Goal: Information Seeking & Learning: Check status

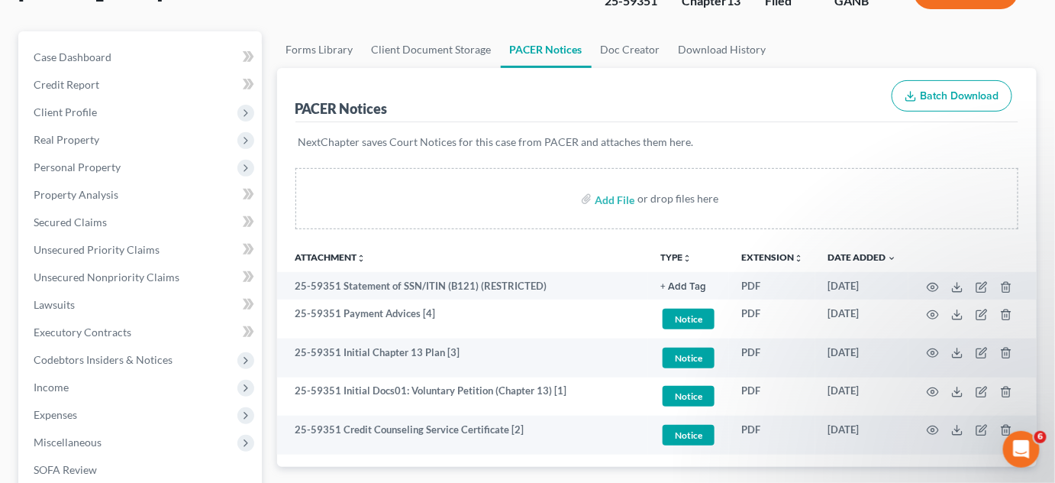
drag, startPoint x: 914, startPoint y: 250, endPoint x: 837, endPoint y: 250, distance: 77.1
click at [914, 250] on th at bounding box center [973, 256] width 128 height 31
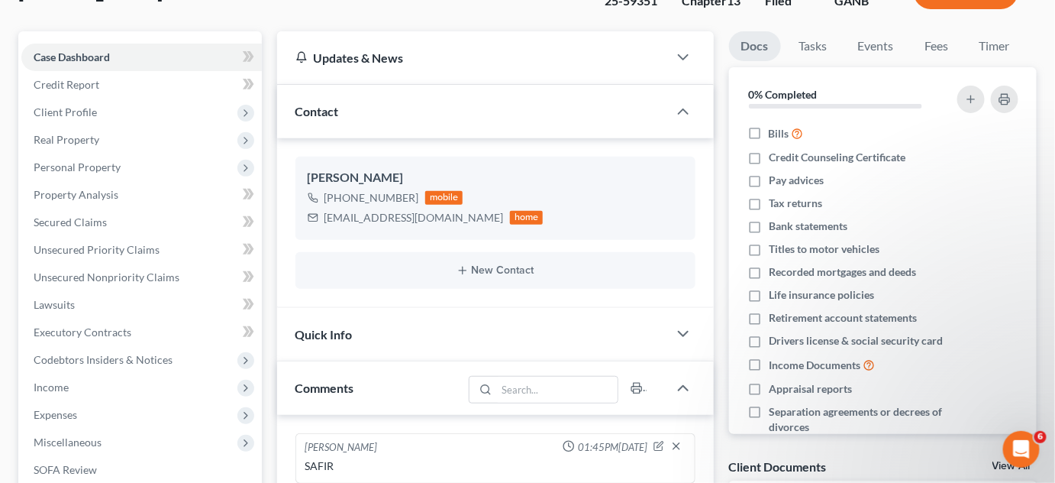
scroll to position [462, 0]
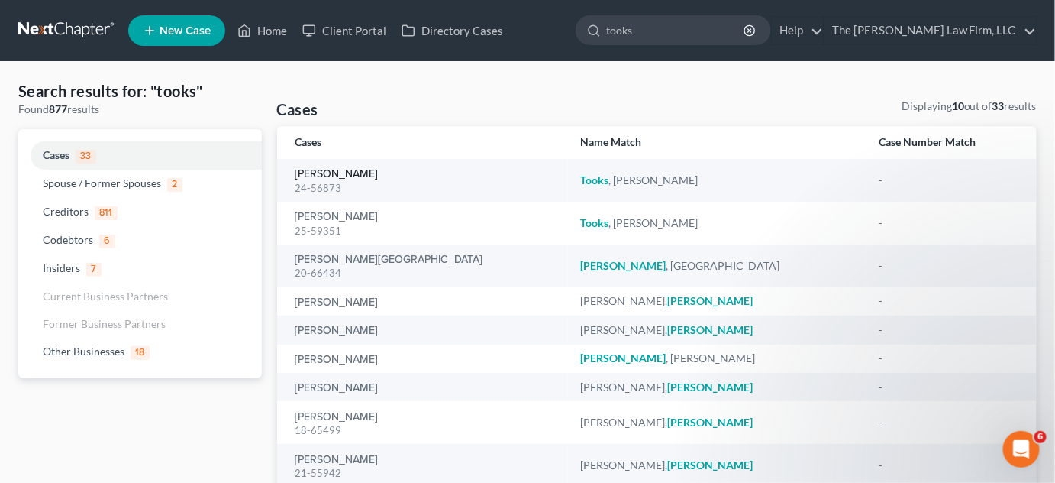
click at [328, 173] on link "[PERSON_NAME]" at bounding box center [337, 174] width 83 height 11
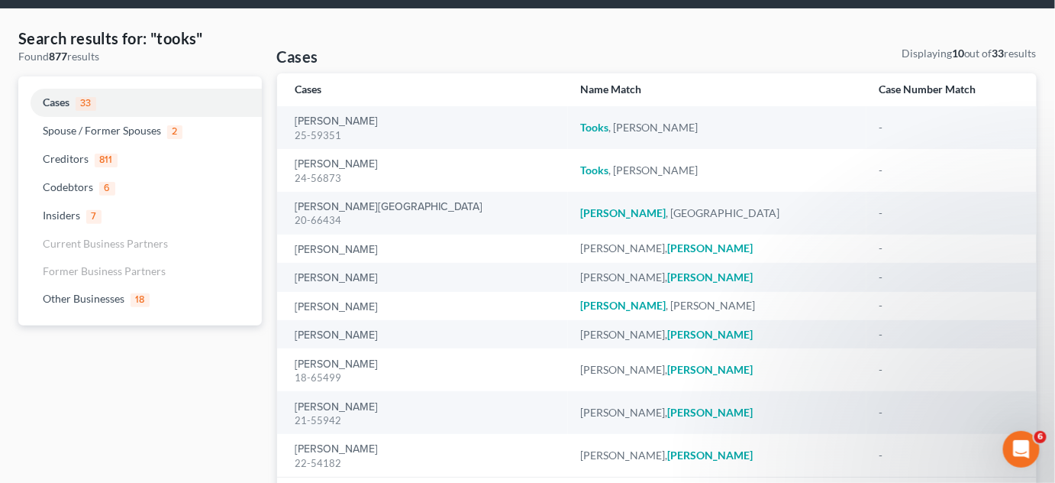
scroll to position [115, 0]
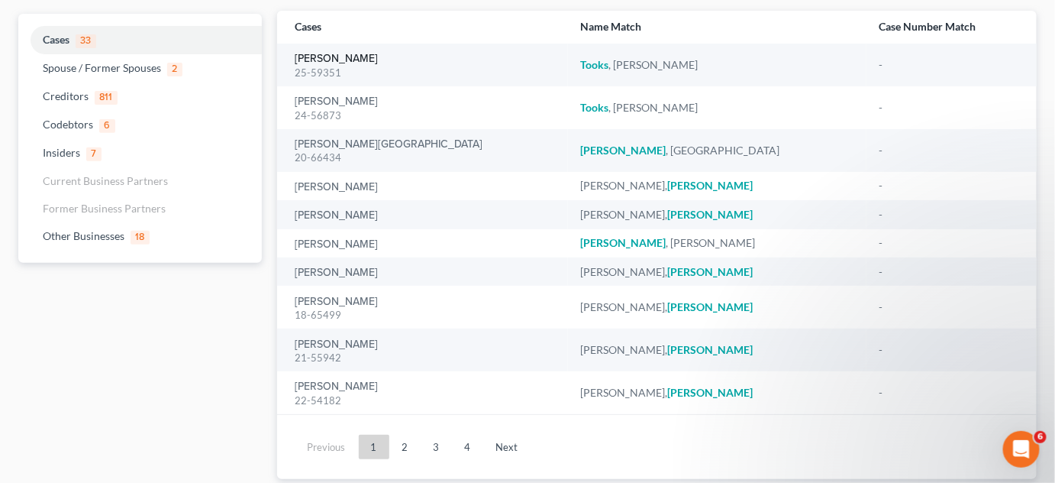
click at [319, 60] on link "[PERSON_NAME]" at bounding box center [337, 58] width 83 height 11
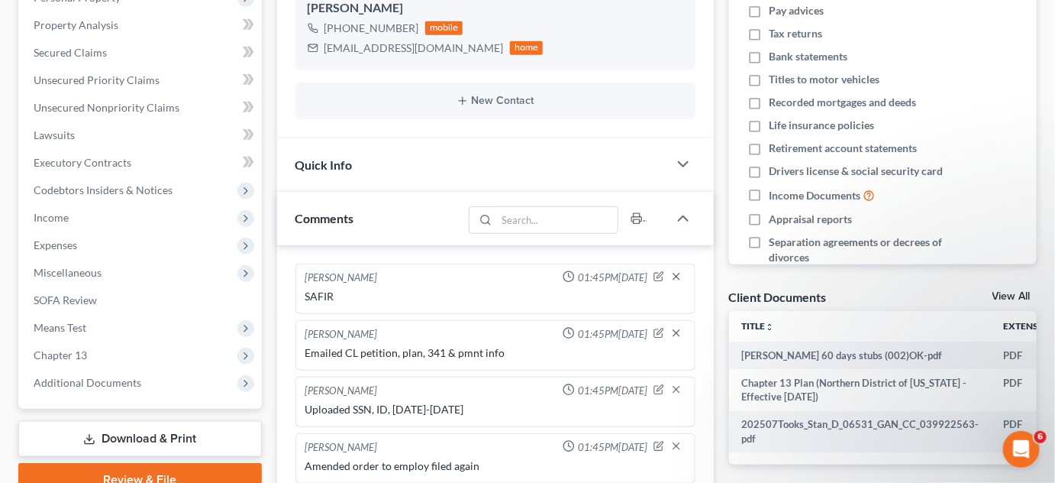
scroll to position [578, 0]
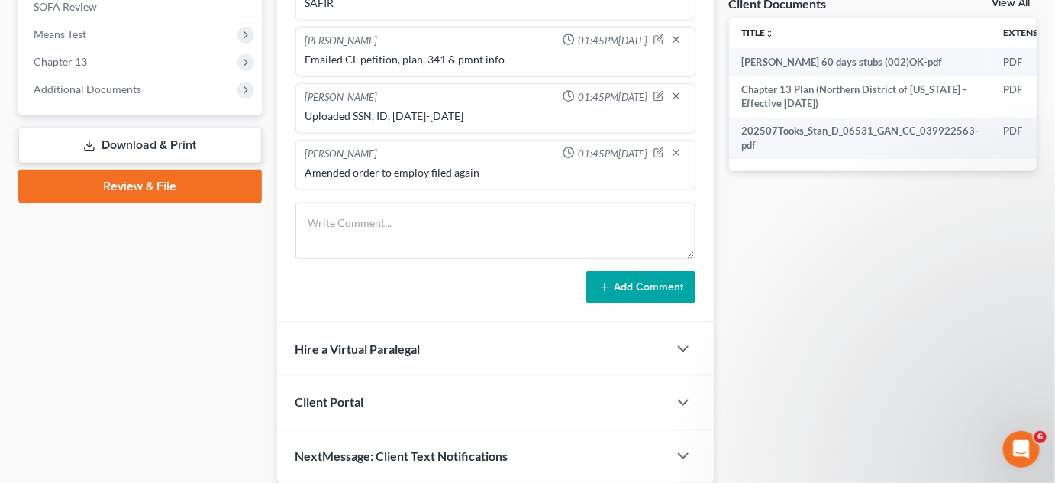
click at [87, 87] on span "Additional Documents" at bounding box center [88, 88] width 108 height 13
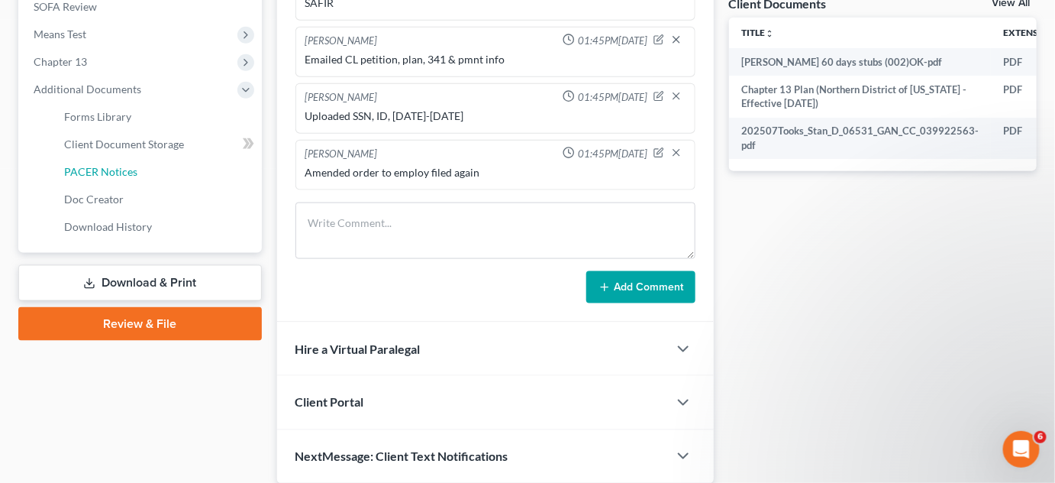
click at [103, 168] on span "PACER Notices" at bounding box center [100, 171] width 73 height 13
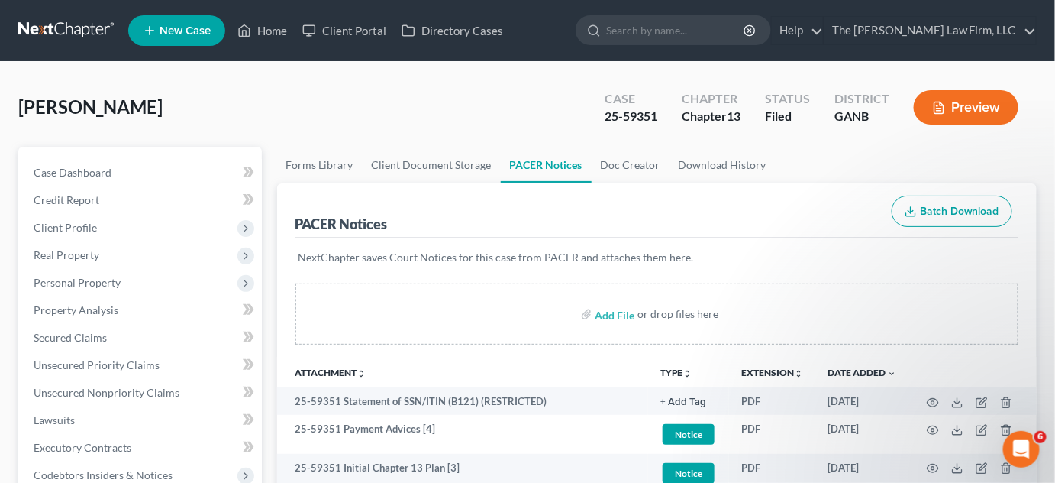
click at [796, 160] on ul "Forms Library Client Document Storage PACER Notices Doc Creator Download History" at bounding box center [657, 165] width 761 height 37
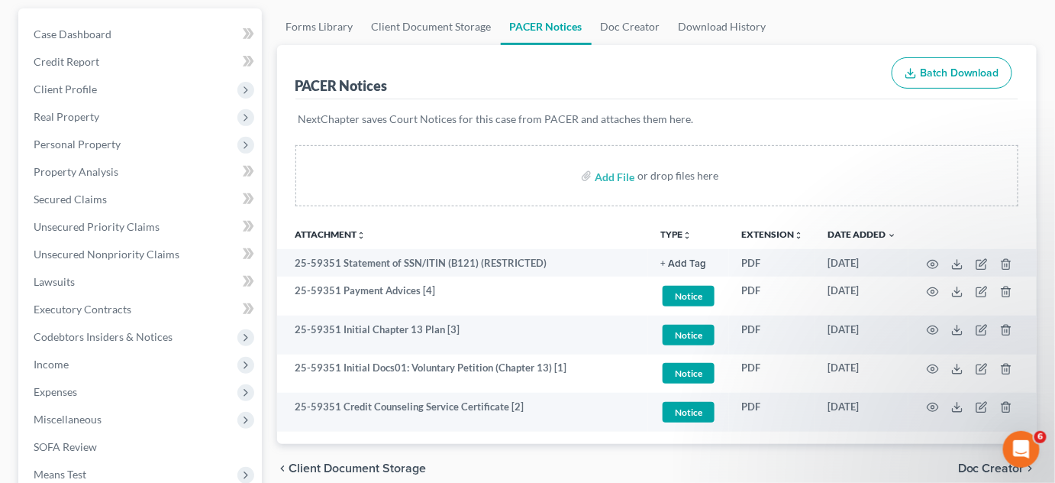
scroll to position [347, 0]
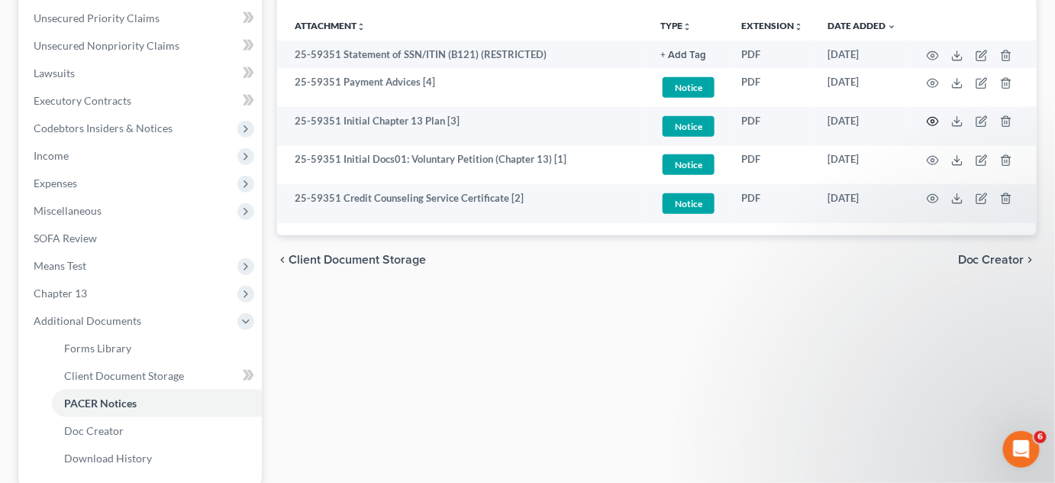
click at [932, 120] on circle "button" at bounding box center [933, 121] width 3 height 3
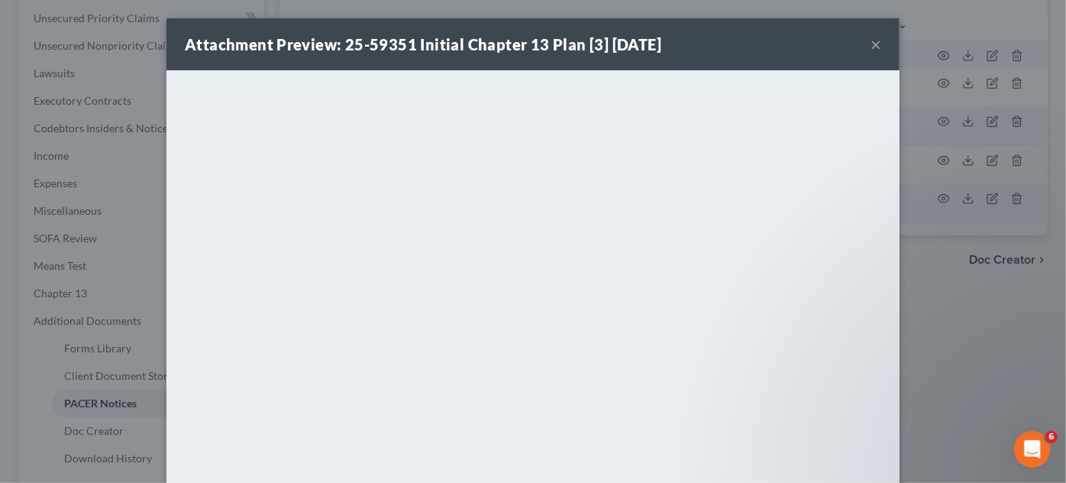
click at [961, 292] on div "Attachment Preview: 25-59351 Initial Chapter 13 Plan [3] [DATE] × <object ng-at…" at bounding box center [533, 241] width 1066 height 483
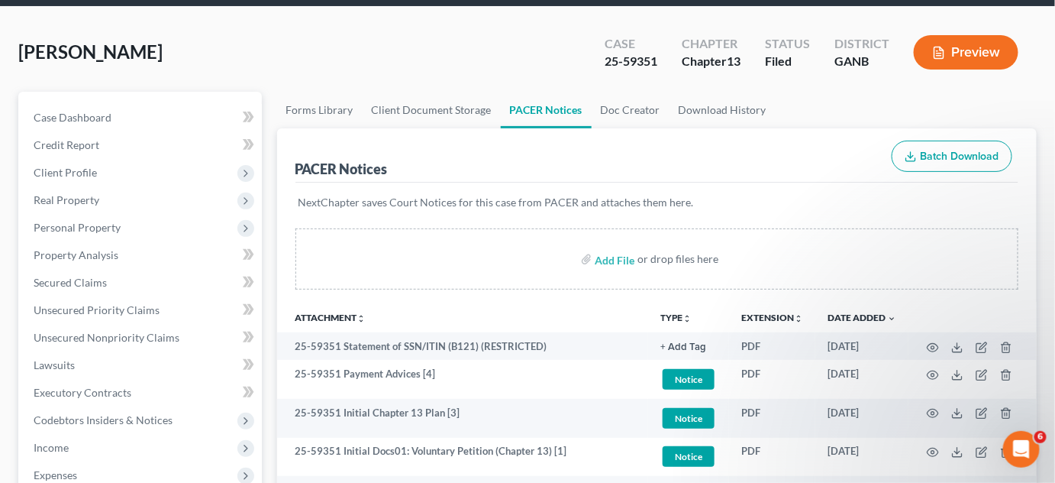
scroll to position [0, 0]
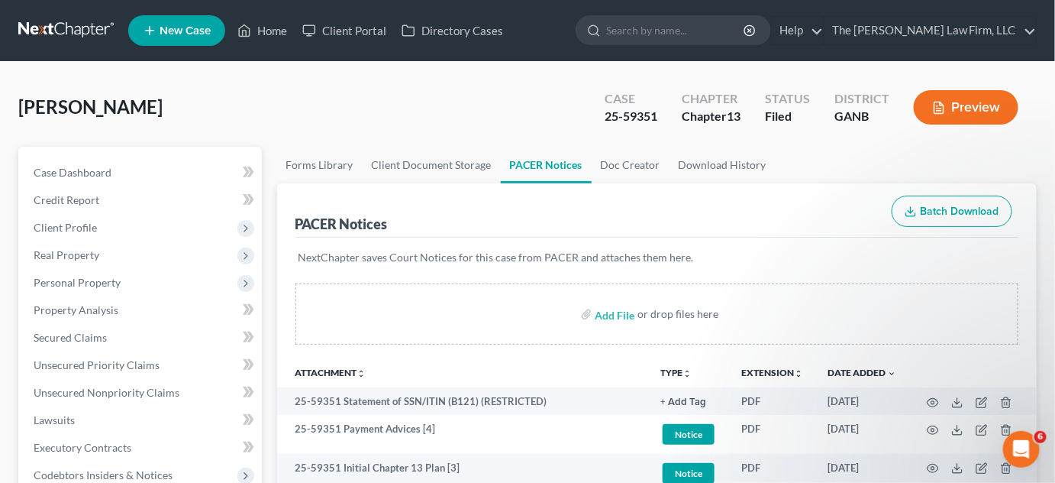
click at [722, 18] on input "search" at bounding box center [676, 30] width 140 height 28
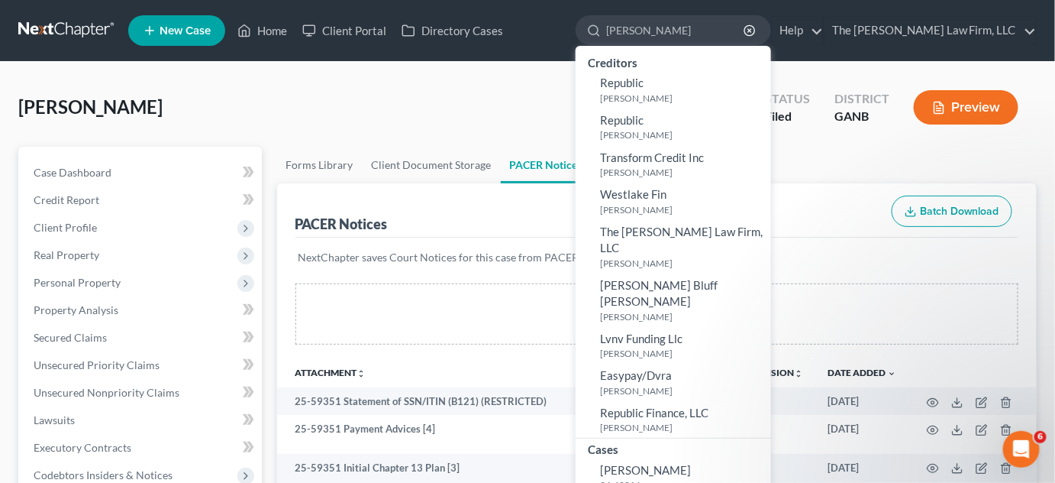
type input "[PERSON_NAME]"
click at [675, 463] on span "[PERSON_NAME]" at bounding box center [645, 470] width 91 height 14
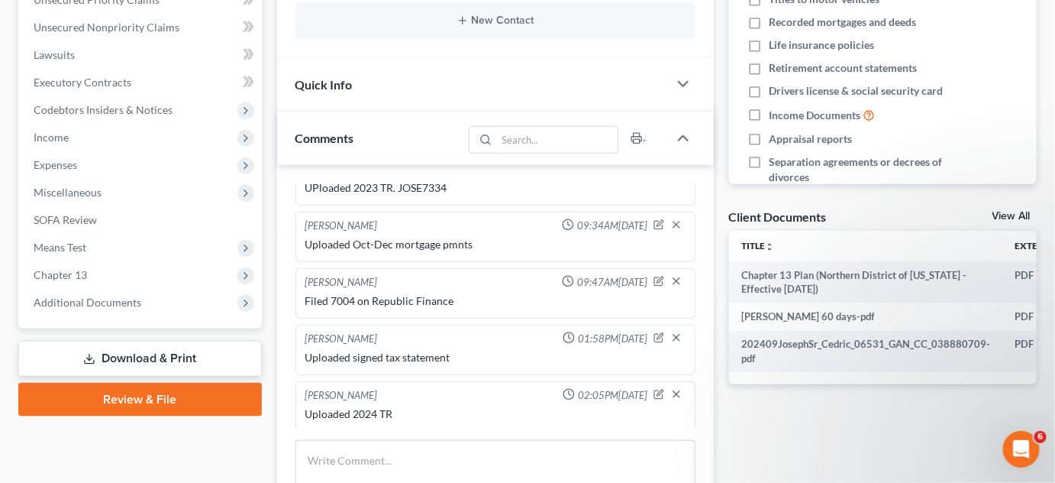
scroll to position [462, 0]
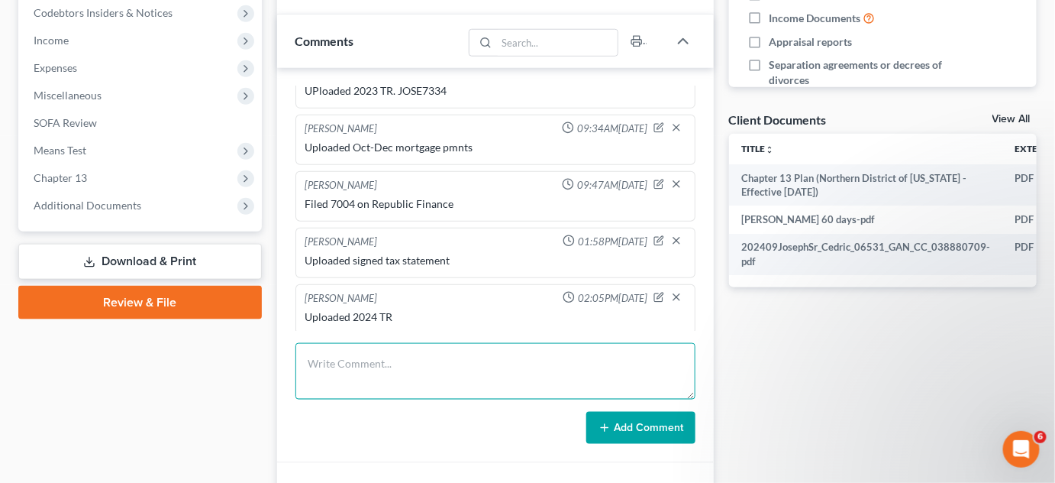
click at [403, 366] on textarea at bounding box center [496, 371] width 400 height 57
type textarea "UPloaded 2024 TR"
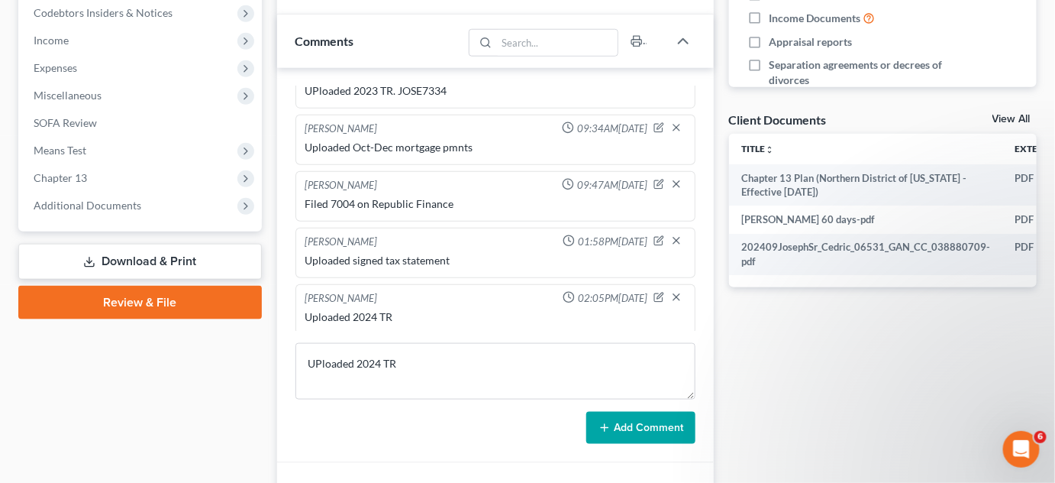
click at [656, 436] on button "Add Comment" at bounding box center [641, 428] width 109 height 32
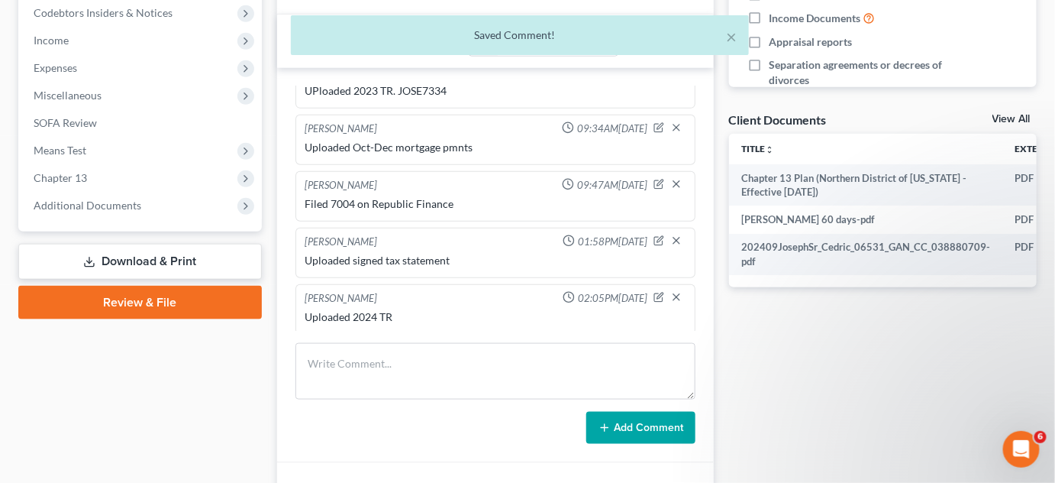
scroll to position [310, 0]
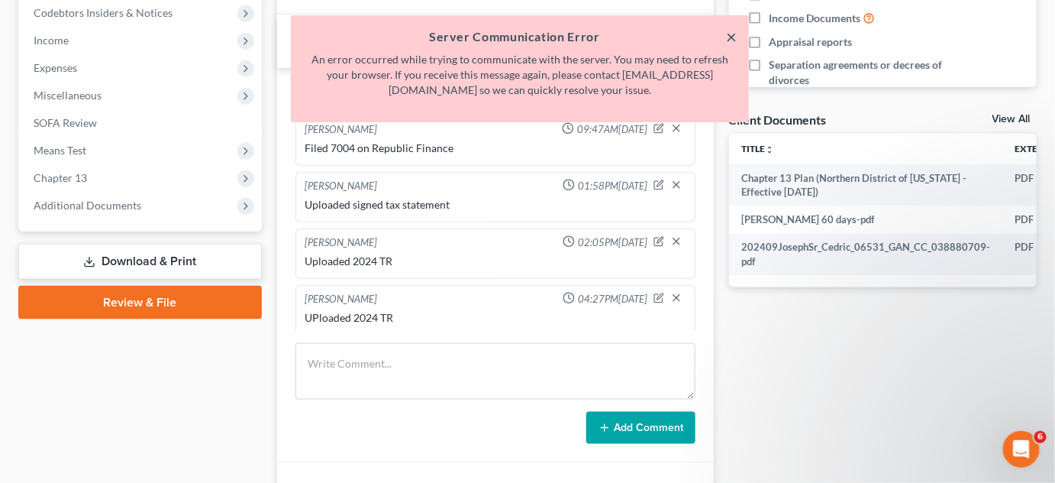
click at [733, 34] on button "×" at bounding box center [731, 36] width 11 height 18
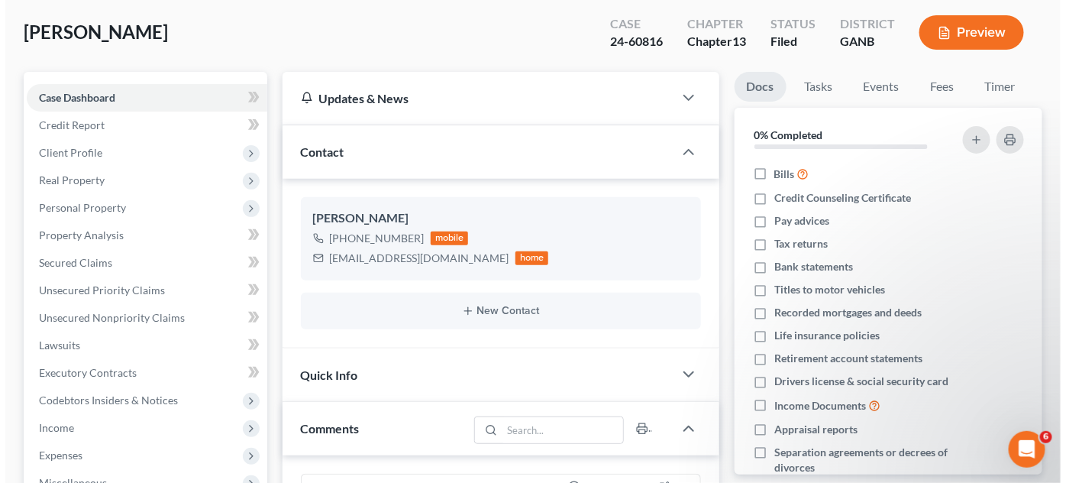
scroll to position [0, 0]
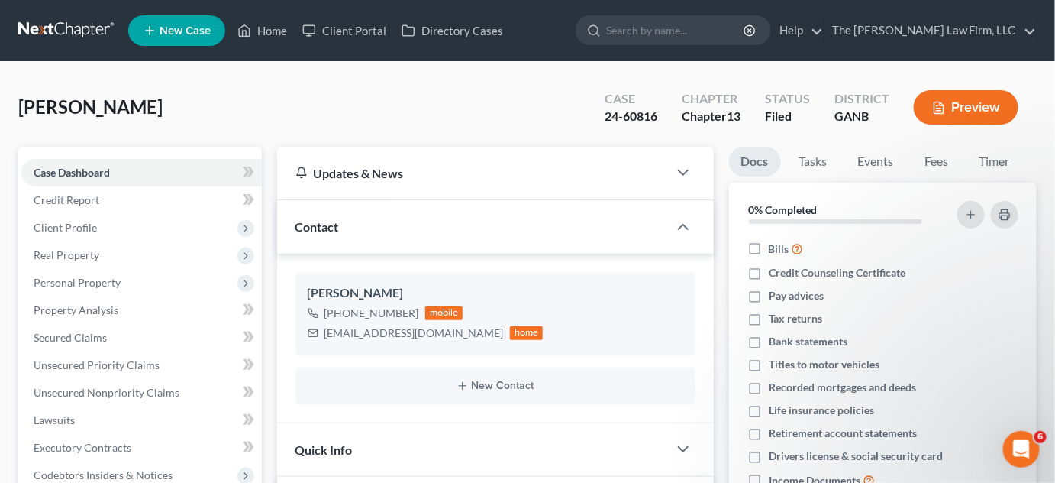
click at [667, 30] on input "search" at bounding box center [676, 30] width 140 height 28
type input "OTTLRY"
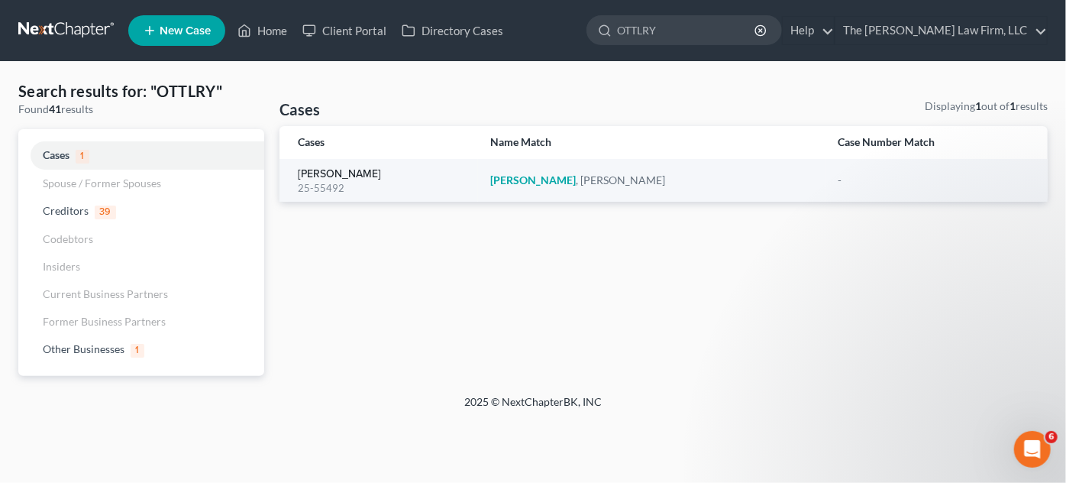
click at [360, 176] on link "[PERSON_NAME]" at bounding box center [339, 174] width 83 height 11
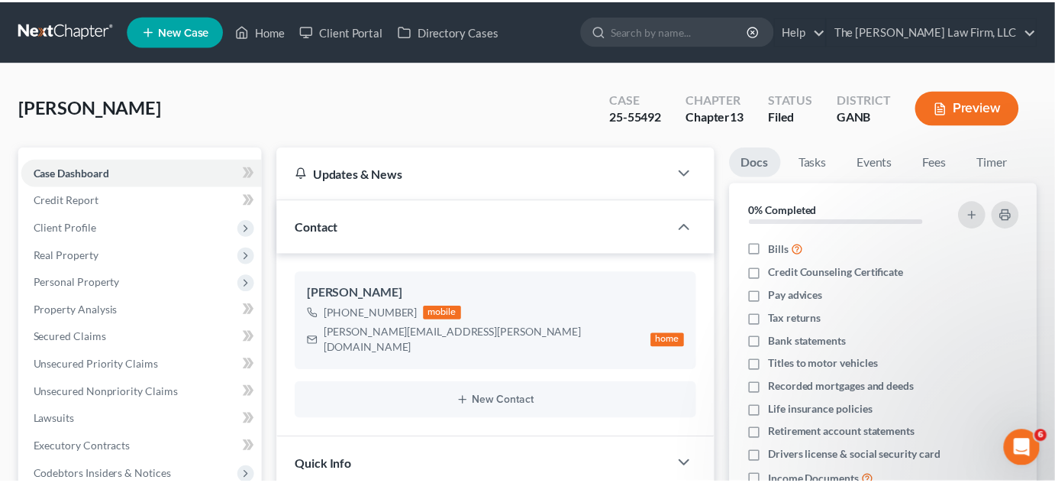
scroll to position [462, 0]
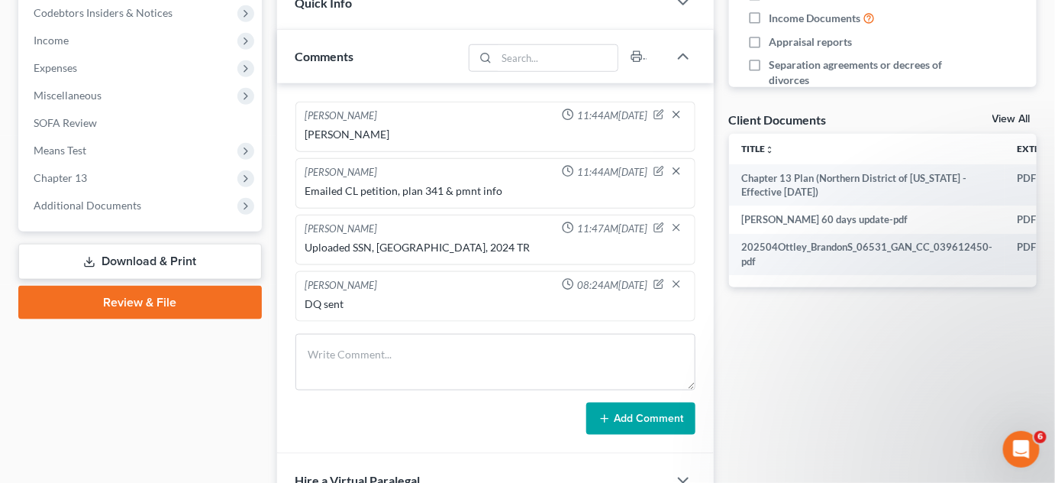
click at [86, 205] on span "Additional Documents" at bounding box center [88, 205] width 108 height 13
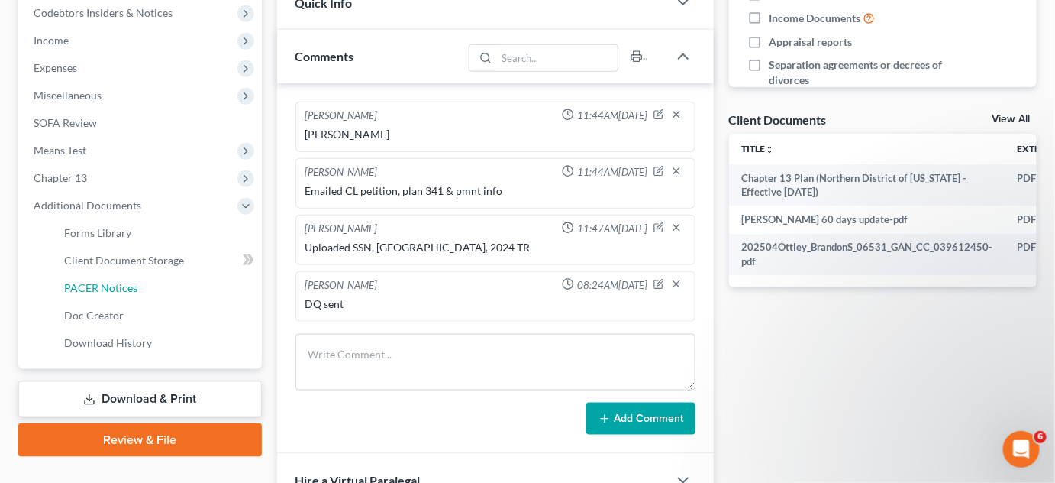
click at [99, 283] on span "PACER Notices" at bounding box center [100, 287] width 73 height 13
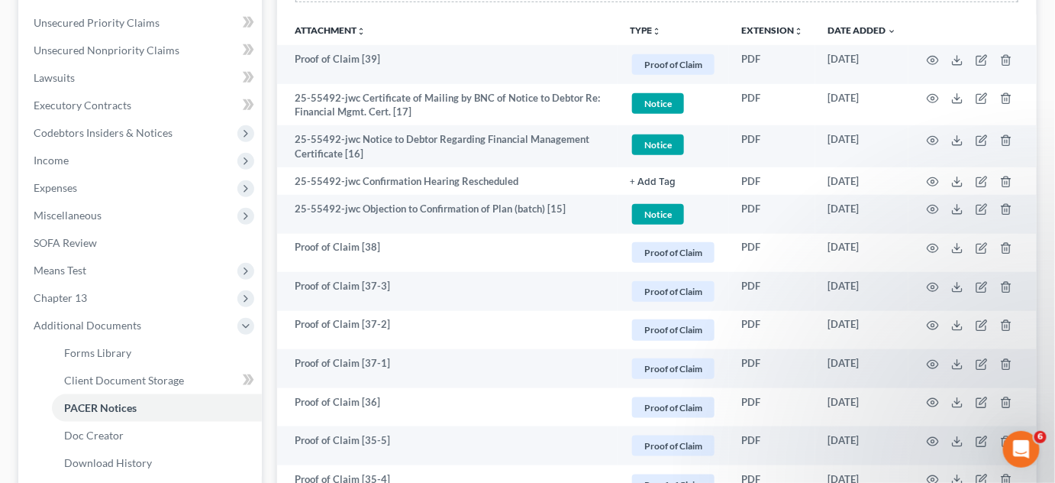
scroll to position [347, 0]
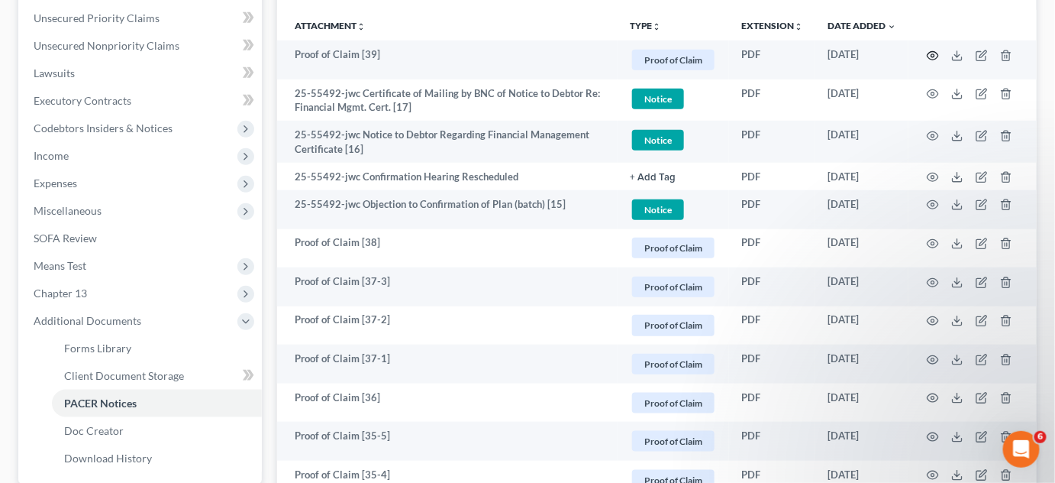
click at [929, 58] on icon "button" at bounding box center [933, 56] width 12 height 12
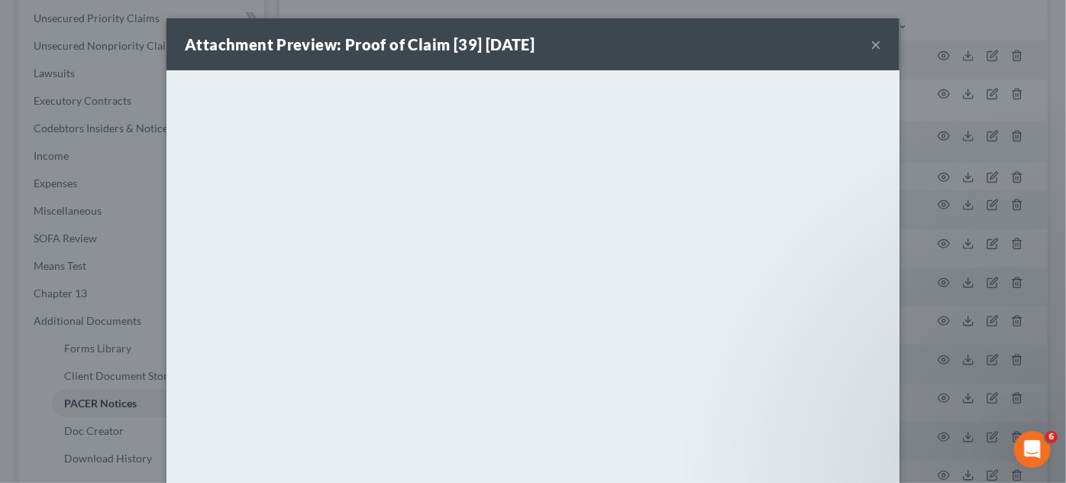
click at [917, 130] on div "Attachment Preview: Proof of Claim [39] [DATE] × <object ng-attr-data='[URL][DO…" at bounding box center [533, 241] width 1066 height 483
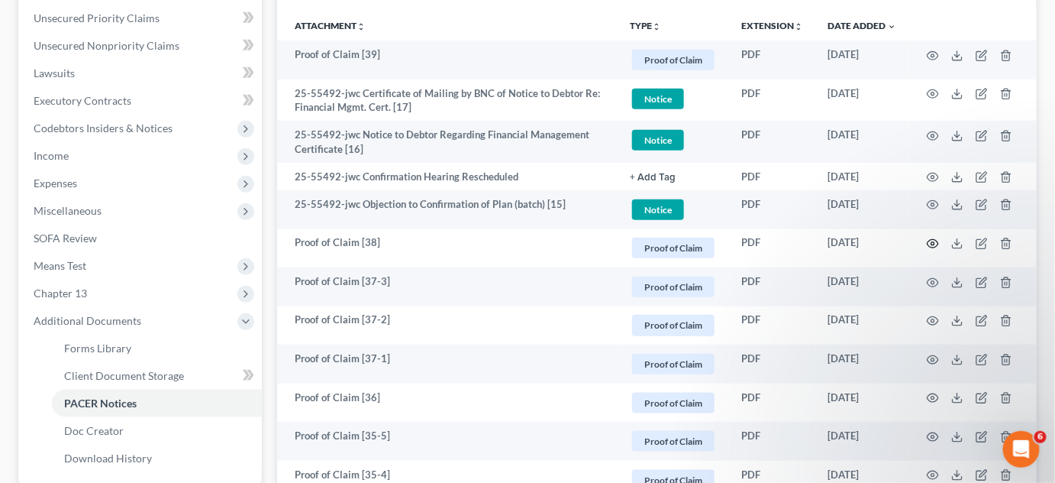
click at [934, 242] on icon "button" at bounding box center [933, 244] width 12 height 12
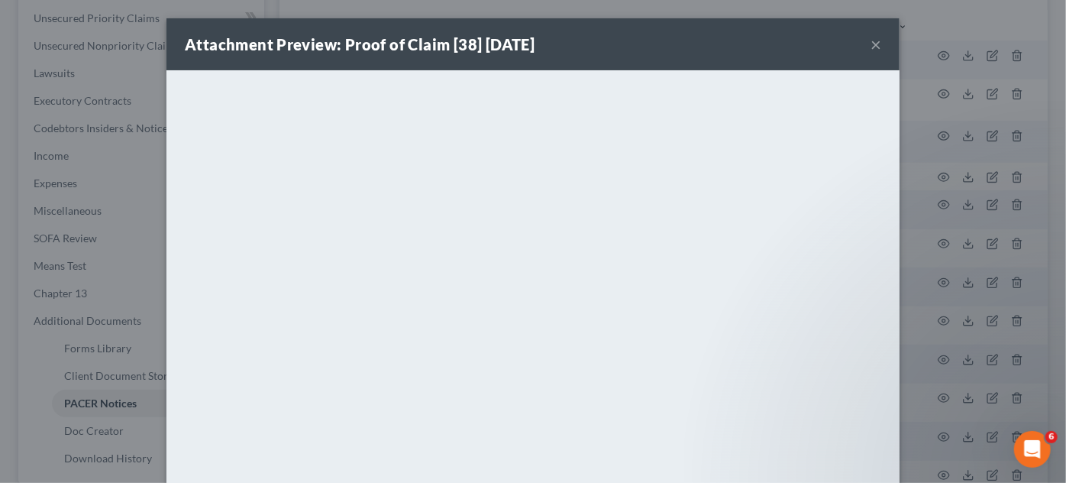
click at [934, 242] on div "Attachment Preview: Proof of Claim [38] [DATE] × <object ng-attr-data='[URL][DO…" at bounding box center [533, 241] width 1066 height 483
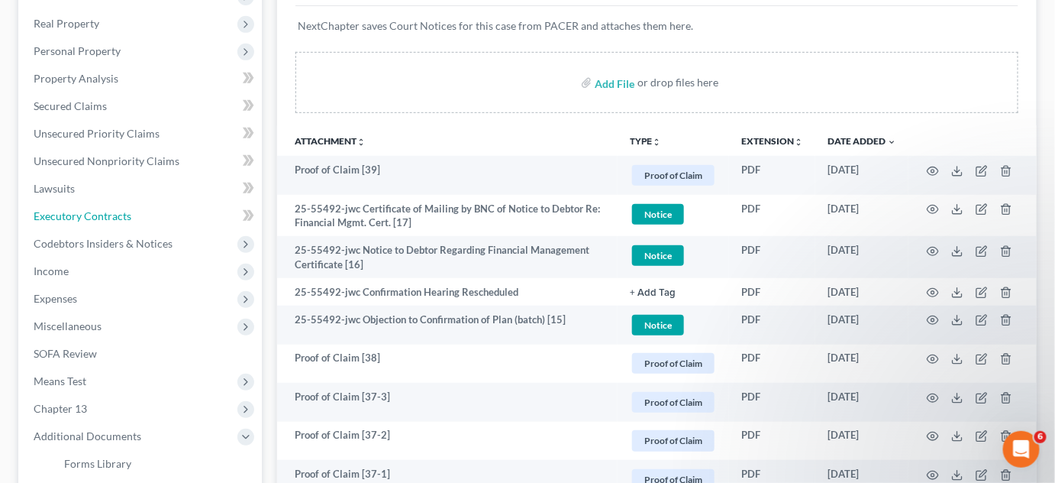
drag, startPoint x: 86, startPoint y: 217, endPoint x: 83, endPoint y: 138, distance: 78.7
click at [86, 217] on span "Executory Contracts" at bounding box center [83, 215] width 98 height 13
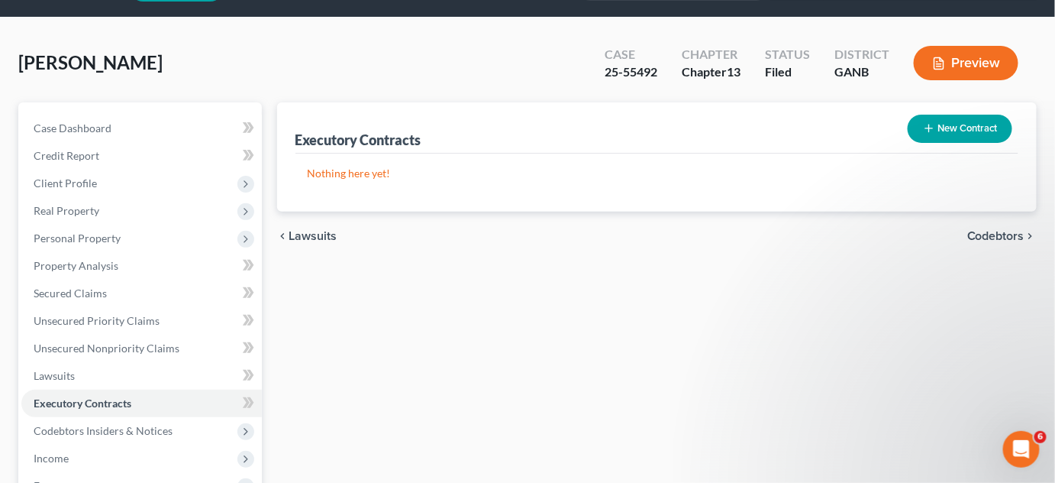
scroll to position [6, 0]
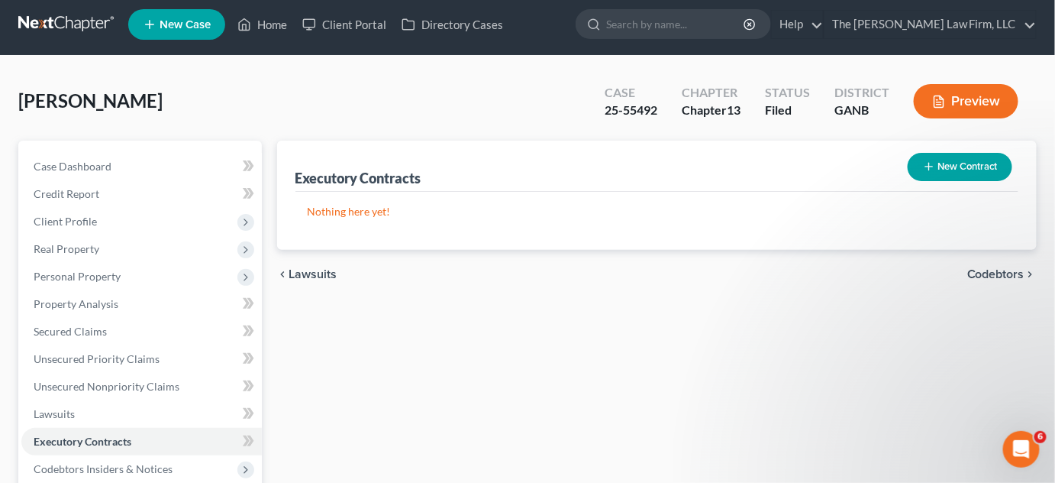
click at [73, 102] on span "[PERSON_NAME]" at bounding box center [90, 100] width 144 height 22
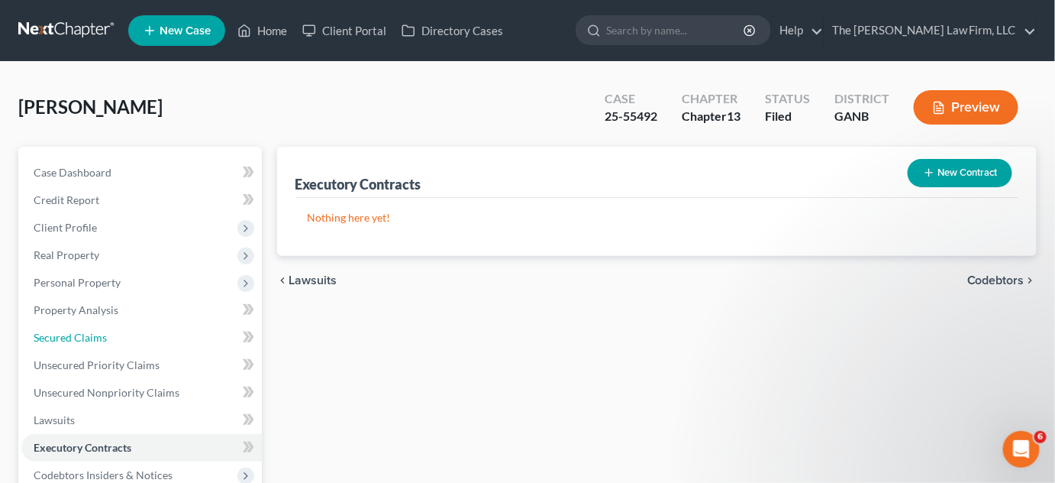
click at [79, 347] on link "Secured Claims" at bounding box center [141, 337] width 241 height 27
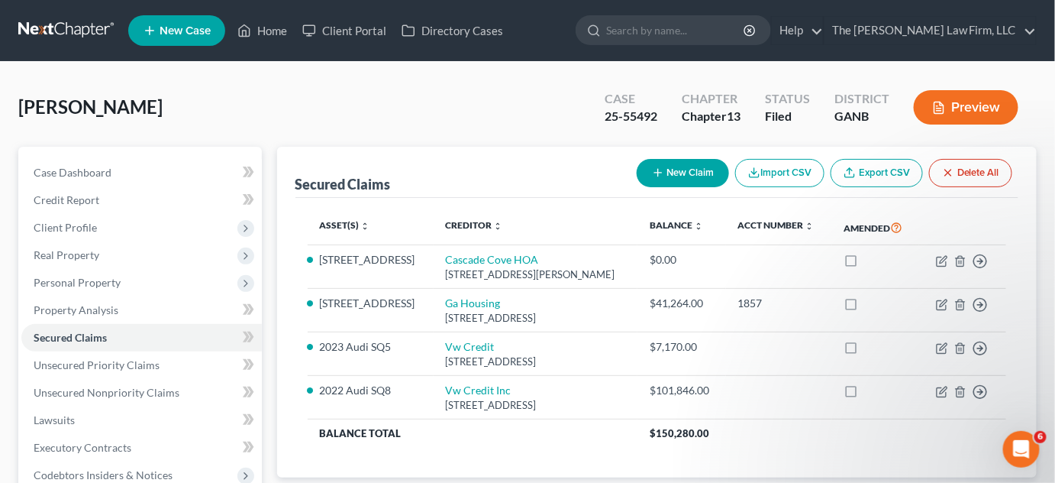
click at [546, 147] on div "Secured Claims New Claim Import CSV Export CSV Delete All" at bounding box center [658, 172] width 724 height 51
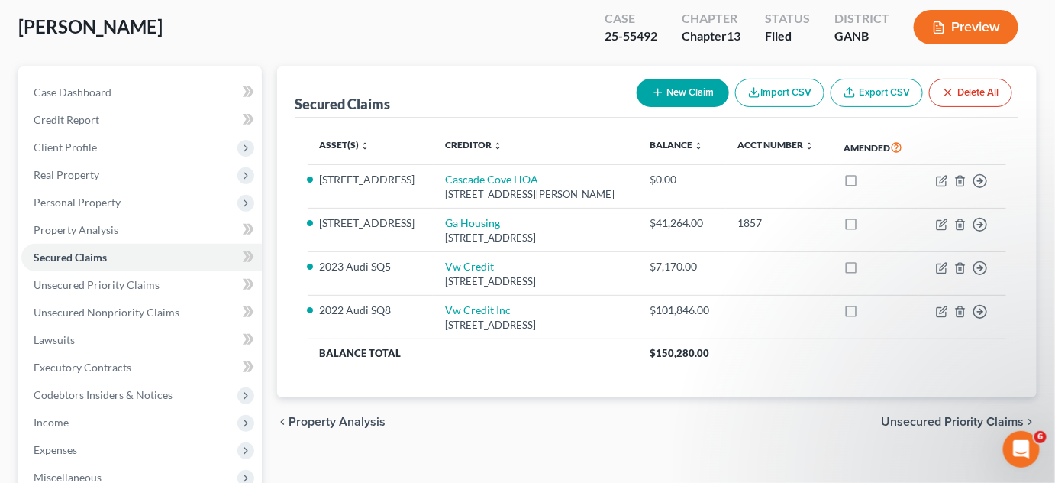
scroll to position [115, 0]
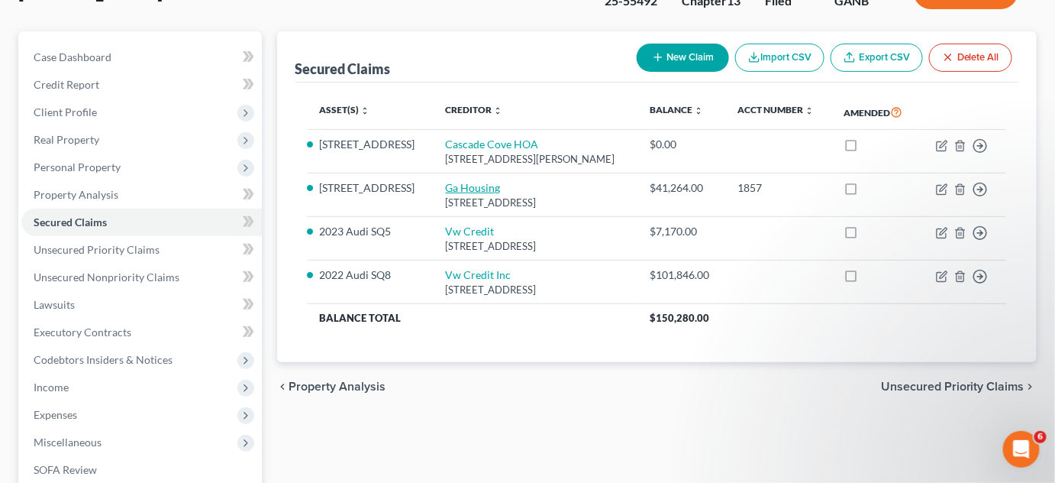
click at [470, 194] on link "Ga Housing" at bounding box center [473, 187] width 55 height 13
select select "10"
select select "6"
select select "0"
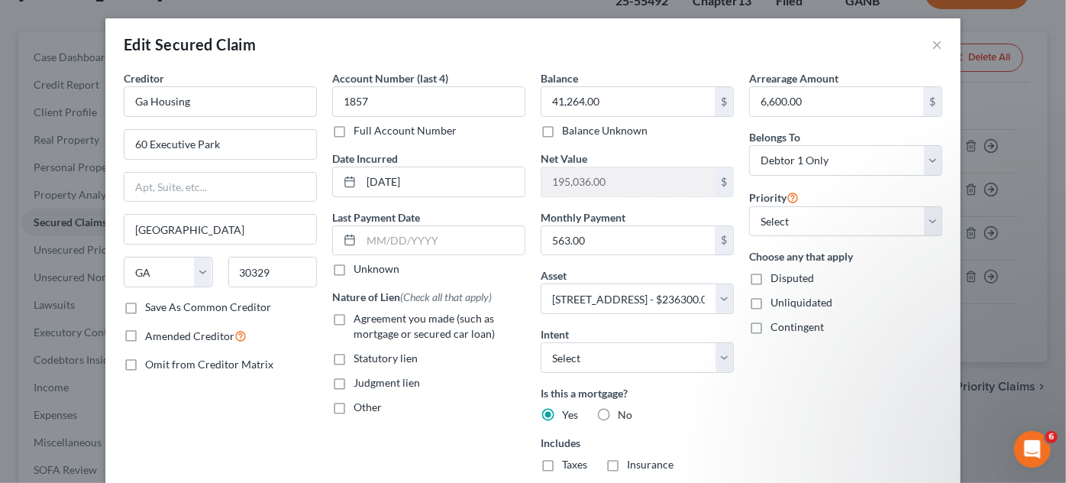
click at [988, 375] on div "Edit Secured Claim × Creditor * Ga Housing 60 Executive Park [GEOGRAPHIC_DATA] …" at bounding box center [533, 241] width 1066 height 483
click at [1014, 347] on div "Edit Secured Claim × Creditor * Ga Housing 60 Executive Park [GEOGRAPHIC_DATA] …" at bounding box center [533, 241] width 1066 height 483
click at [936, 45] on button "×" at bounding box center [937, 44] width 11 height 18
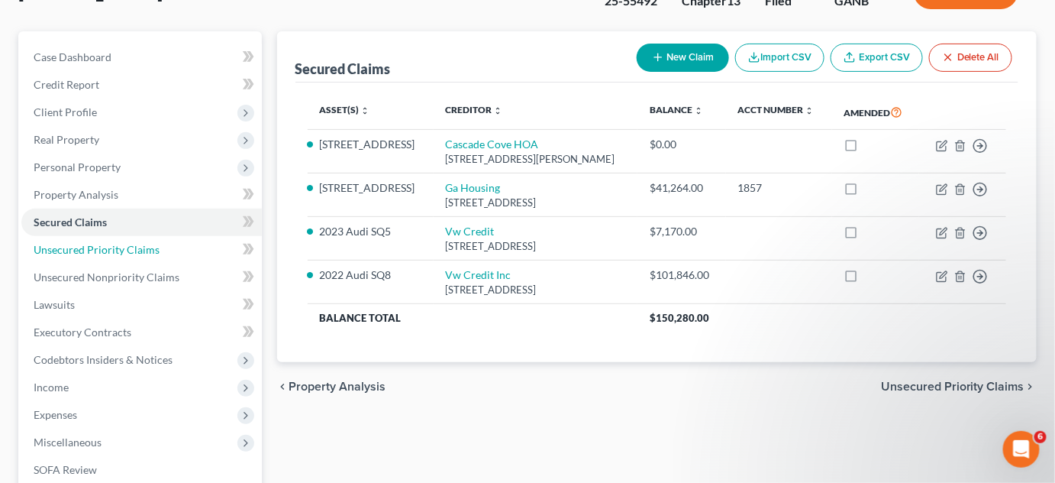
click at [72, 256] on link "Unsecured Priority Claims" at bounding box center [141, 249] width 241 height 27
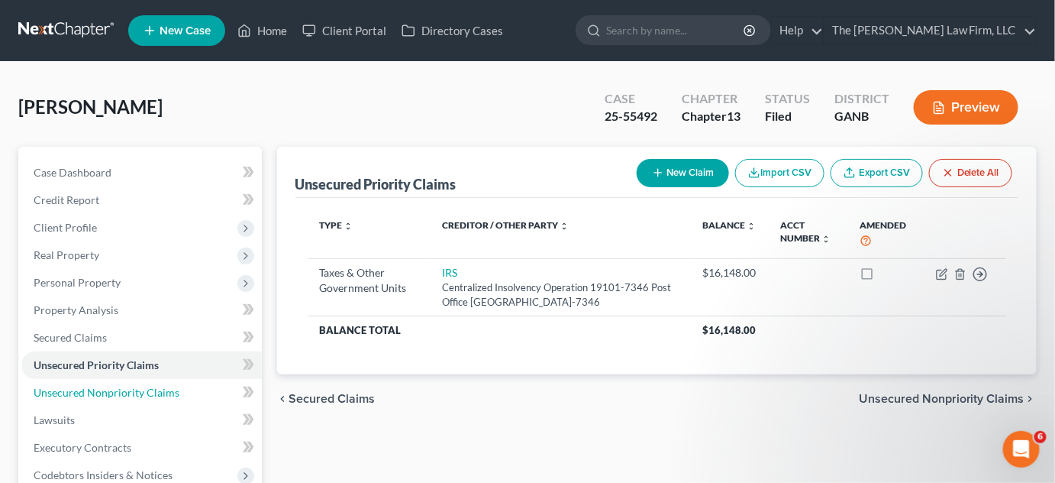
click at [93, 388] on span "Unsecured Nonpriority Claims" at bounding box center [107, 392] width 146 height 13
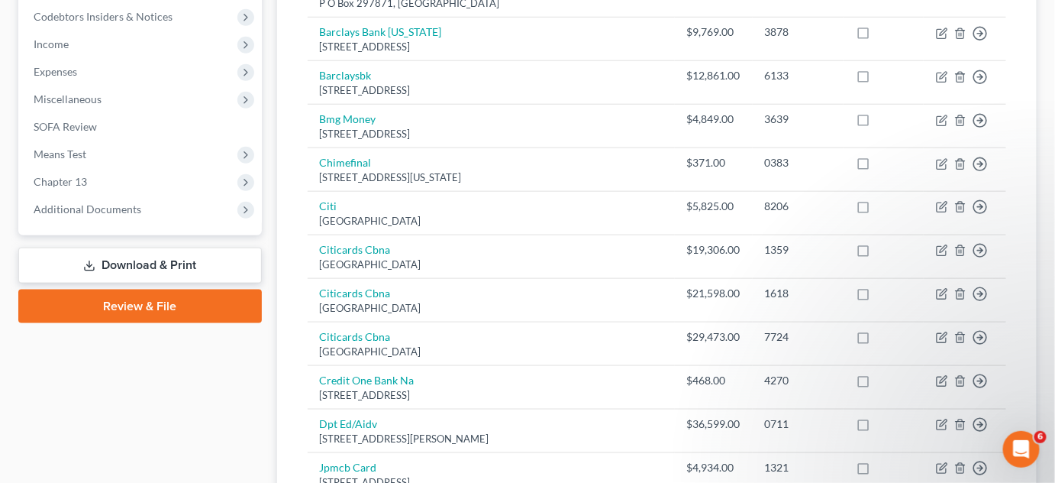
scroll to position [462, 0]
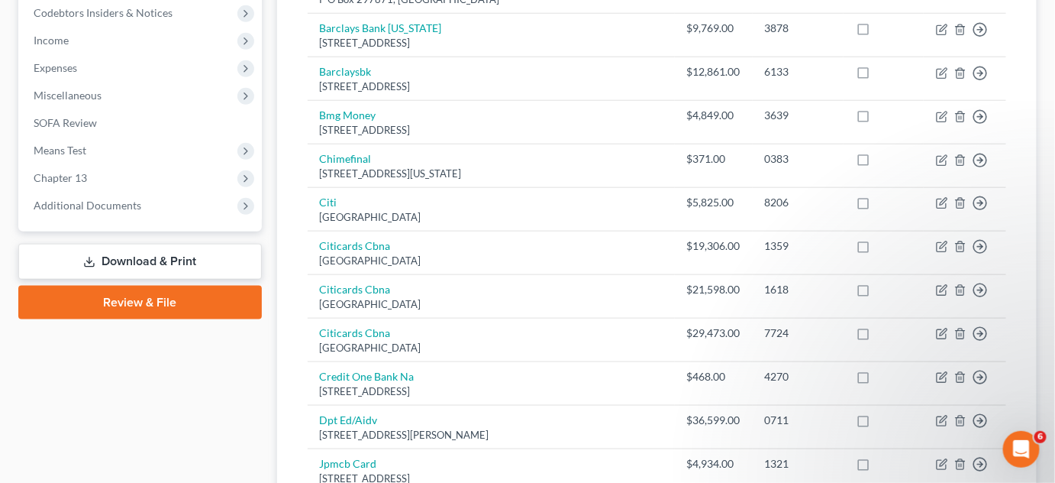
click at [96, 207] on span "Additional Documents" at bounding box center [88, 205] width 108 height 13
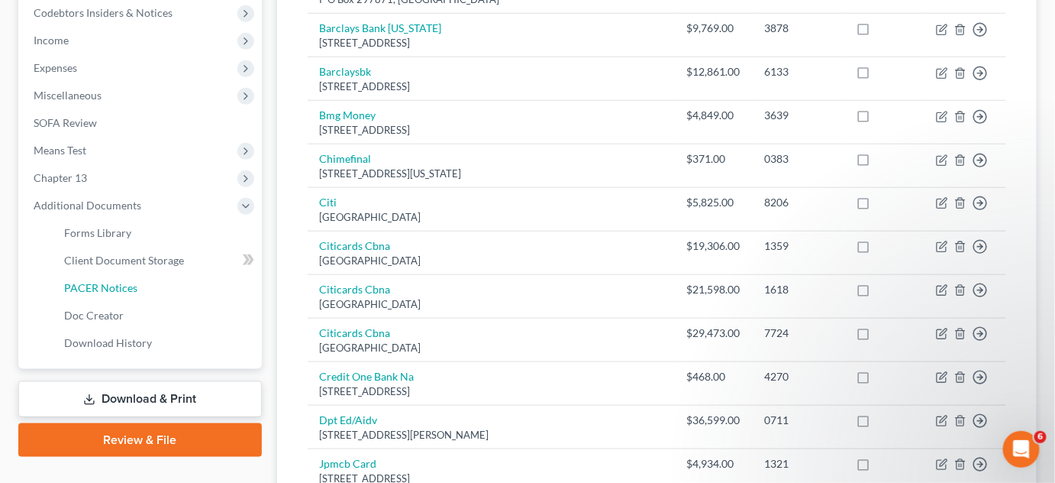
click at [104, 284] on span "PACER Notices" at bounding box center [100, 287] width 73 height 13
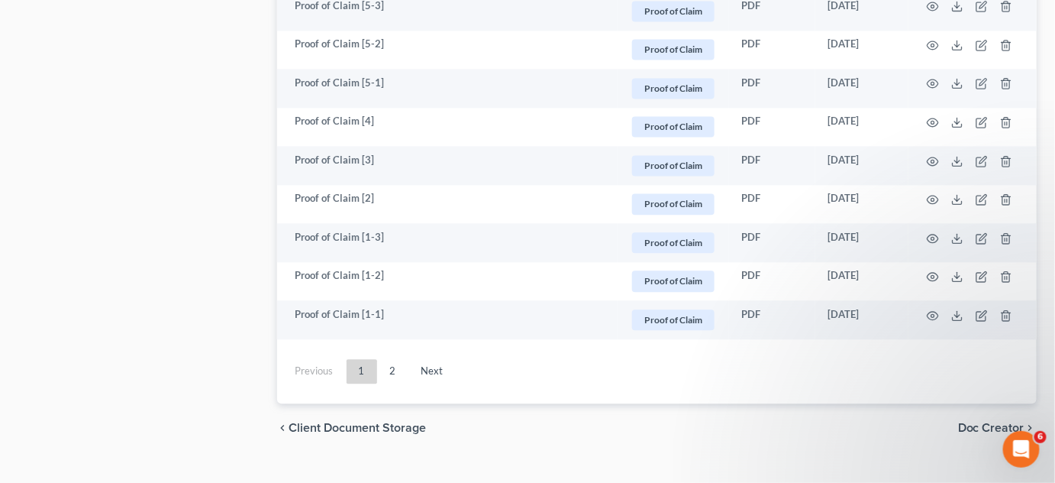
scroll to position [2968, 0]
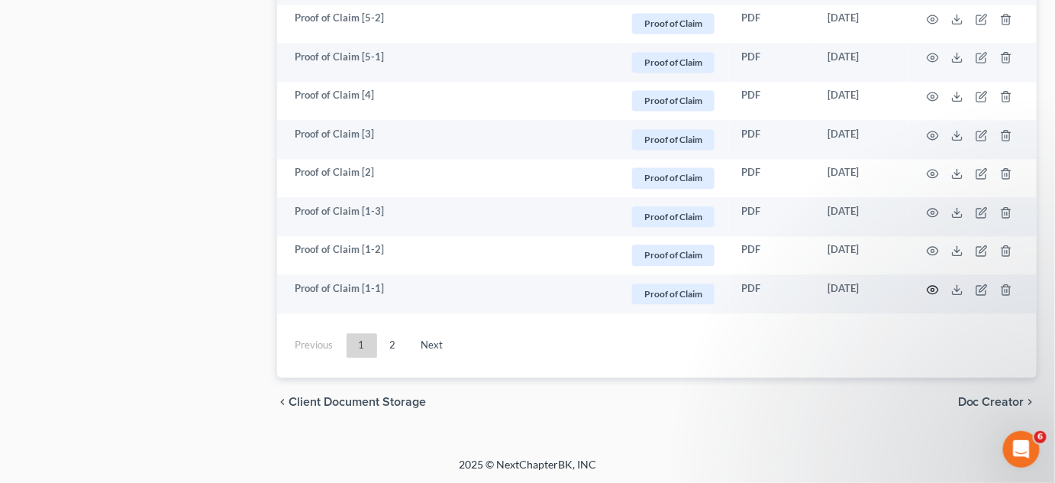
click at [932, 288] on circle "button" at bounding box center [933, 289] width 3 height 3
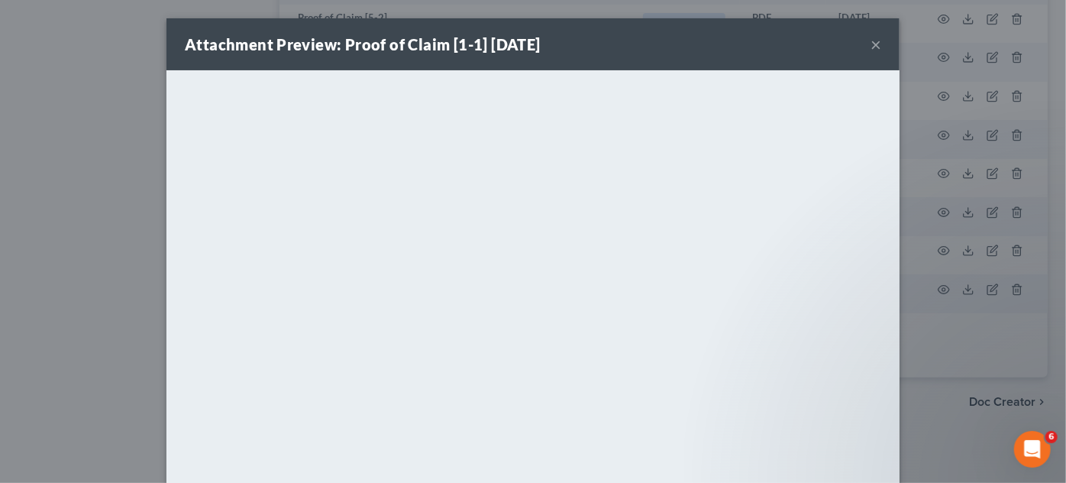
click at [955, 362] on div "Attachment Preview: Proof of Claim [1-1] [DATE] × <object ng-attr-data='[URL][D…" at bounding box center [533, 241] width 1066 height 483
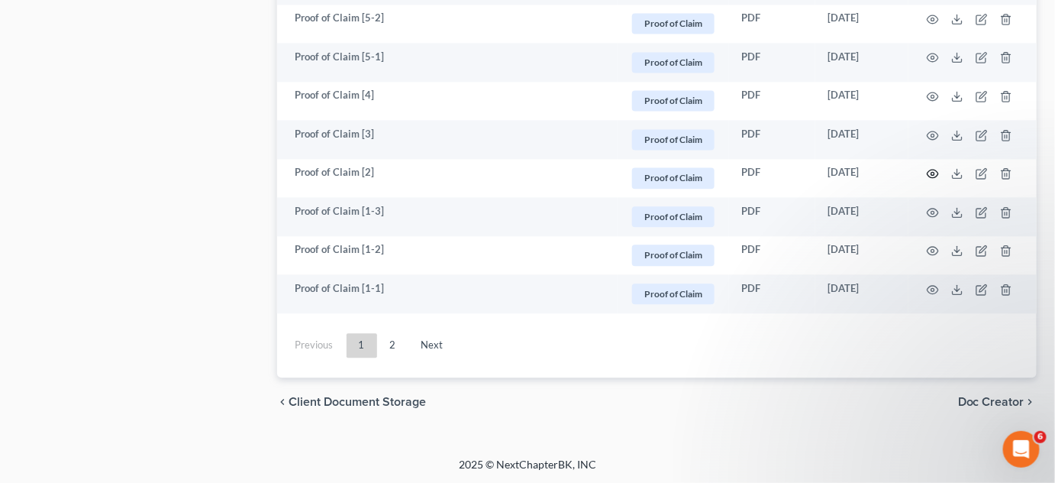
click at [932, 173] on icon "button" at bounding box center [933, 173] width 12 height 12
click at [932, 135] on icon "button" at bounding box center [933, 135] width 12 height 12
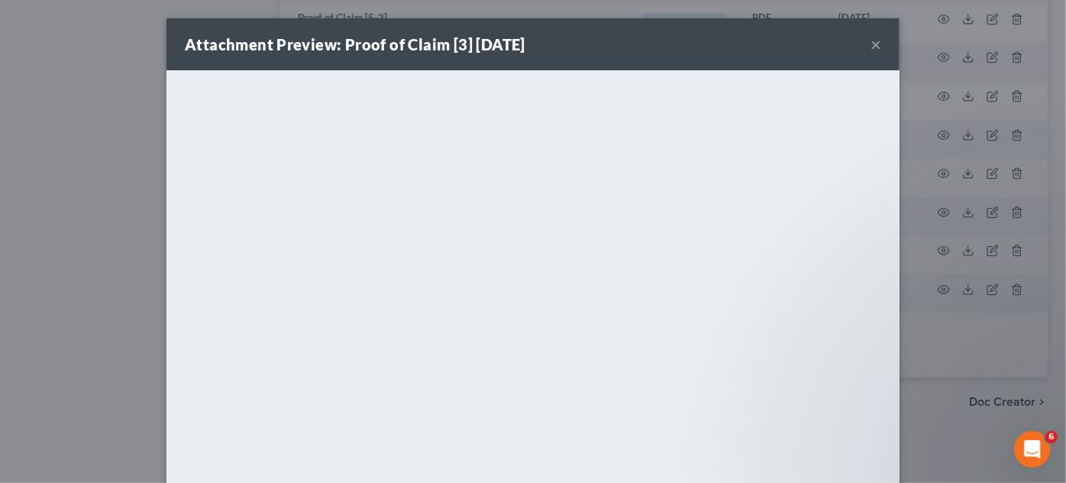
click at [932, 135] on div "Attachment Preview: Proof of Claim [3] [DATE] × <object ng-attr-data='[URL][DOM…" at bounding box center [533, 241] width 1066 height 483
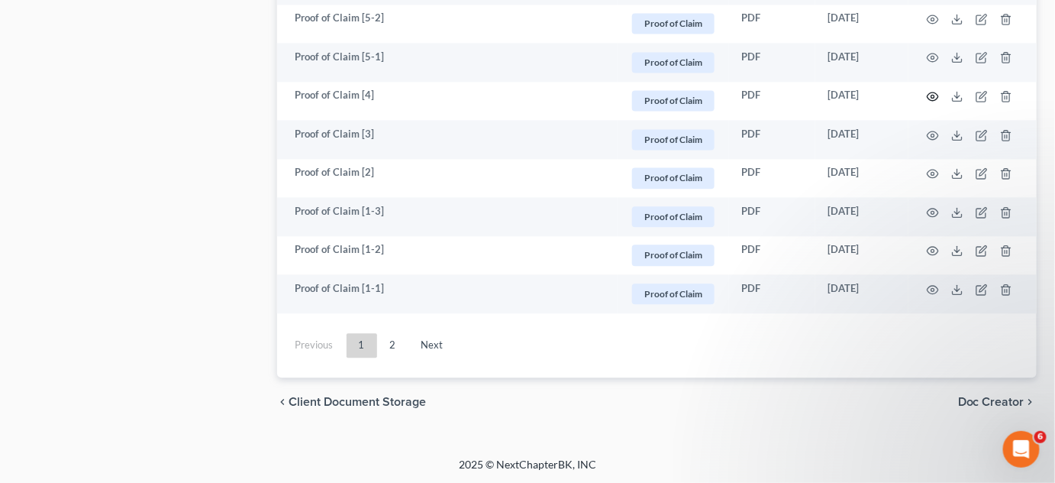
click at [935, 91] on icon "button" at bounding box center [933, 96] width 12 height 12
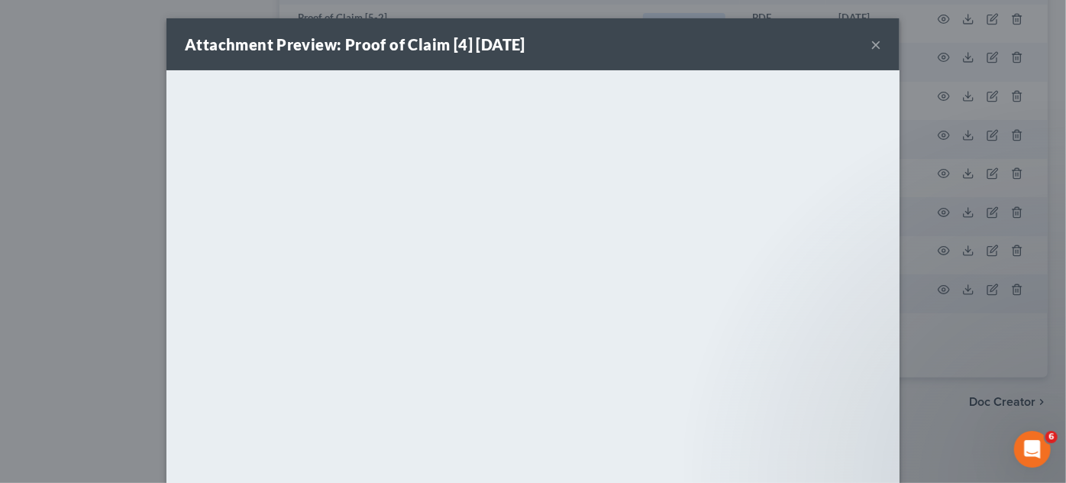
click at [935, 91] on div "Attachment Preview: Proof of Claim [4] [DATE] × <object ng-attr-data='[URL][DOM…" at bounding box center [533, 241] width 1066 height 483
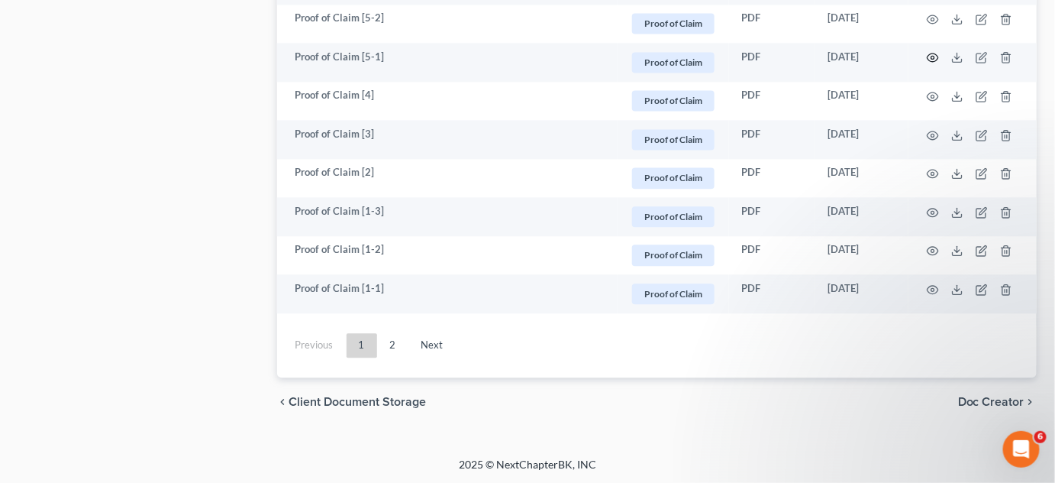
click at [937, 57] on icon "button" at bounding box center [933, 57] width 11 height 8
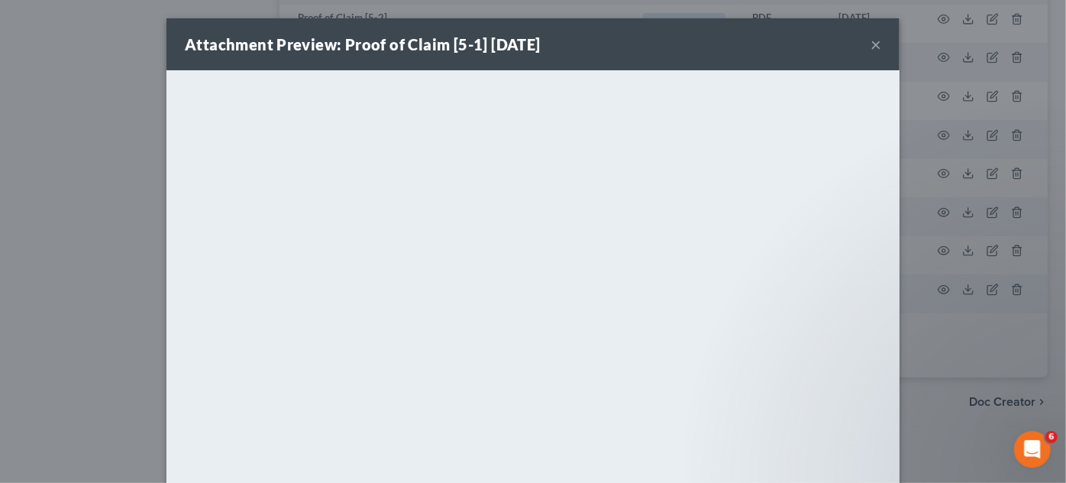
click at [936, 256] on div "Attachment Preview: Proof of Claim [5-1] [DATE] × <object ng-attr-data='[URL][D…" at bounding box center [533, 241] width 1066 height 483
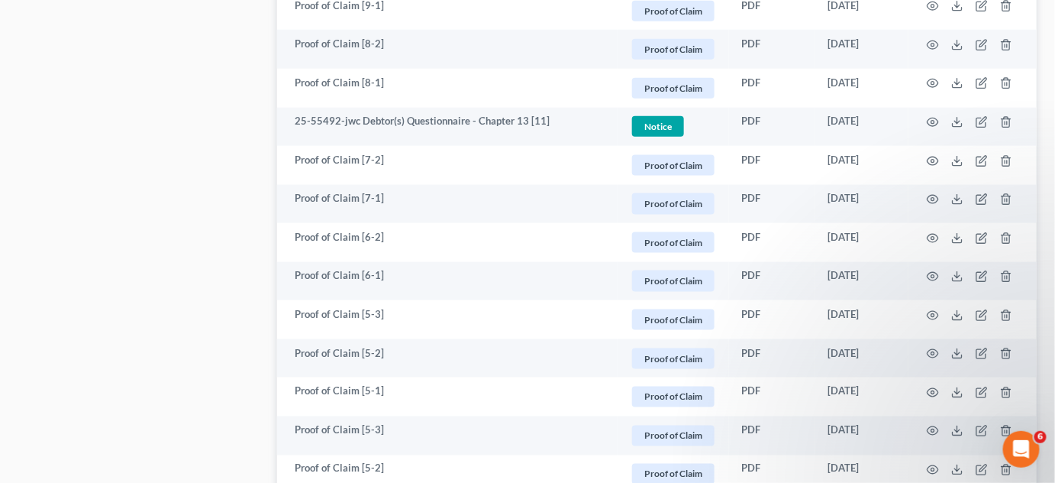
scroll to position [2505, 0]
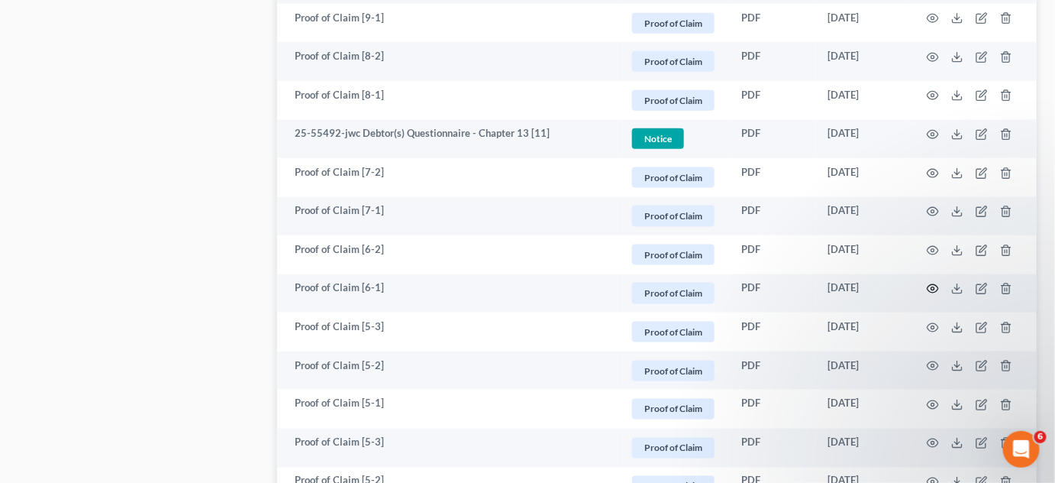
click at [938, 288] on icon "button" at bounding box center [933, 289] width 11 height 8
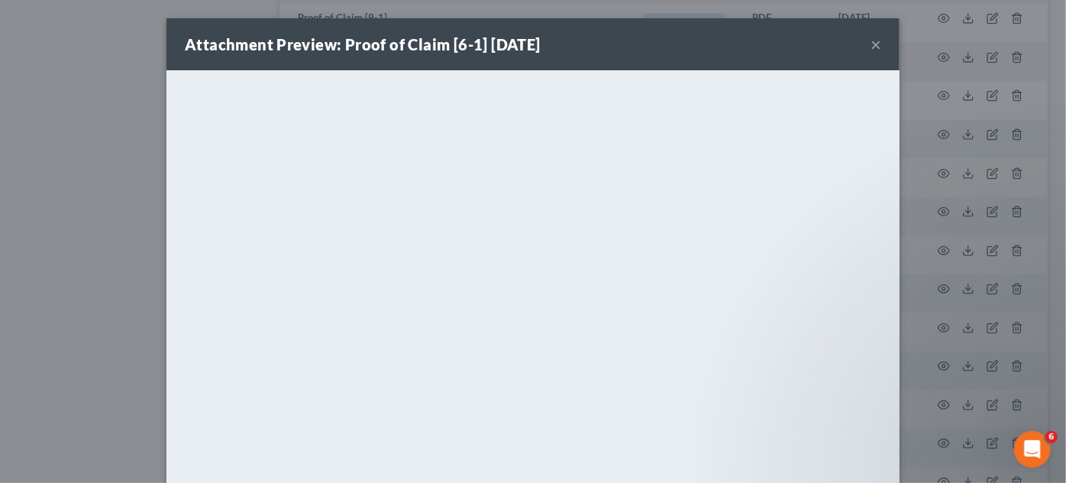
click at [938, 288] on div "Attachment Preview: Proof of Claim [6-1] [DATE] × <object ng-attr-data='[URL][D…" at bounding box center [533, 241] width 1066 height 483
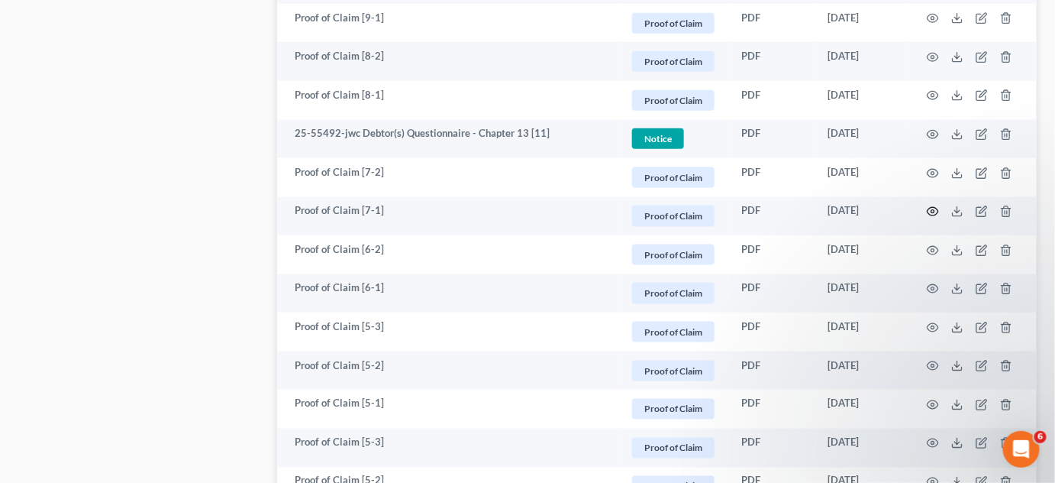
click at [931, 211] on icon "button" at bounding box center [933, 211] width 12 height 12
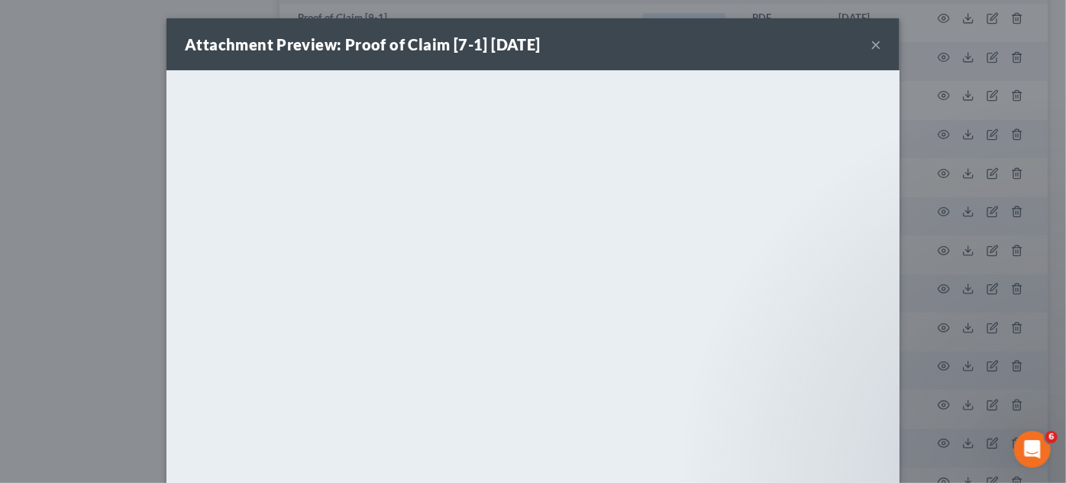
click at [931, 211] on div "Attachment Preview: Proof of Claim [7-1] [DATE] × <object ng-attr-data='[URL][D…" at bounding box center [533, 241] width 1066 height 483
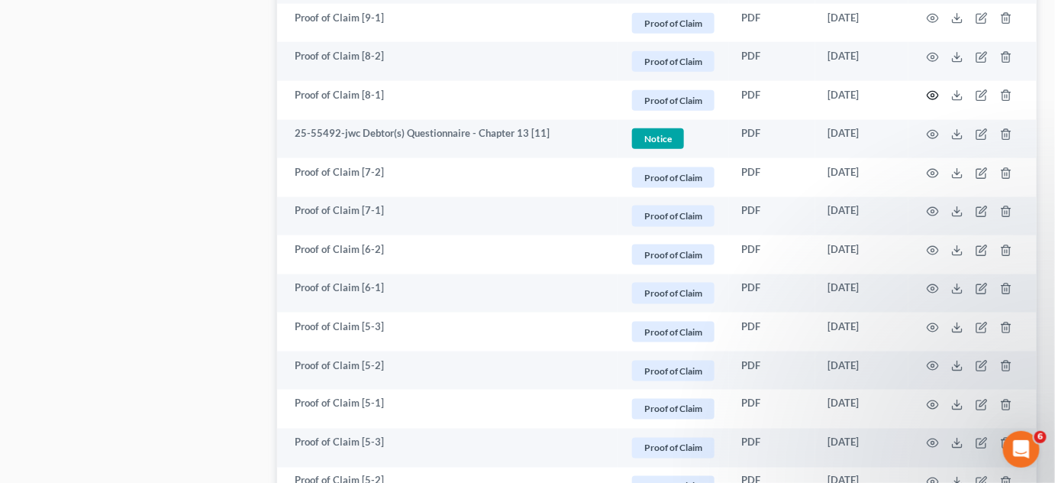
click at [934, 95] on icon "button" at bounding box center [933, 95] width 12 height 12
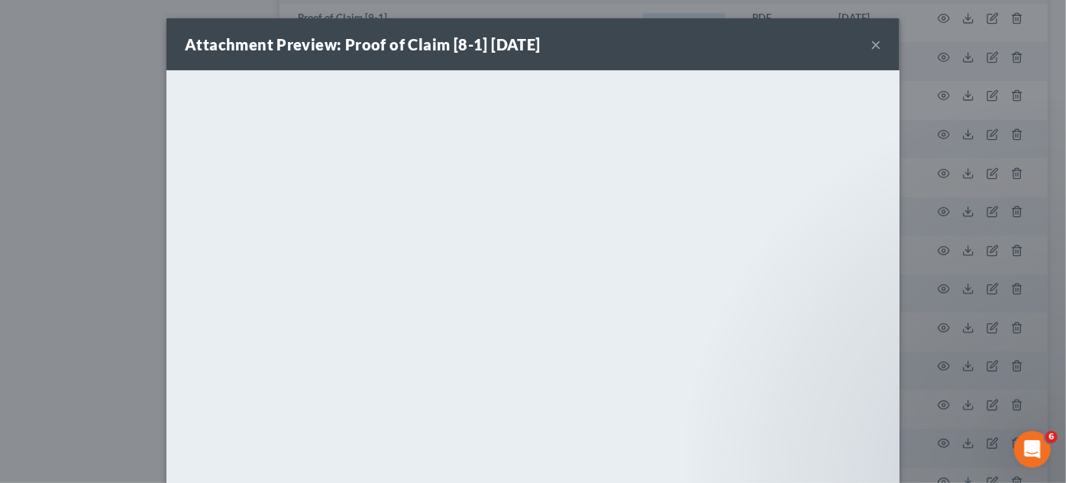
click at [963, 205] on div "Attachment Preview: Proof of Claim [8-1] [DATE] × <object ng-attr-data='[URL][D…" at bounding box center [533, 241] width 1066 height 483
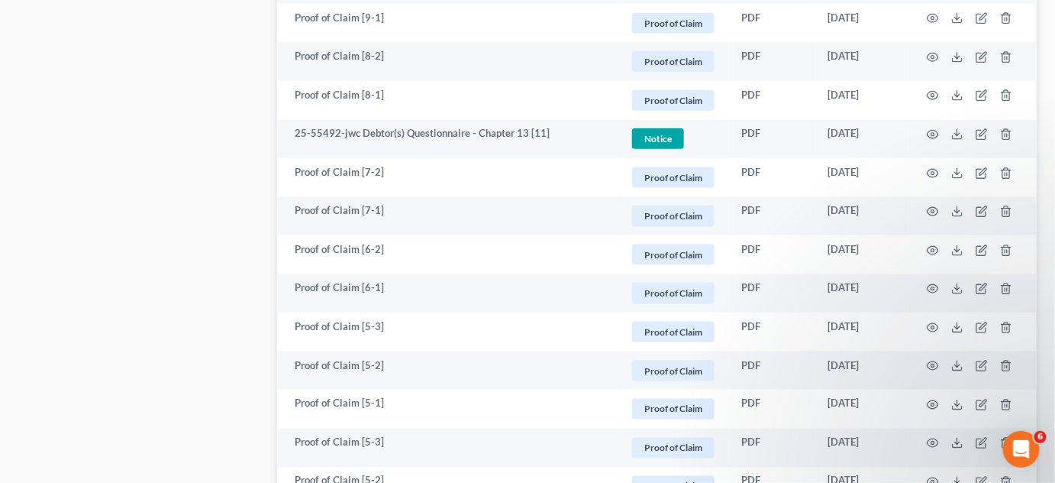
scroll to position [2389, 0]
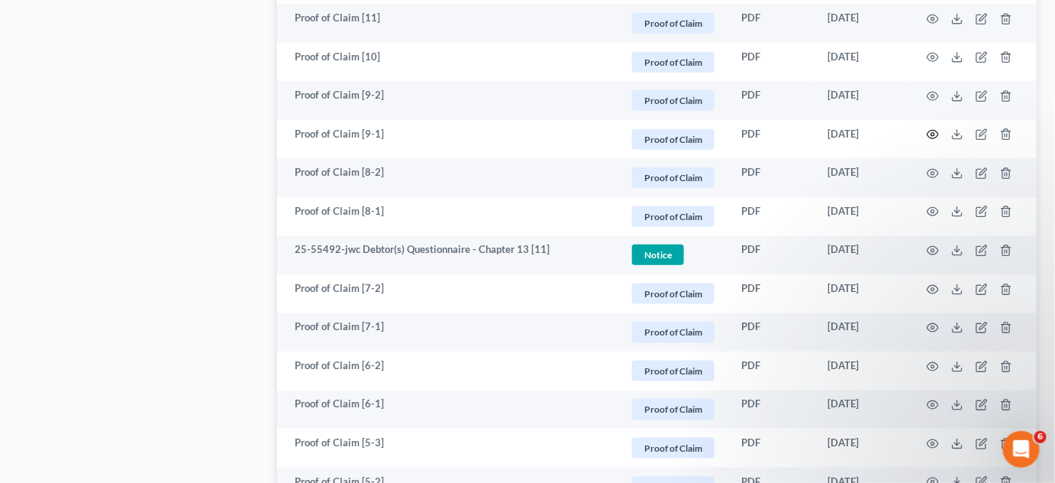
click at [932, 133] on circle "button" at bounding box center [933, 134] width 3 height 3
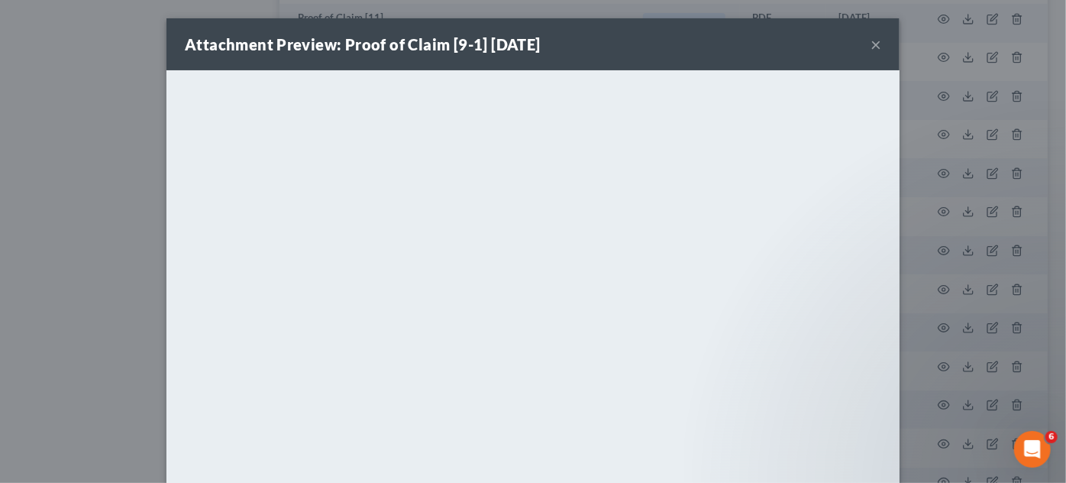
click at [928, 265] on div "Attachment Preview: Proof of Claim [9-1] [DATE] × <object ng-attr-data='[URL][D…" at bounding box center [533, 241] width 1066 height 483
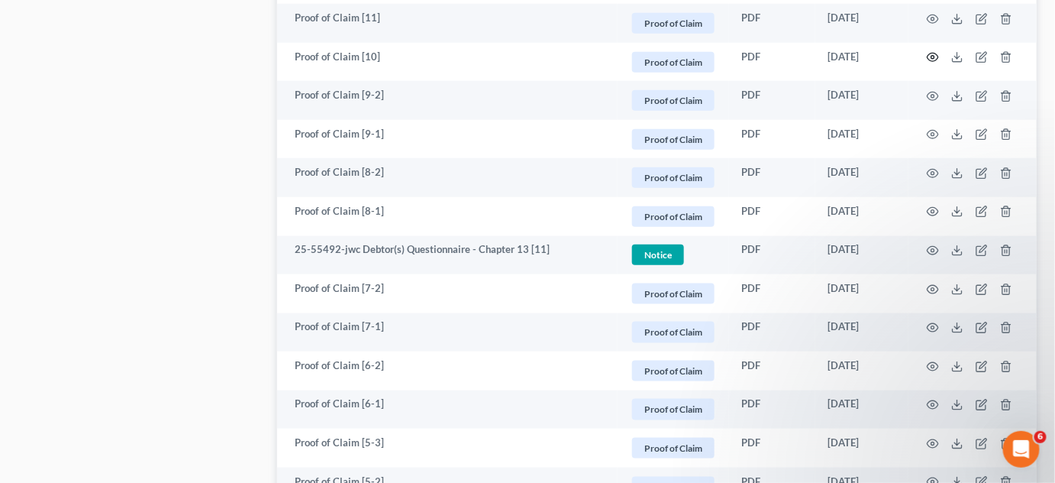
click at [932, 58] on icon "button" at bounding box center [933, 57] width 12 height 12
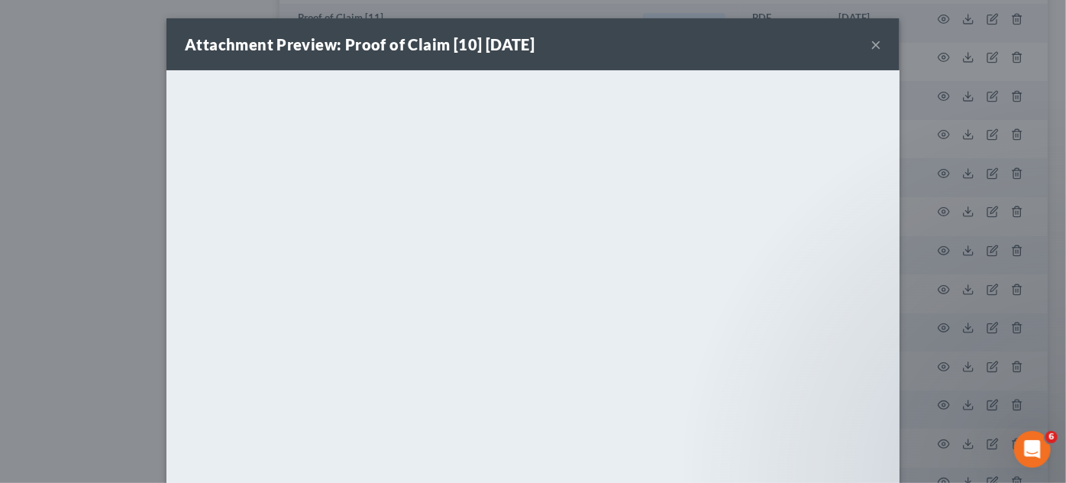
click at [936, 309] on div "Attachment Preview: Proof of Claim [10] [DATE] × <object ng-attr-data='[URL][DO…" at bounding box center [533, 241] width 1066 height 483
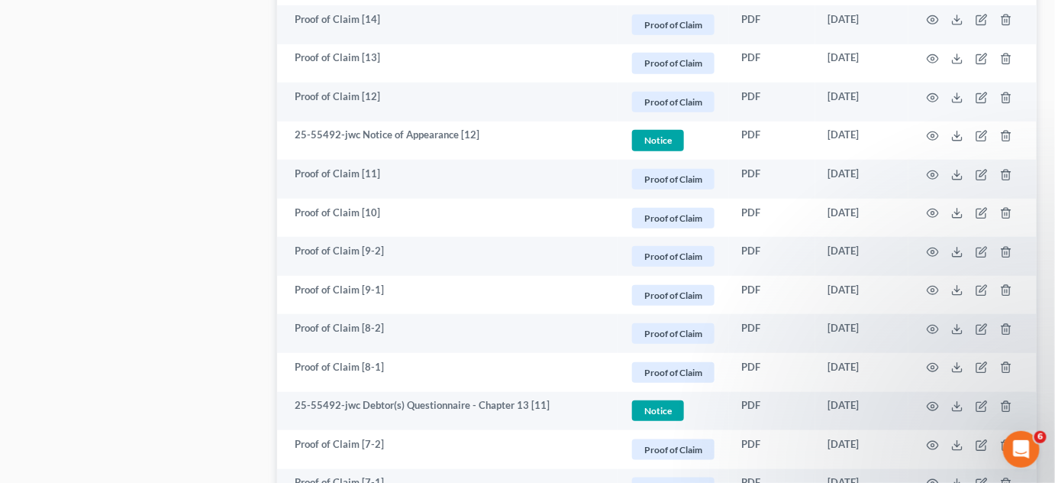
scroll to position [2274, 0]
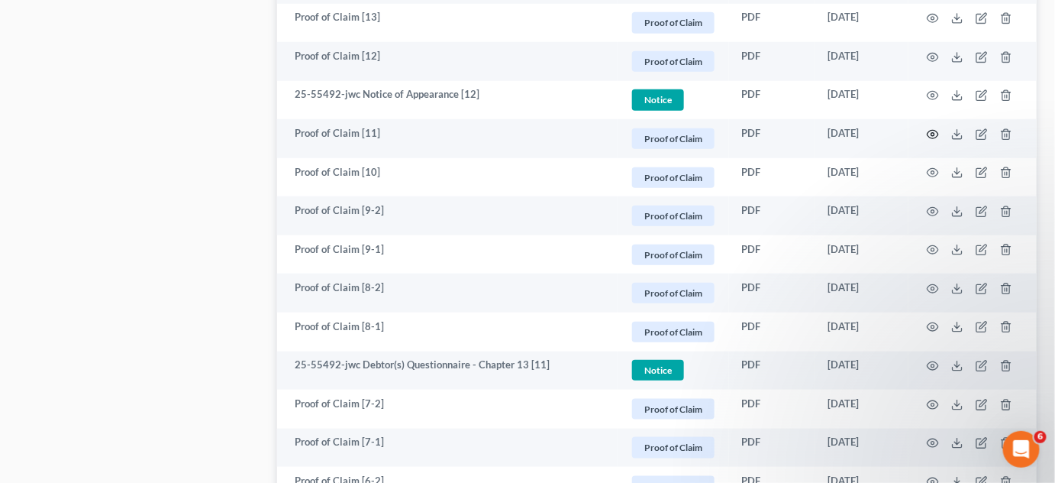
click at [936, 131] on icon "button" at bounding box center [933, 134] width 12 height 12
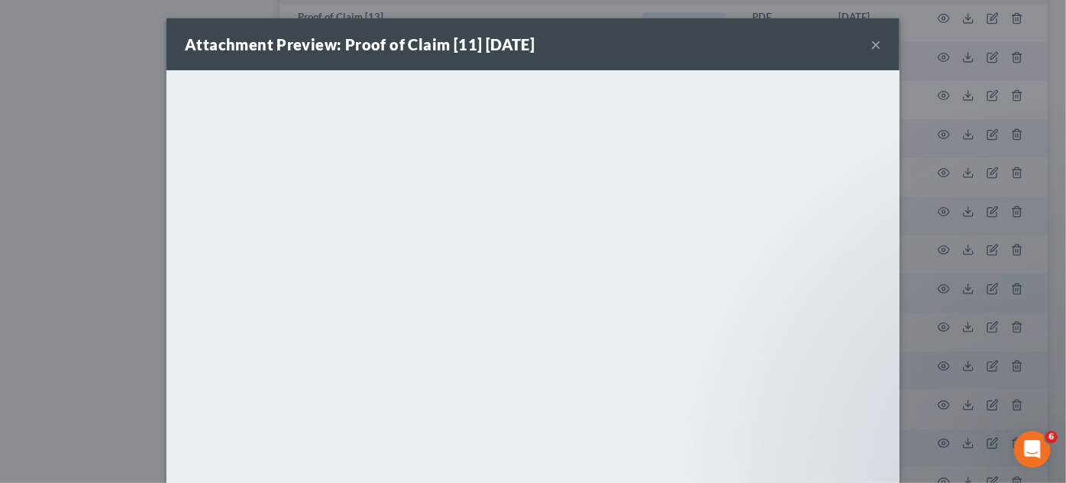
click at [901, 220] on div "Attachment Preview: Proof of Claim [11] [DATE] × <object ng-attr-data='[URL][DO…" at bounding box center [533, 241] width 1066 height 483
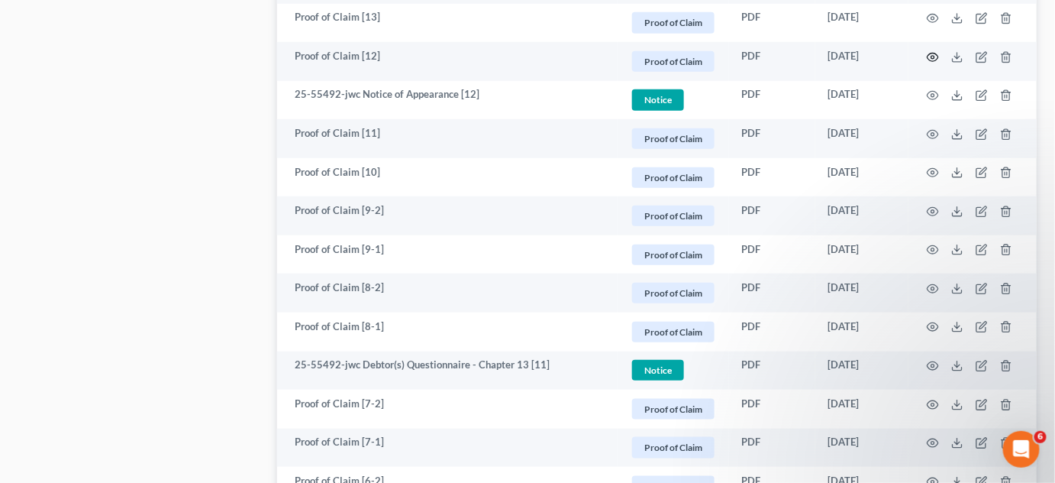
click at [931, 58] on icon "button" at bounding box center [933, 57] width 11 height 8
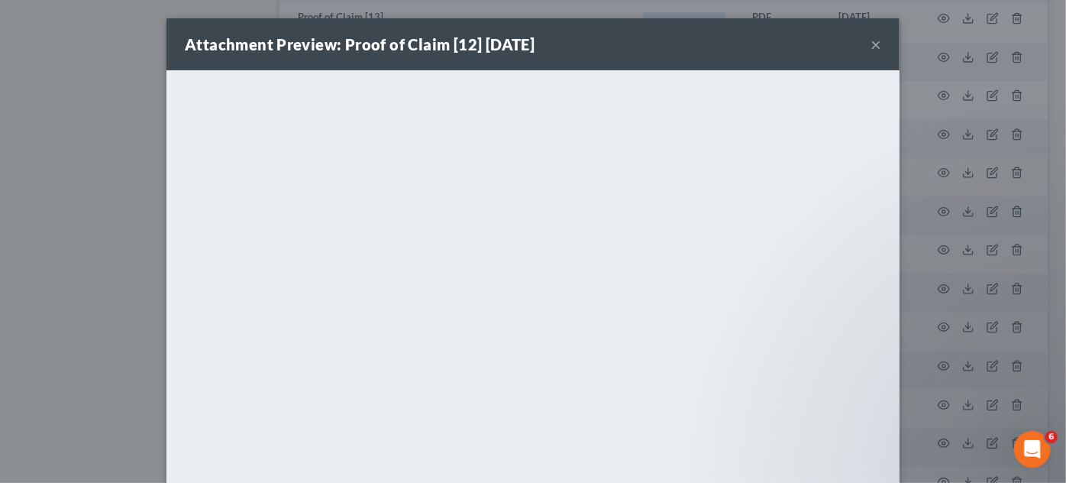
click at [958, 255] on div "Attachment Preview: Proof of Claim [12] [DATE] × <object ng-attr-data='[URL][DO…" at bounding box center [533, 241] width 1066 height 483
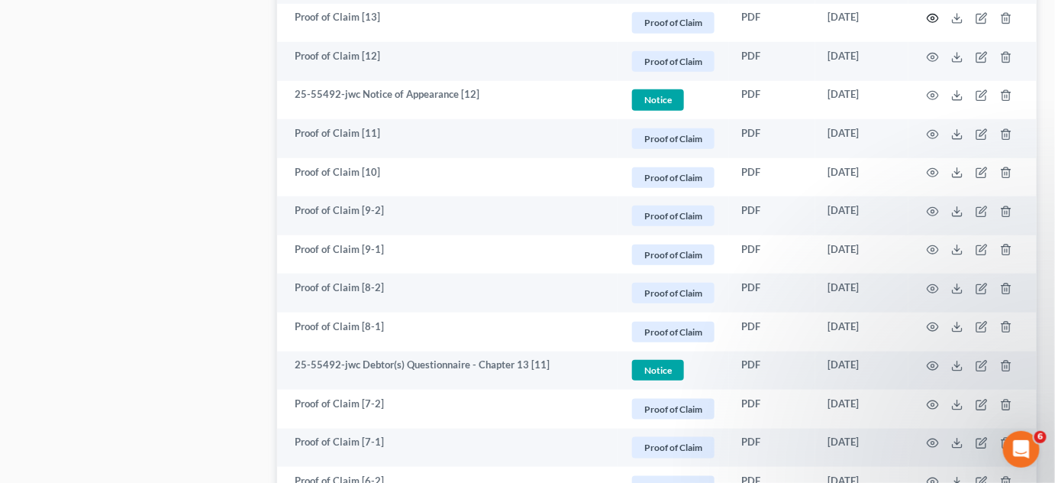
click at [933, 18] on circle "button" at bounding box center [933, 18] width 3 height 3
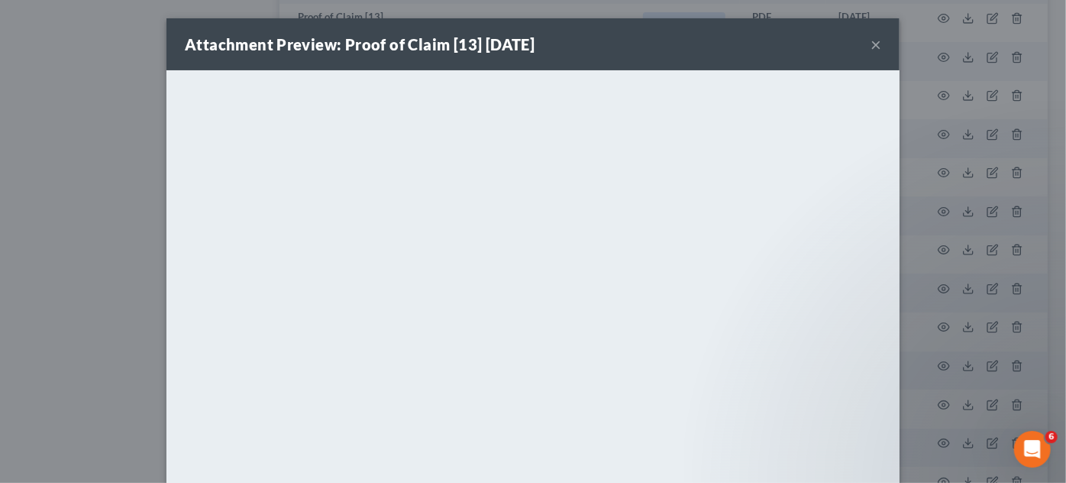
click at [932, 281] on div "Attachment Preview: Proof of Claim [13] [DATE] × <object ng-attr-data='[URL][DO…" at bounding box center [533, 241] width 1066 height 483
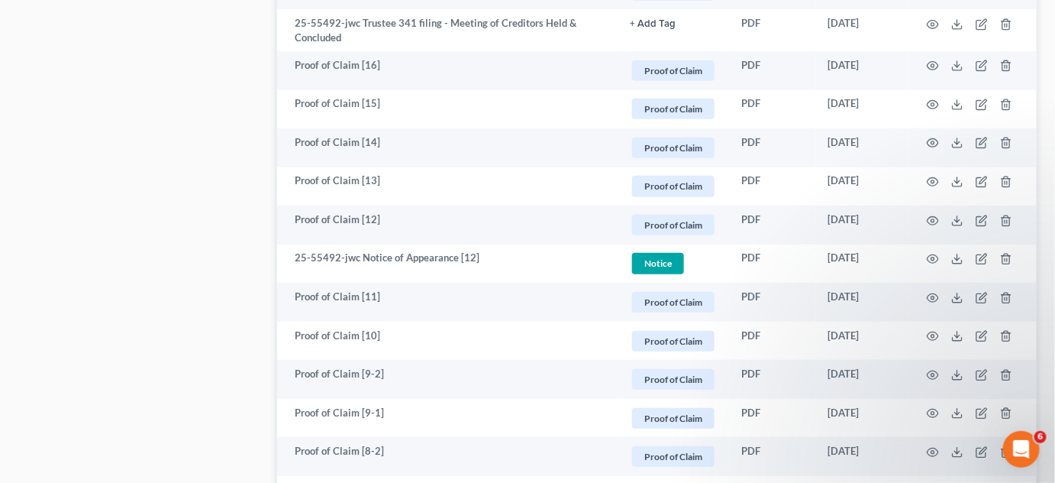
scroll to position [2042, 0]
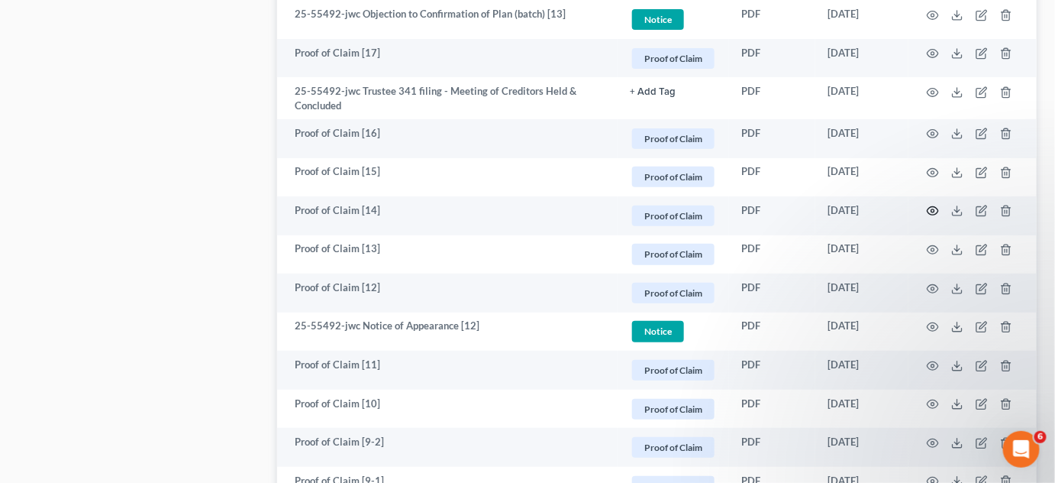
click at [933, 209] on circle "button" at bounding box center [933, 210] width 3 height 3
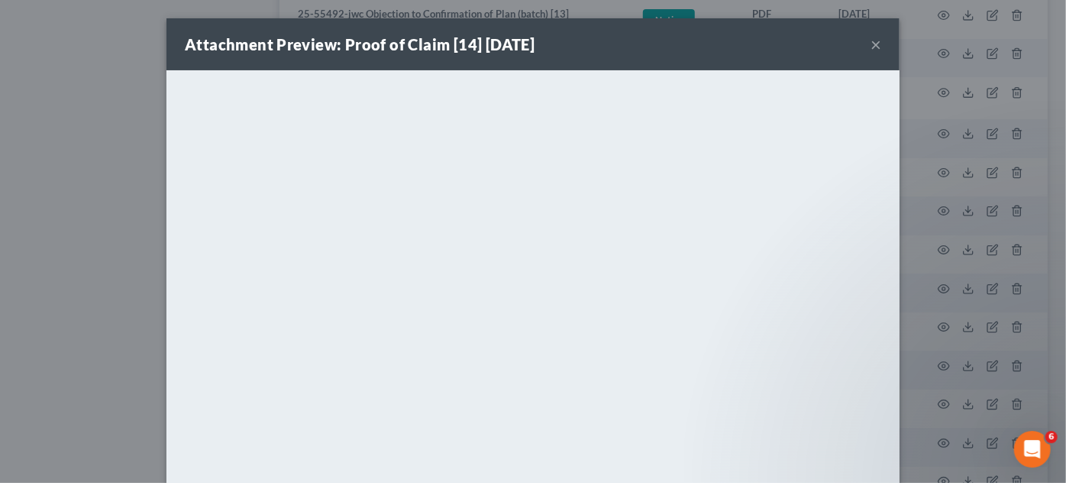
click at [933, 208] on div "Attachment Preview: Proof of Claim [14] [DATE] × <object ng-attr-data='[URL][DO…" at bounding box center [533, 241] width 1066 height 483
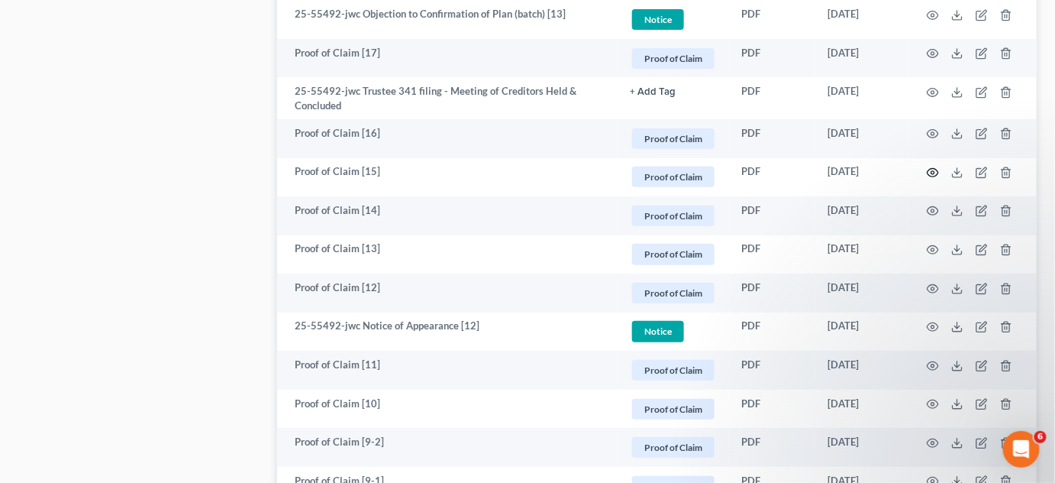
click at [937, 171] on icon "button" at bounding box center [933, 172] width 12 height 12
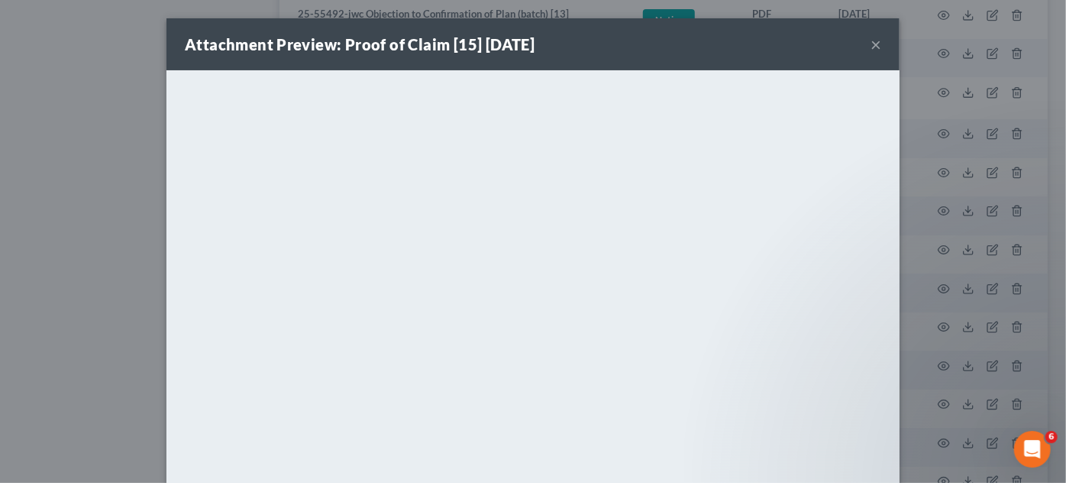
click at [937, 171] on div "Attachment Preview: Proof of Claim [15] [DATE] × <object ng-attr-data='[URL][DO…" at bounding box center [533, 241] width 1066 height 483
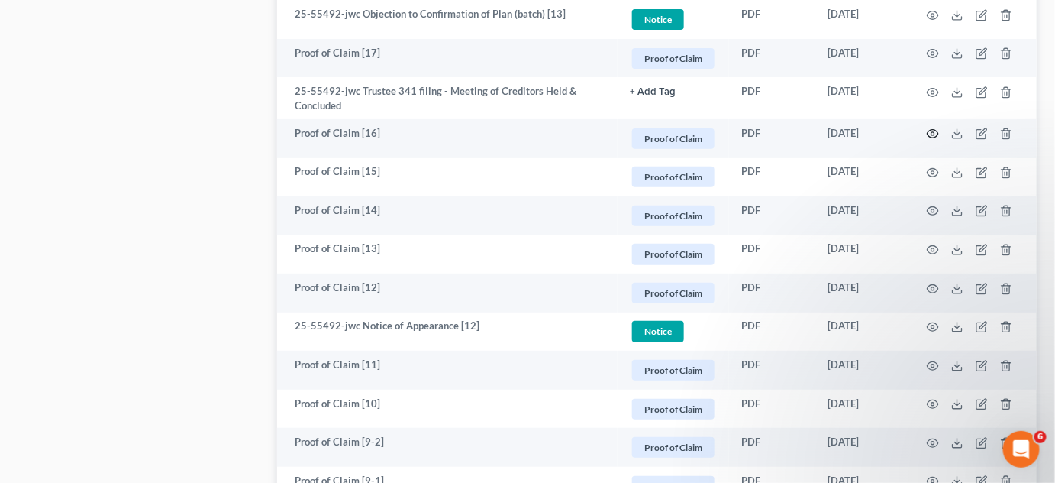
click at [929, 128] on icon "button" at bounding box center [933, 134] width 12 height 12
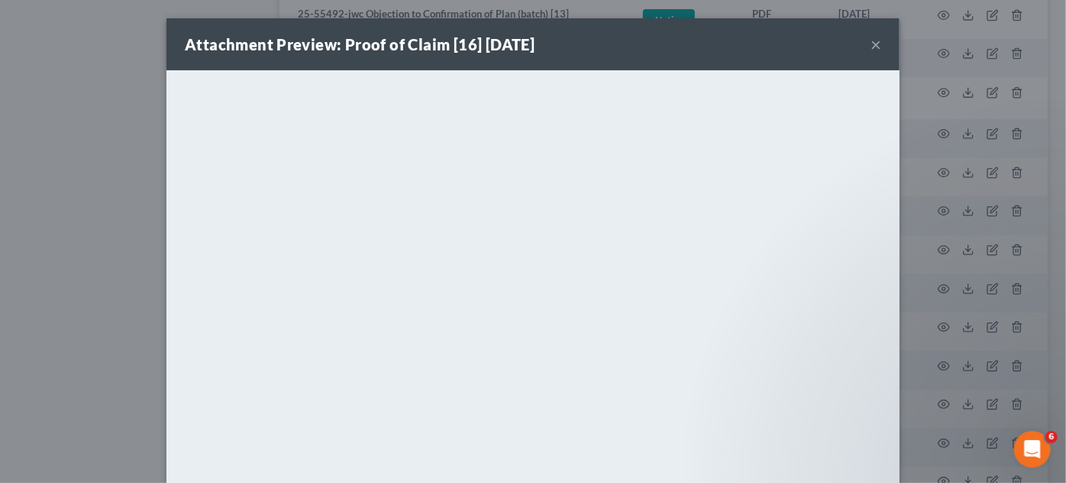
click at [931, 132] on div "Attachment Preview: Proof of Claim [16] [DATE] × <object ng-attr-data='[URL][DO…" at bounding box center [533, 241] width 1066 height 483
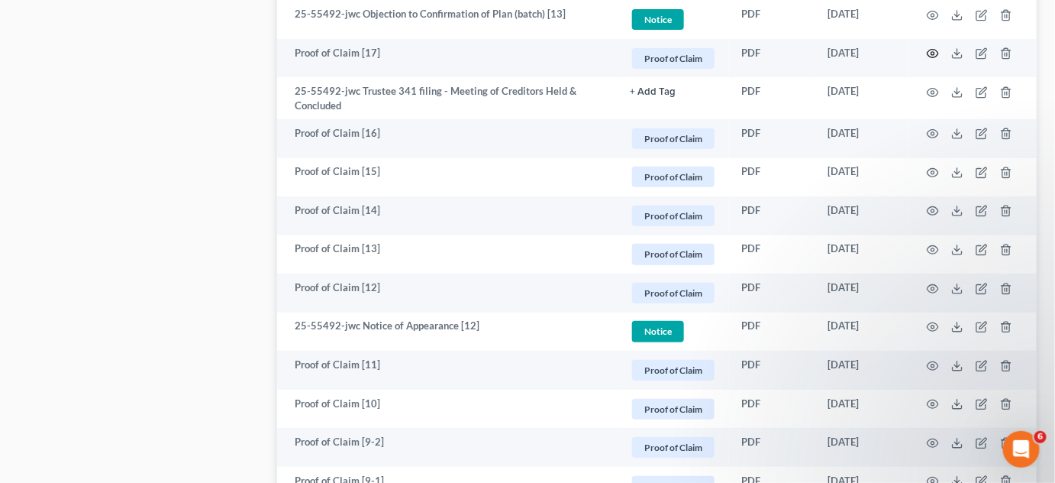
click at [937, 50] on icon "button" at bounding box center [933, 54] width 11 height 8
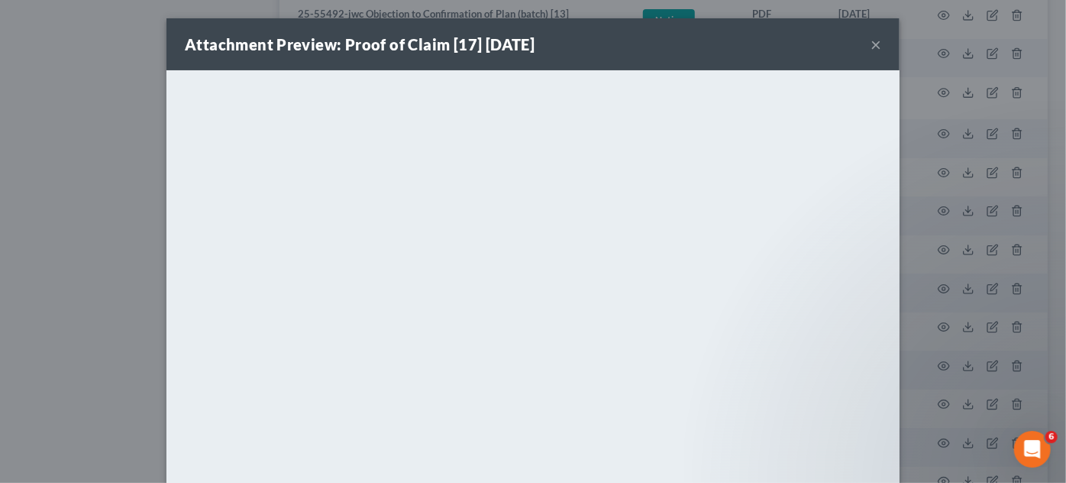
click at [939, 451] on div "Attachment Preview: Proof of Claim [17] [DATE] × <object ng-attr-data='[URL][DO…" at bounding box center [533, 241] width 1066 height 483
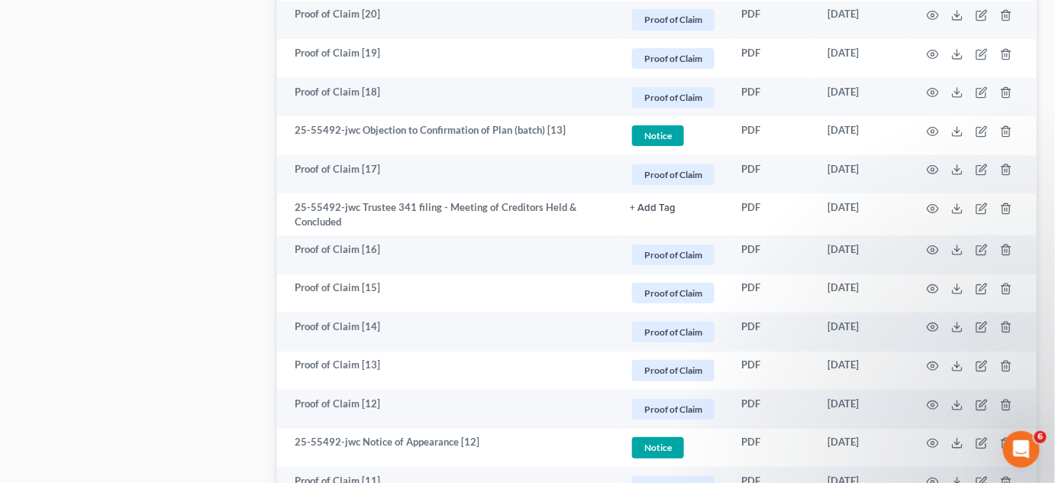
scroll to position [1811, 0]
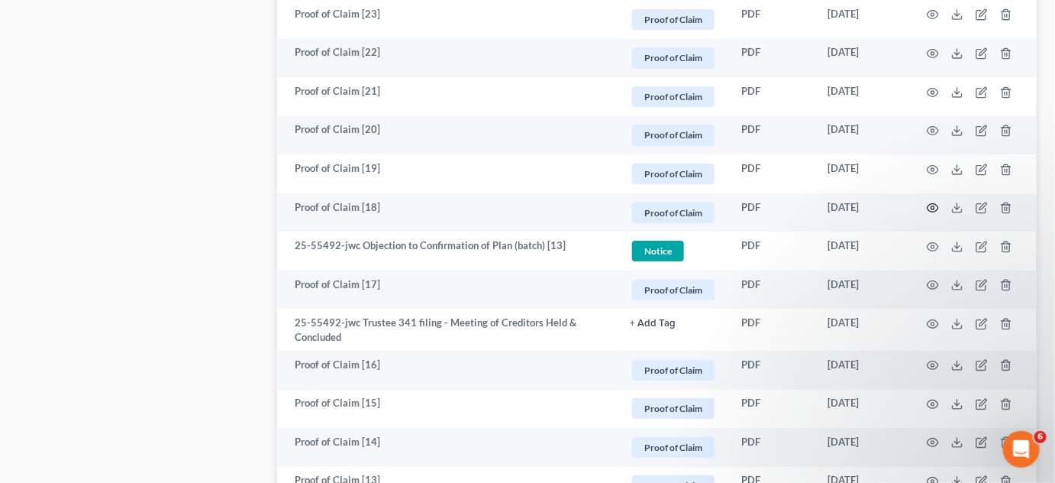
click at [932, 209] on icon "button" at bounding box center [933, 208] width 12 height 12
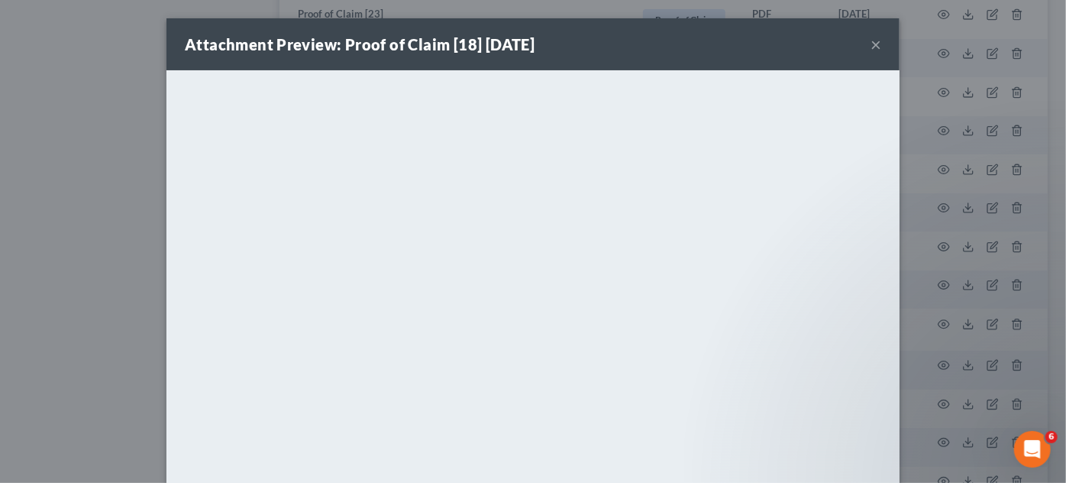
click at [940, 228] on div "Attachment Preview: Proof of Claim [18] [DATE] × <object ng-attr-data='[URL][DO…" at bounding box center [533, 241] width 1066 height 483
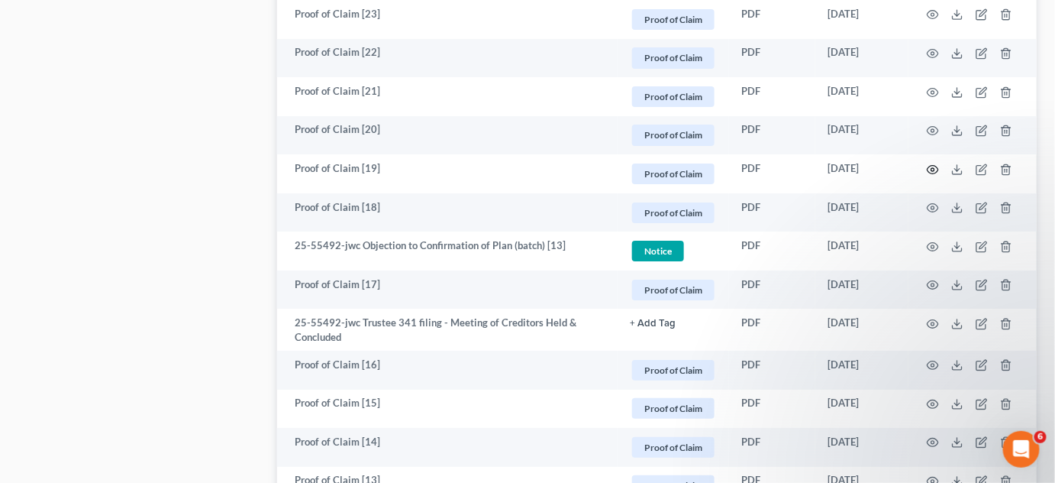
click at [929, 164] on icon "button" at bounding box center [933, 169] width 12 height 12
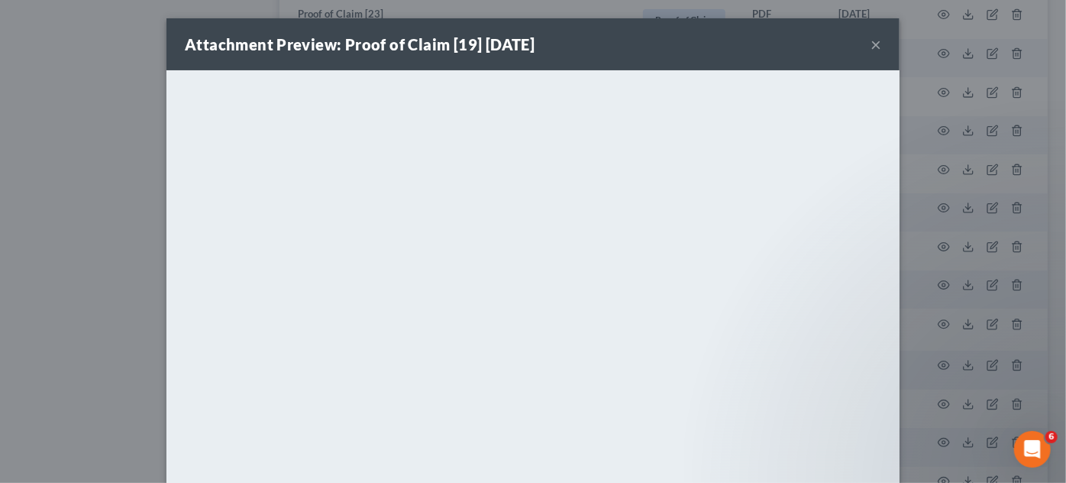
click at [929, 164] on div "Attachment Preview: Proof of Claim [19] [DATE] × <object ng-attr-data='[URL][DO…" at bounding box center [533, 241] width 1066 height 483
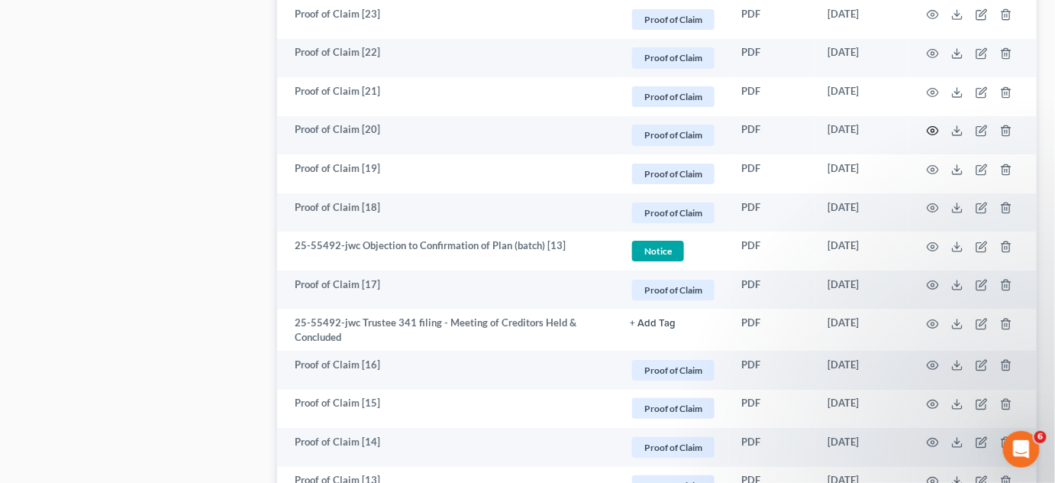
click at [933, 129] on circle "button" at bounding box center [933, 130] width 3 height 3
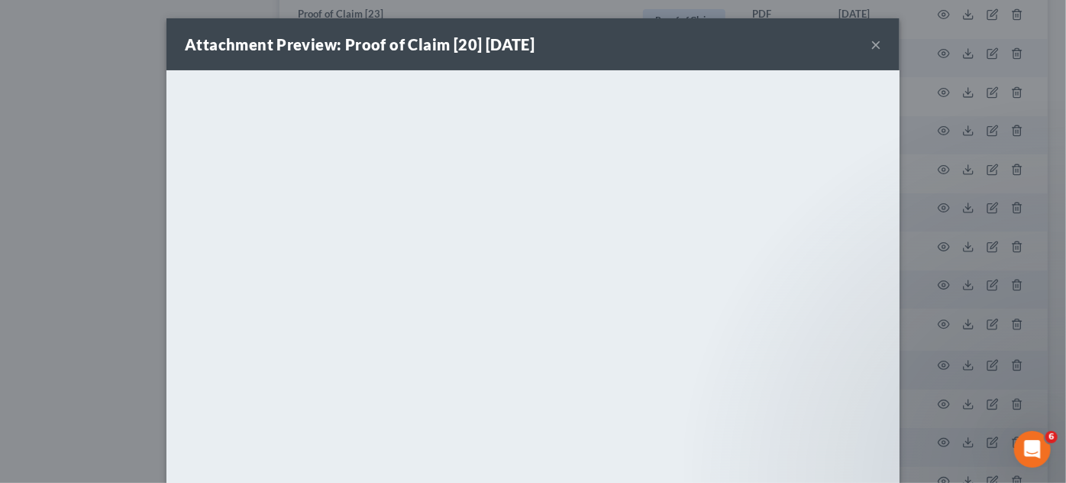
click at [933, 128] on div "Attachment Preview: Proof of Claim [20] [DATE] × <object ng-attr-data='[URL][DO…" at bounding box center [533, 241] width 1066 height 483
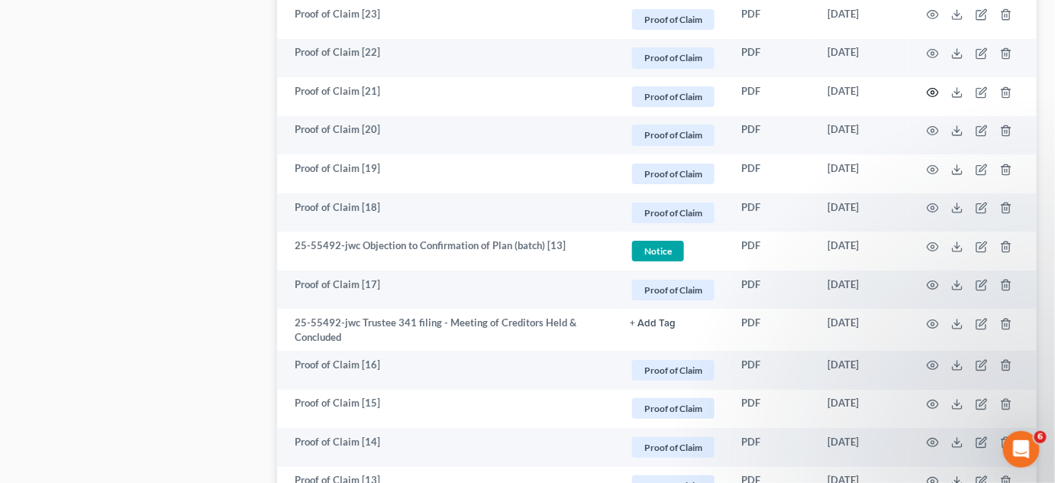
click at [936, 89] on icon "button" at bounding box center [933, 92] width 12 height 12
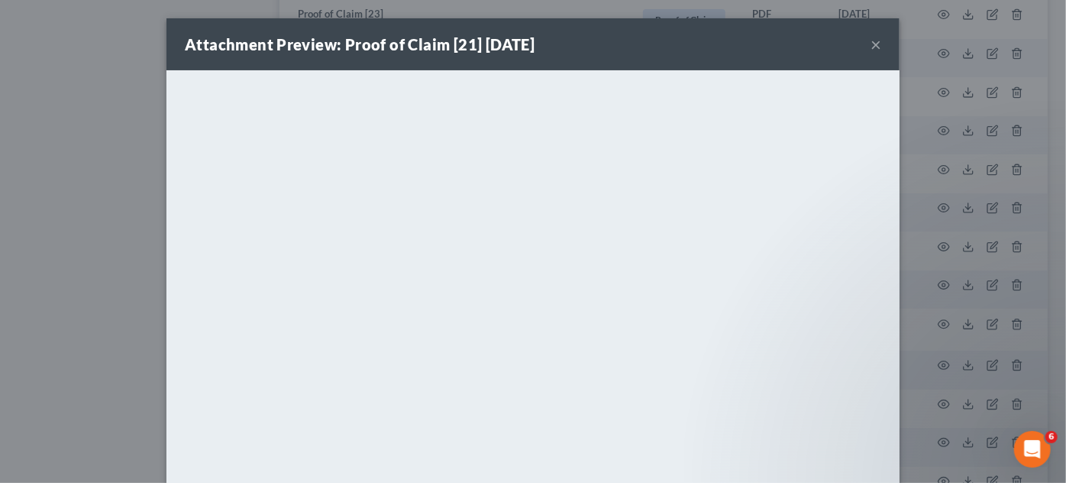
click at [934, 91] on div "Attachment Preview: Proof of Claim [21] [DATE] × <object ng-attr-data='[URL][DO…" at bounding box center [533, 241] width 1066 height 483
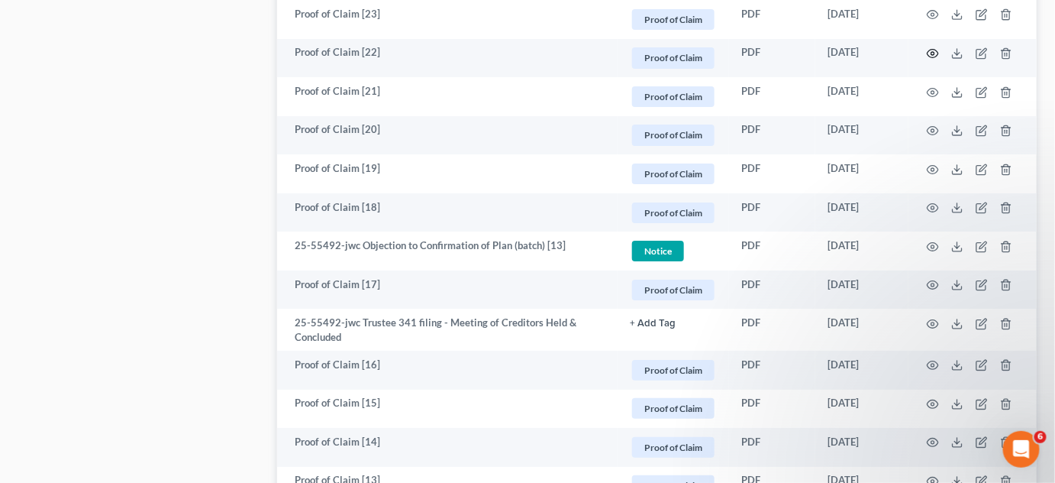
click at [935, 54] on icon "button" at bounding box center [933, 54] width 11 height 8
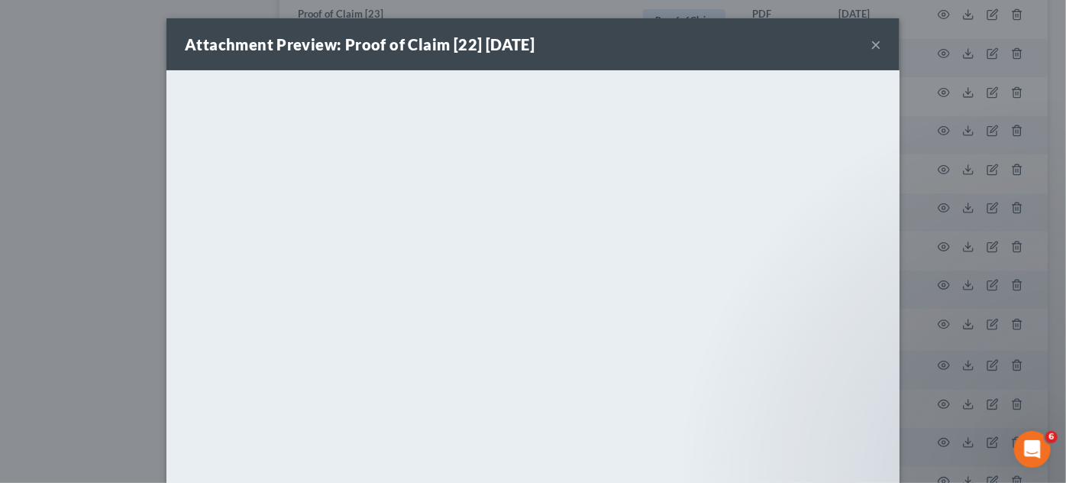
click at [935, 54] on div "Attachment Preview: Proof of Claim [22] [DATE] × <object ng-attr-data='[URL][DO…" at bounding box center [533, 241] width 1066 height 483
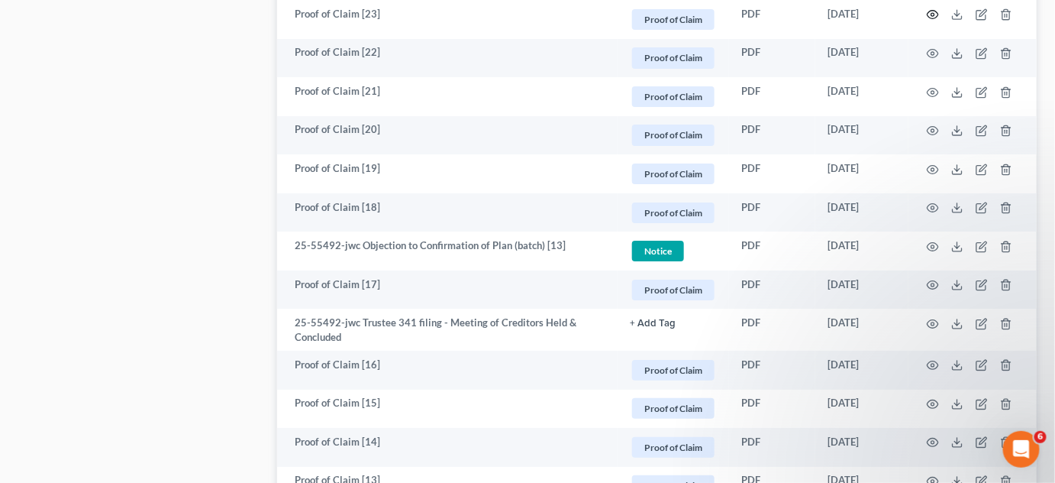
click at [933, 15] on icon "button" at bounding box center [933, 14] width 12 height 12
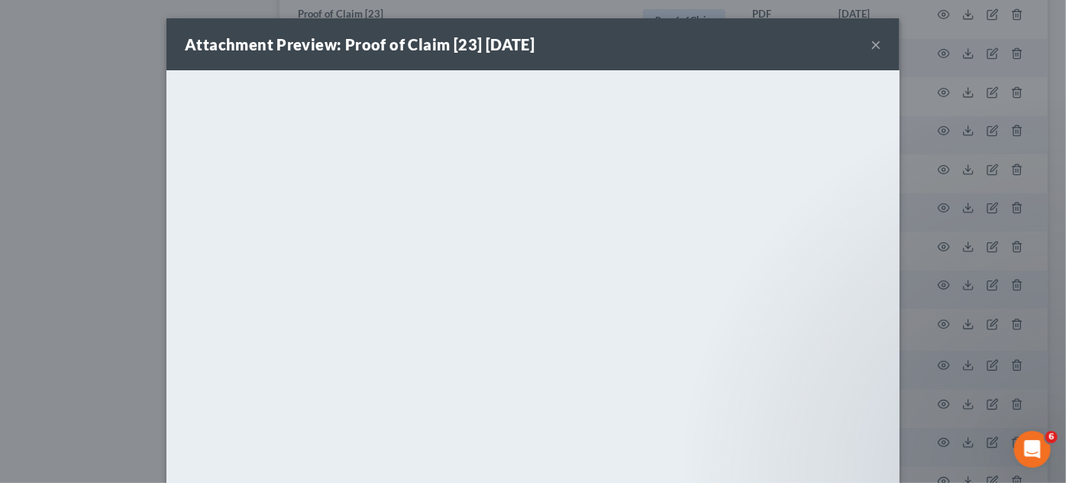
click at [930, 133] on div "Attachment Preview: Proof of Claim [23] [DATE] × <object ng-attr-data='[URL][DO…" at bounding box center [533, 241] width 1066 height 483
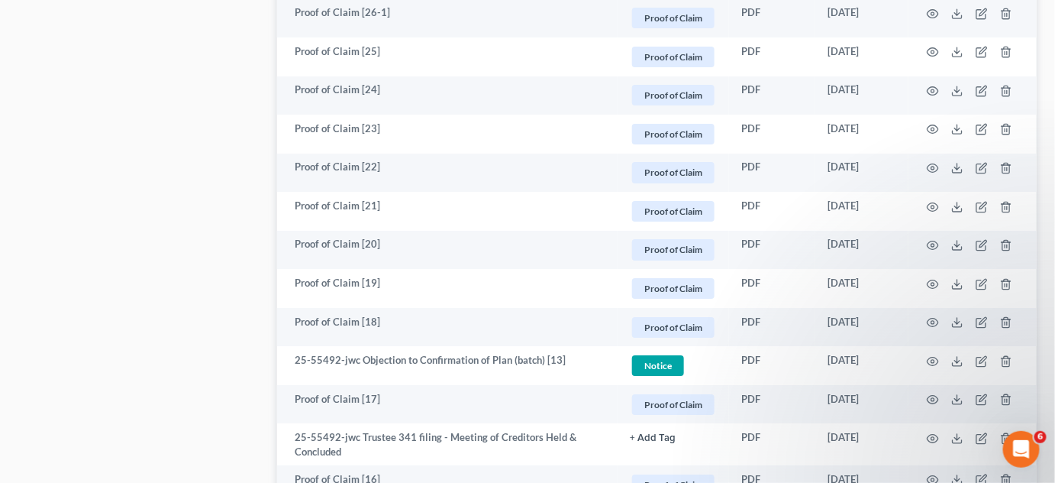
scroll to position [1695, 0]
click at [930, 86] on icon "button" at bounding box center [933, 92] width 12 height 12
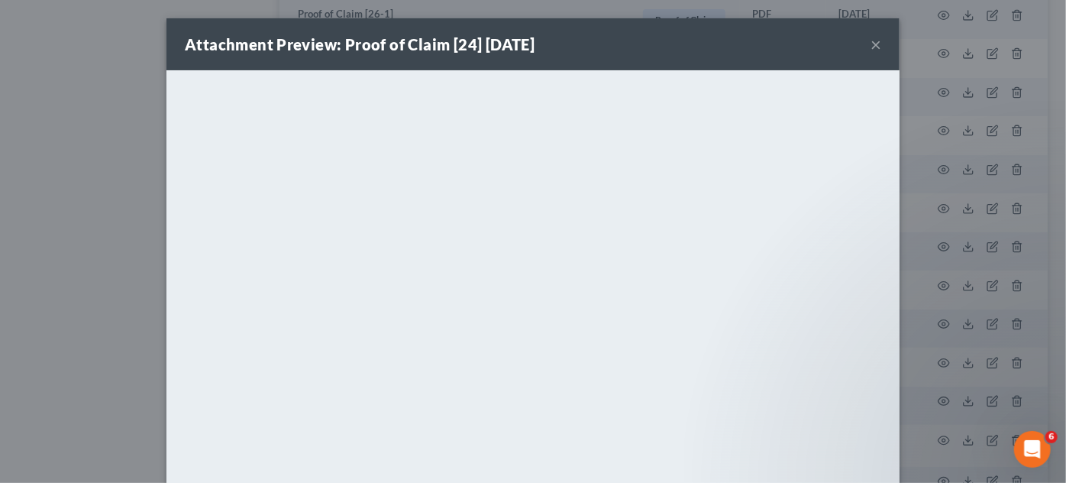
click at [968, 145] on div "Attachment Preview: Proof of Claim [24] [DATE] × <object ng-attr-data='[URL][DO…" at bounding box center [533, 241] width 1066 height 483
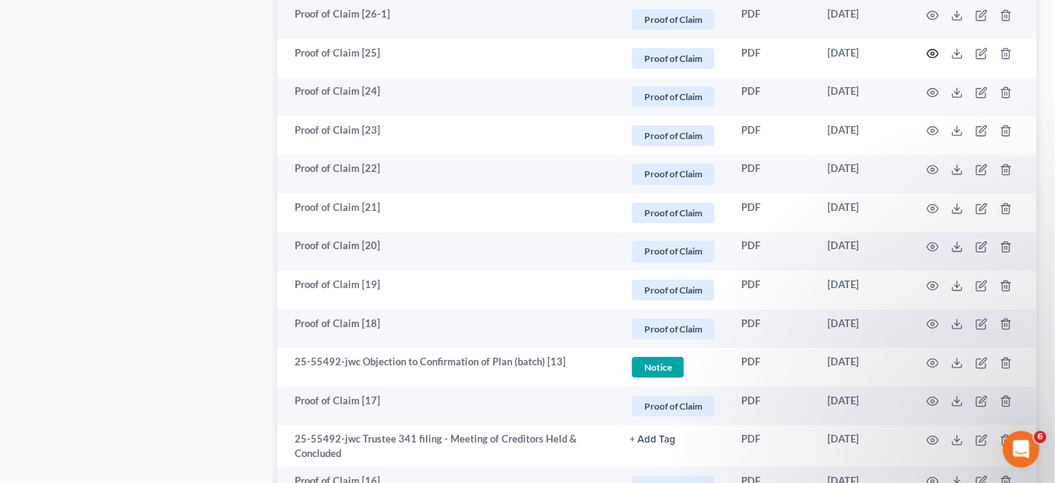
click at [933, 53] on circle "button" at bounding box center [933, 53] width 3 height 3
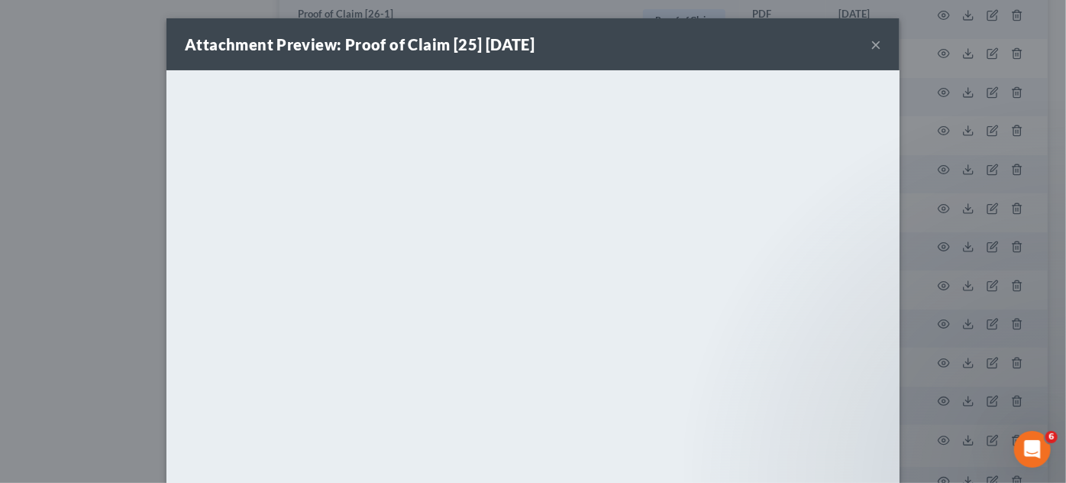
click at [951, 104] on div "Attachment Preview: Proof of Claim [25] [DATE] × <object ng-attr-data='[URL][DO…" at bounding box center [533, 241] width 1066 height 483
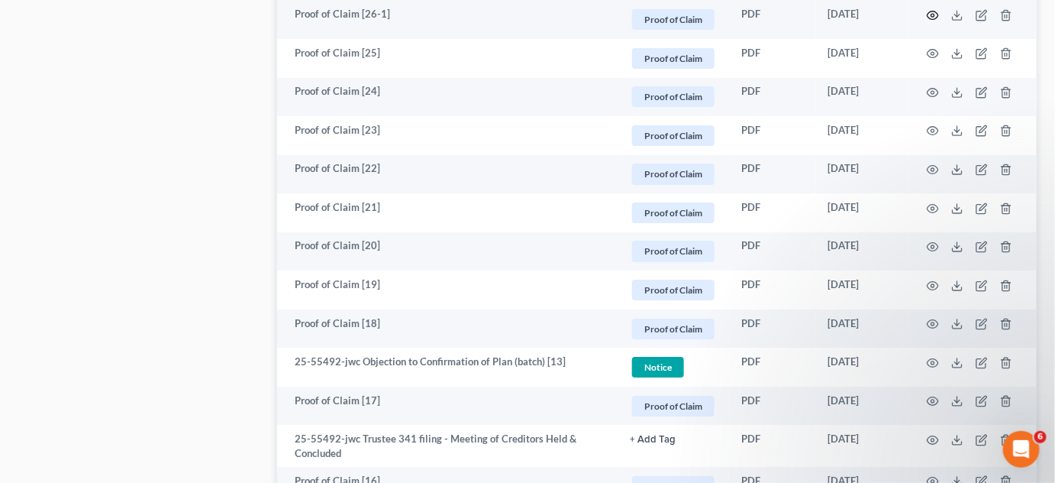
click at [932, 14] on circle "button" at bounding box center [933, 15] width 3 height 3
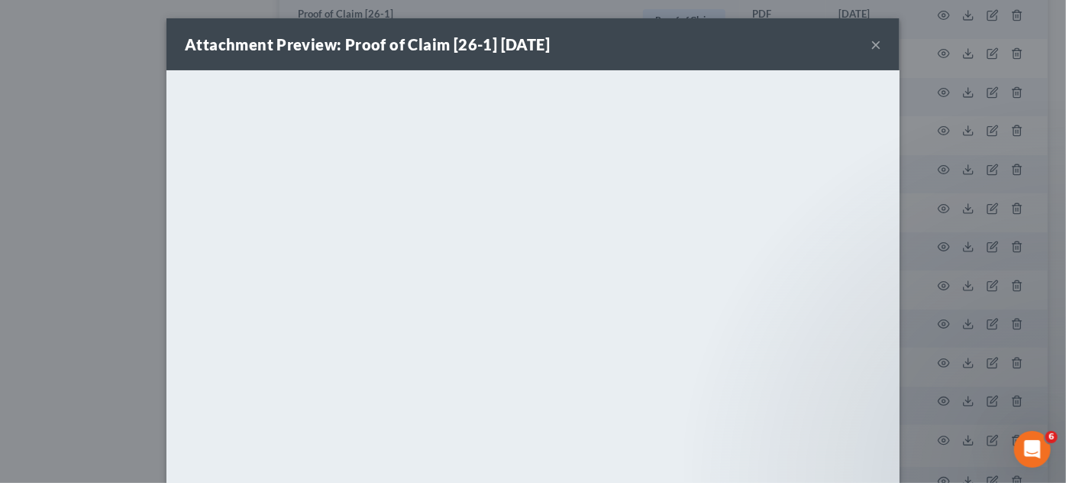
click at [981, 179] on div "Attachment Preview: Proof of Claim [26-1] [DATE] × <object ng-attr-data='[URL][…" at bounding box center [533, 241] width 1066 height 483
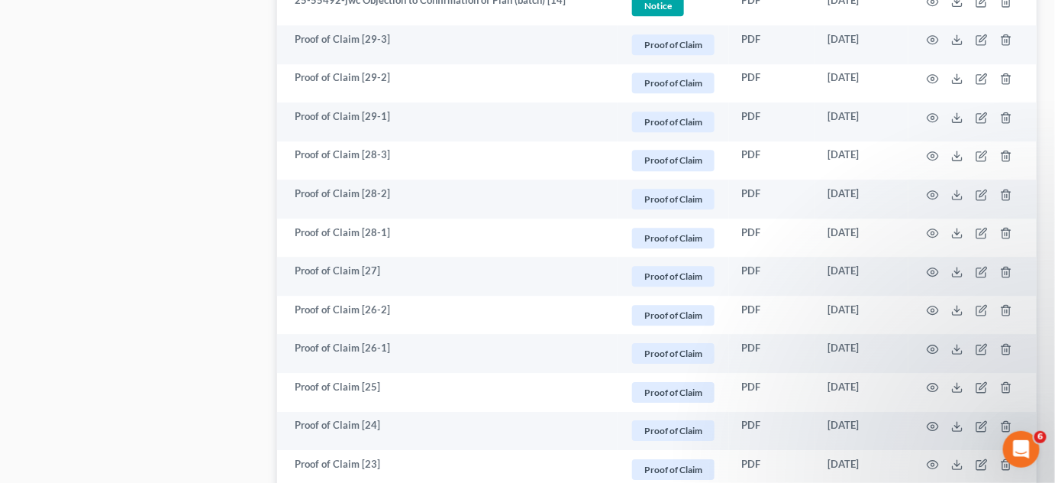
scroll to position [1348, 0]
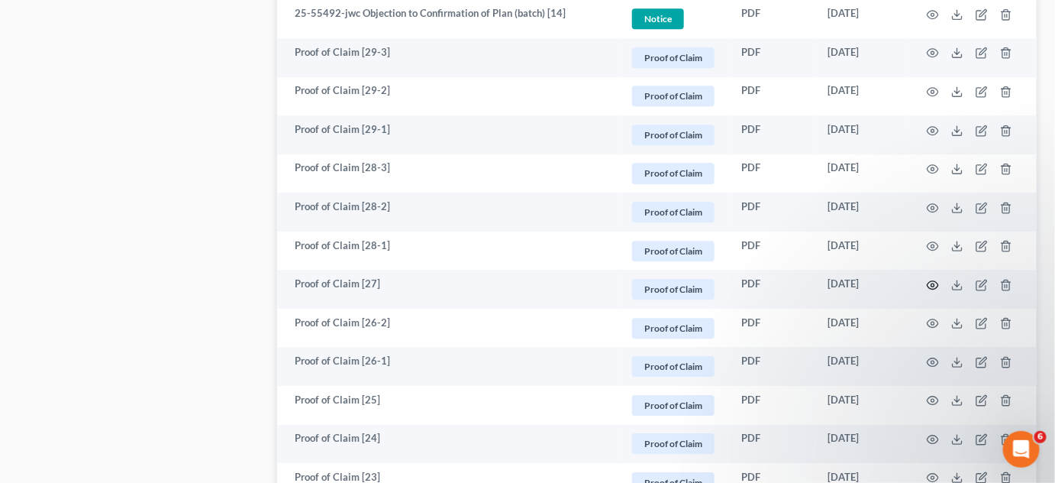
click at [935, 281] on icon "button" at bounding box center [933, 285] width 12 height 12
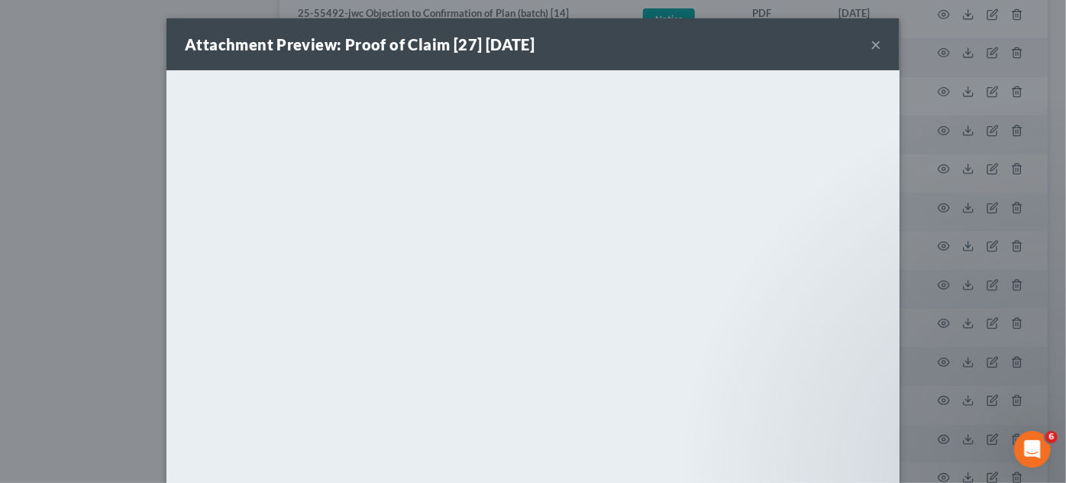
click at [935, 281] on div "Attachment Preview: Proof of Claim [27] [DATE] × <object ng-attr-data='[URL][DO…" at bounding box center [533, 241] width 1066 height 483
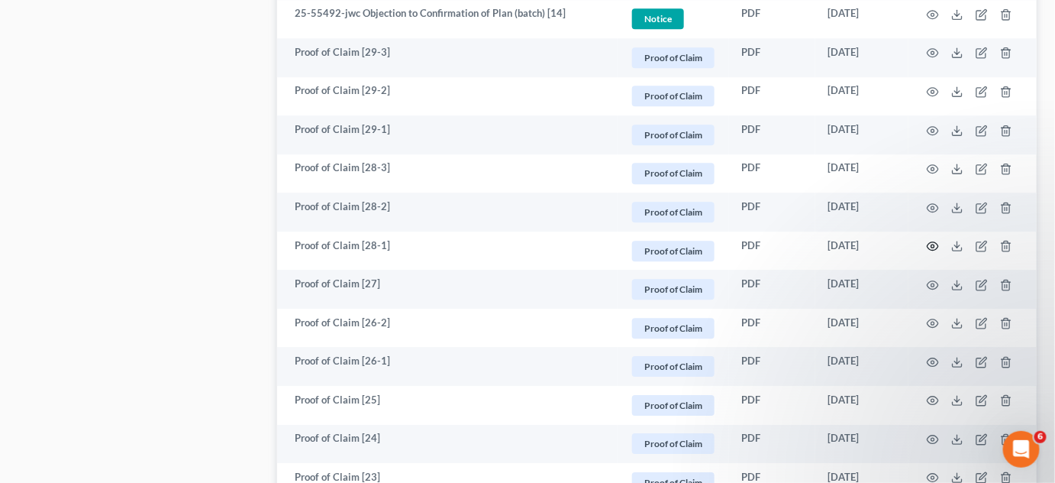
click at [934, 240] on icon "button" at bounding box center [933, 246] width 12 height 12
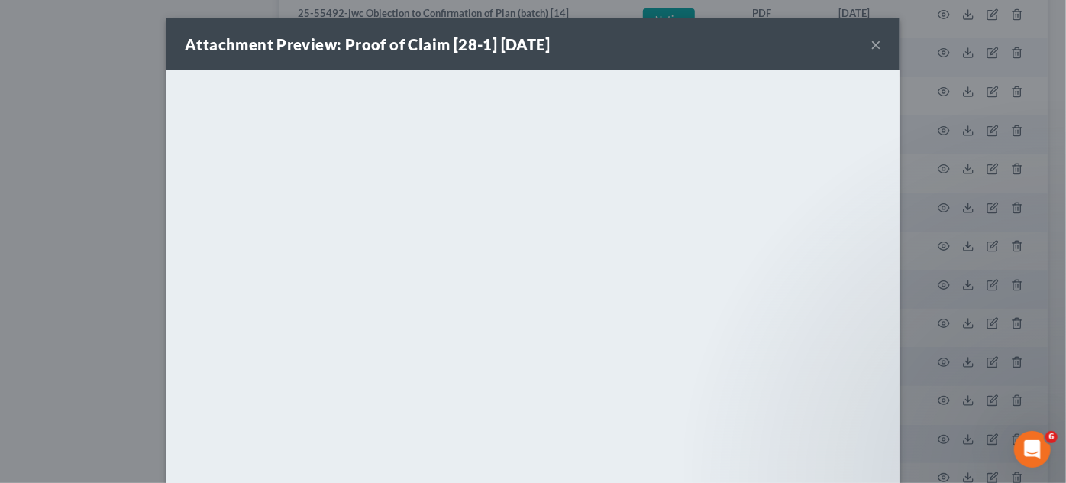
click at [934, 238] on div "Attachment Preview: Proof of Claim [28-1] [DATE] × <object ng-attr-data='[URL][…" at bounding box center [533, 241] width 1066 height 483
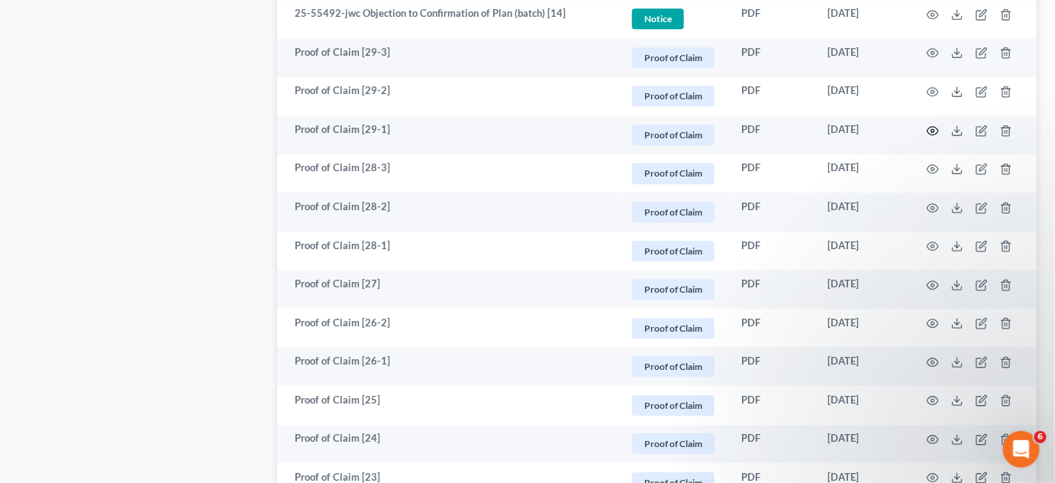
click at [930, 128] on icon "button" at bounding box center [933, 130] width 12 height 12
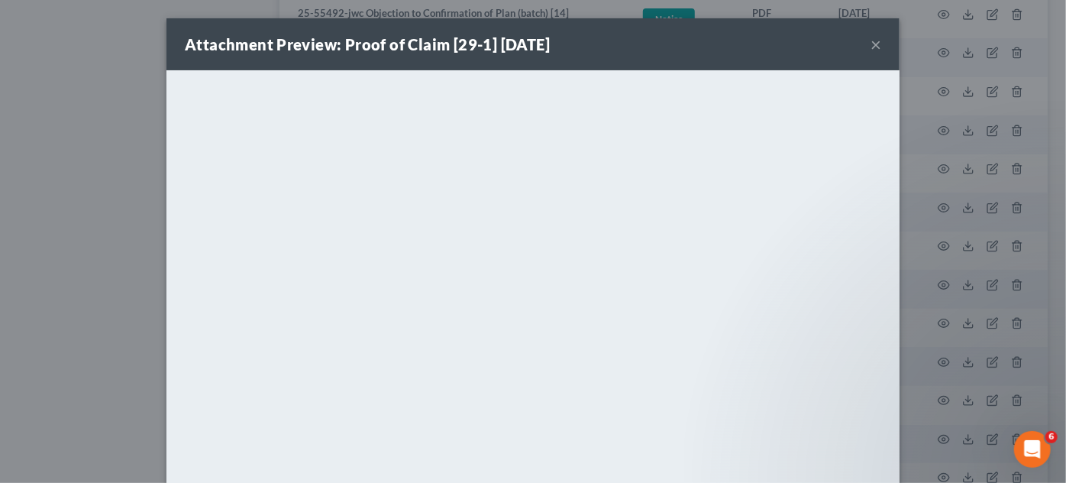
click at [923, 131] on div "Attachment Preview: Proof of Claim [29-1] [DATE] × <object ng-attr-data='[URL][…" at bounding box center [533, 241] width 1066 height 483
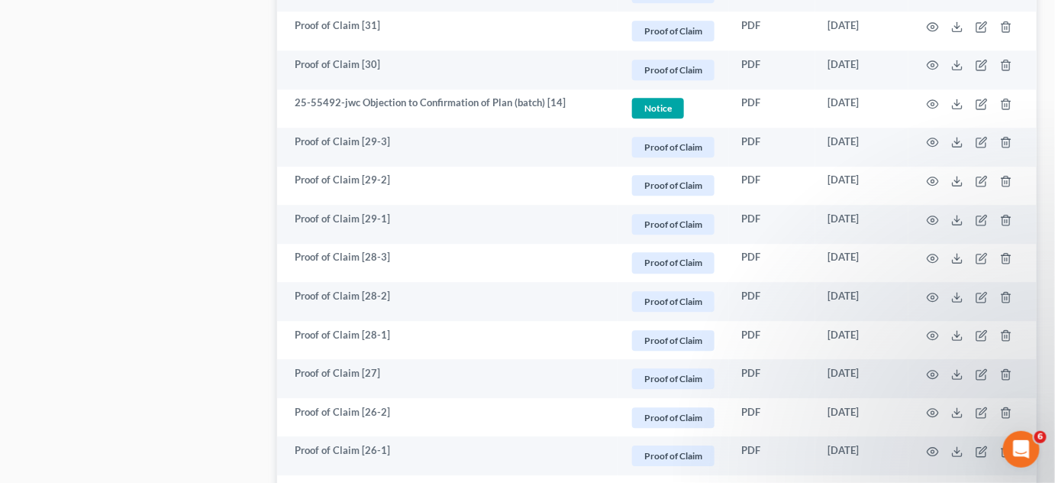
scroll to position [1232, 0]
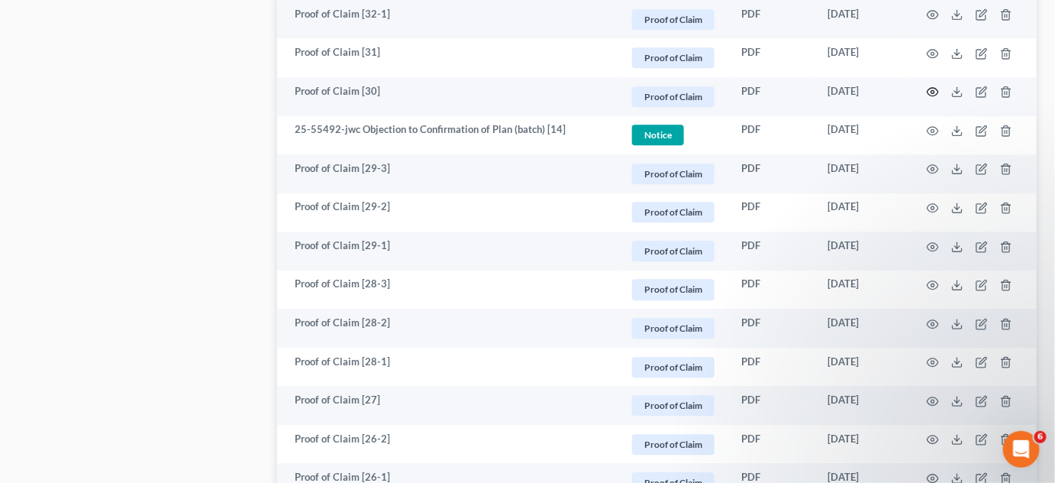
click at [930, 91] on icon "button" at bounding box center [933, 92] width 12 height 12
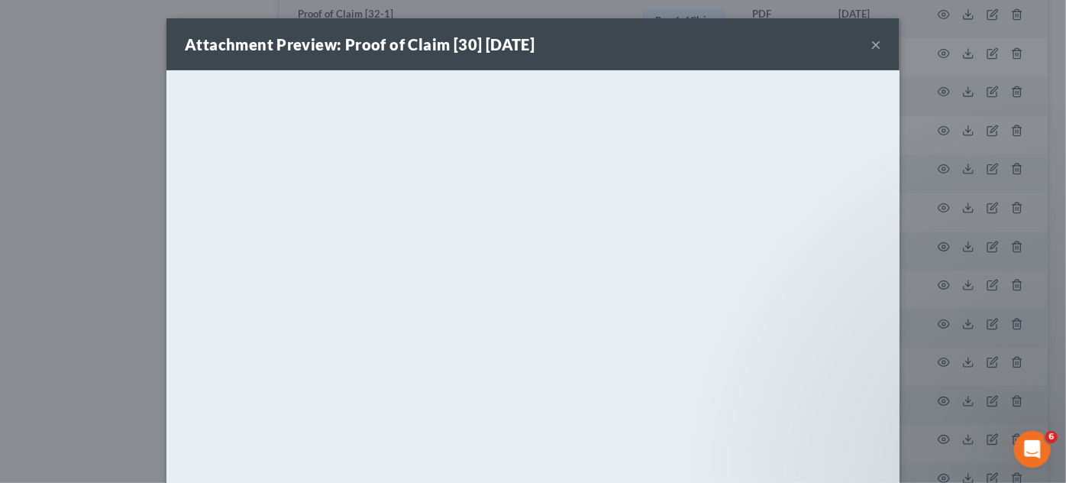
click at [930, 91] on div "Attachment Preview: Proof of Claim [30] [DATE] × <object ng-attr-data='[URL][DO…" at bounding box center [533, 241] width 1066 height 483
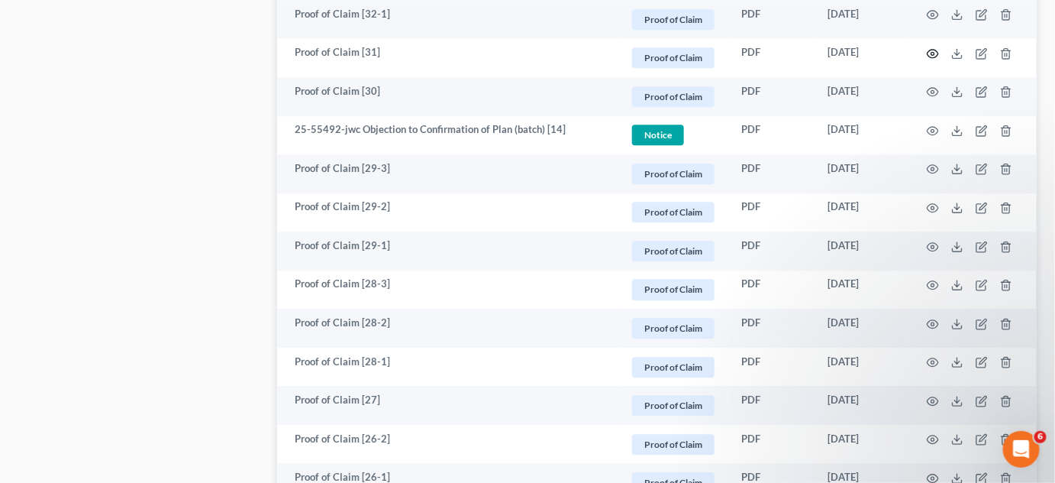
click at [936, 53] on icon "button" at bounding box center [933, 53] width 12 height 12
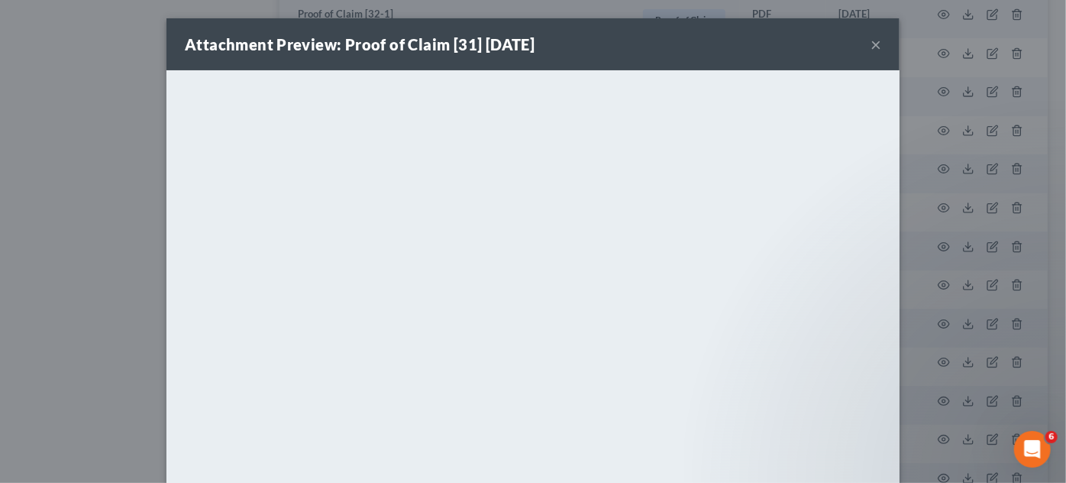
click at [962, 115] on div "Attachment Preview: Proof of Claim [31] [DATE] × <object ng-attr-data='[URL][DO…" at bounding box center [533, 241] width 1066 height 483
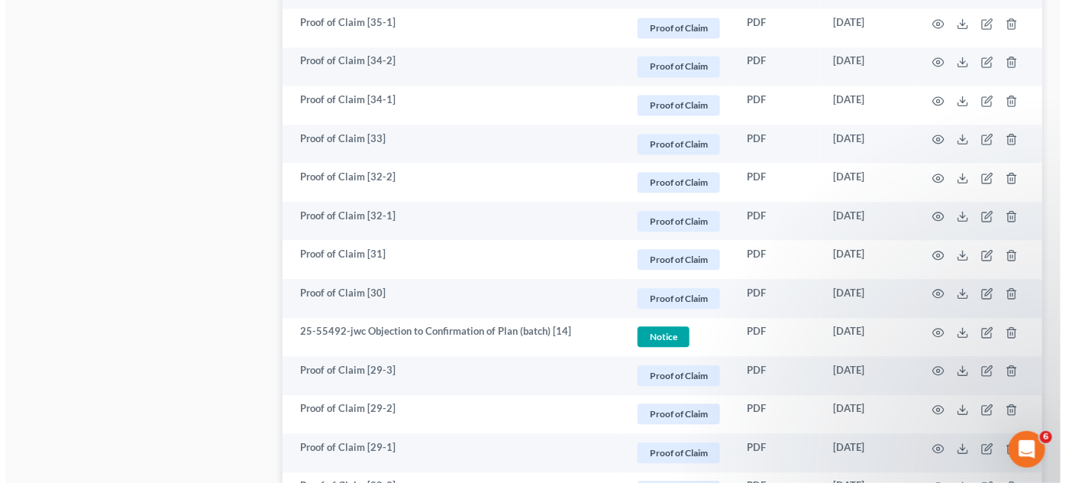
scroll to position [1000, 0]
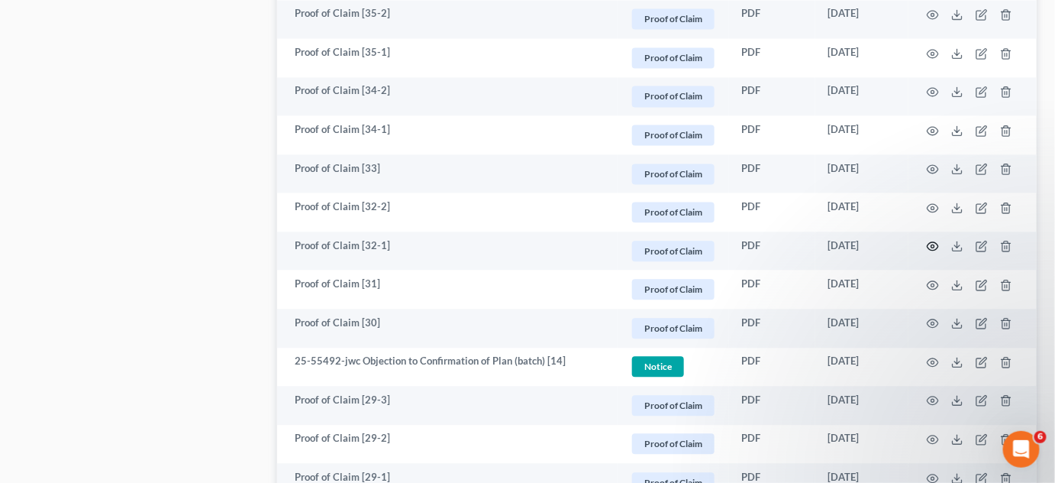
click at [930, 244] on icon "button" at bounding box center [933, 246] width 12 height 12
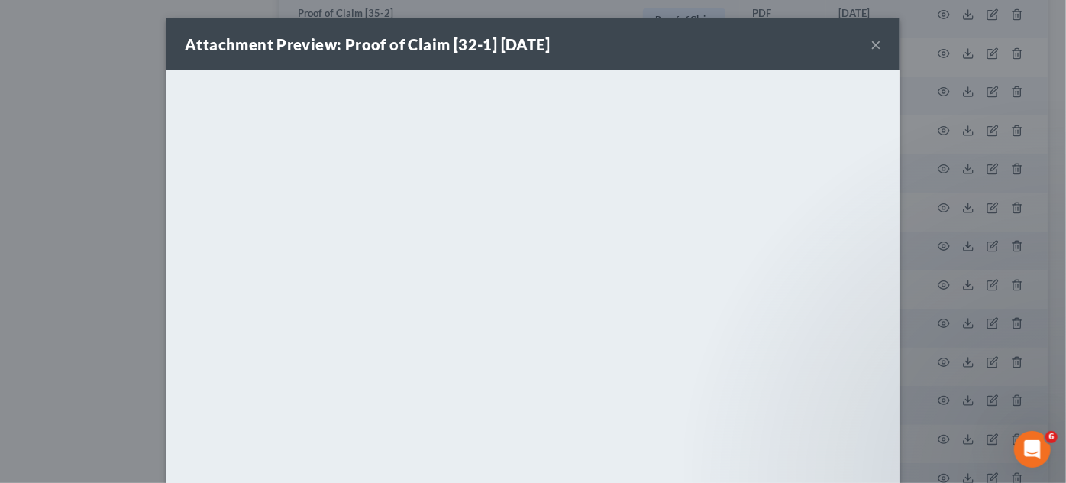
click at [930, 244] on div "Attachment Preview: Proof of Claim [32-1] [DATE] × <object ng-attr-data='[URL][…" at bounding box center [533, 241] width 1066 height 483
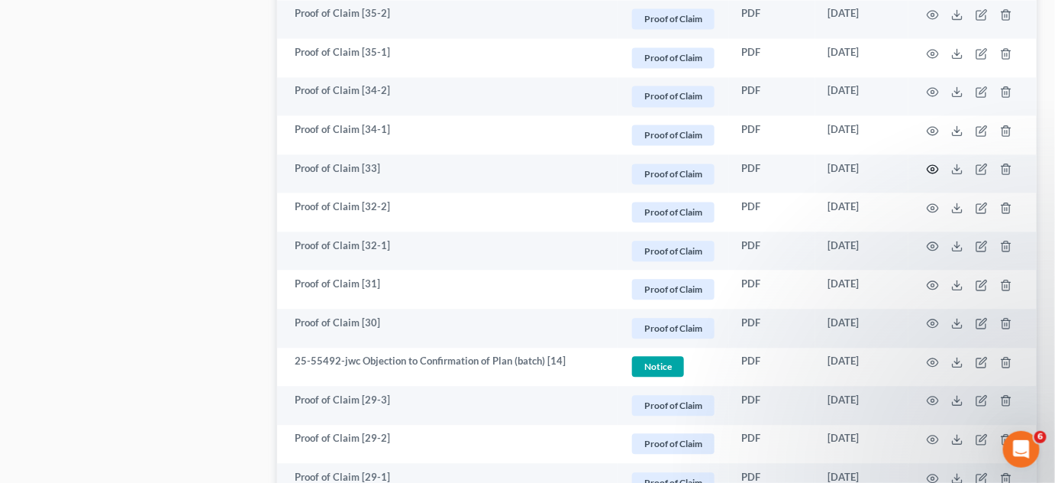
click at [932, 163] on icon "button" at bounding box center [933, 169] width 12 height 12
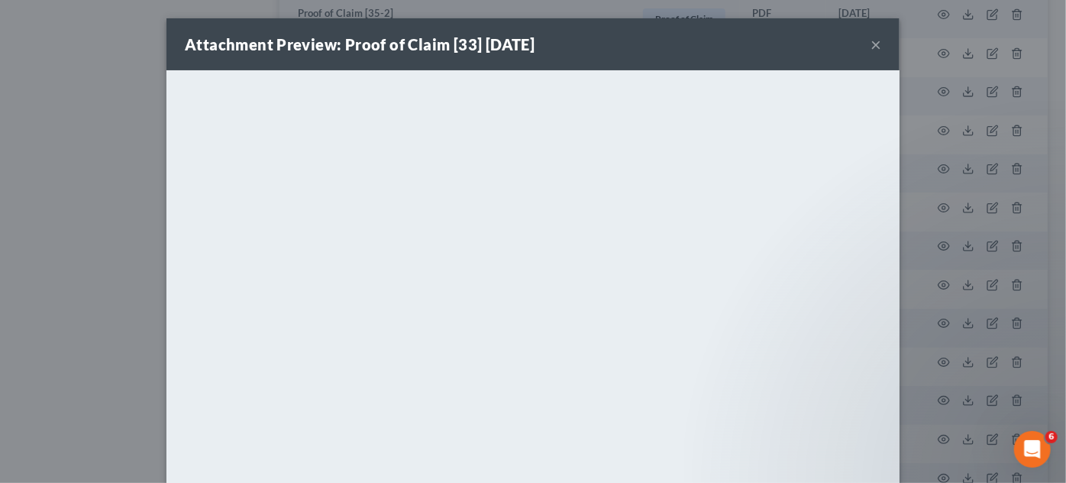
scroll to position [156, 0]
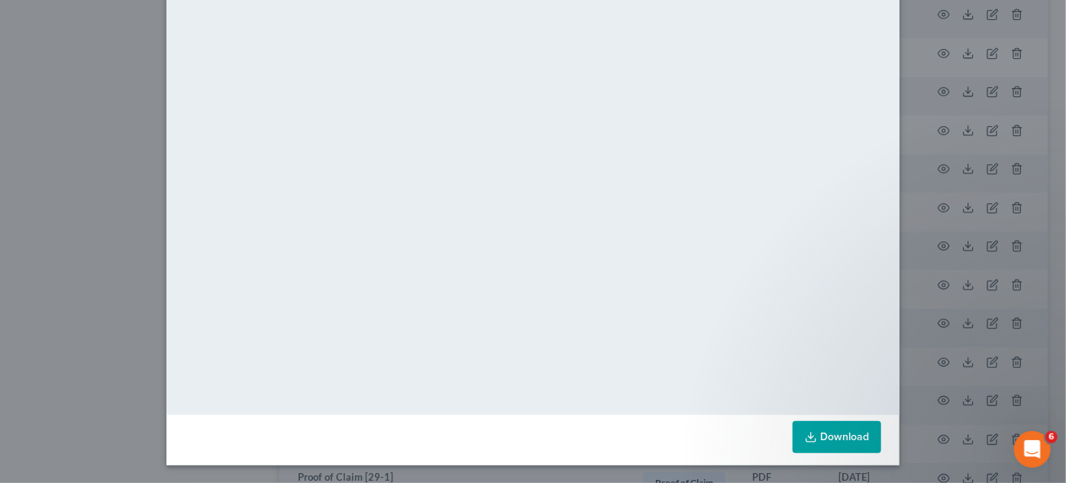
drag, startPoint x: 90, startPoint y: 233, endPoint x: 183, endPoint y: 237, distance: 92.5
click at [90, 232] on div "Attachment Preview: Proof of Claim [33] [DATE] × <object ng-attr-data='[URL][DO…" at bounding box center [533, 241] width 1066 height 483
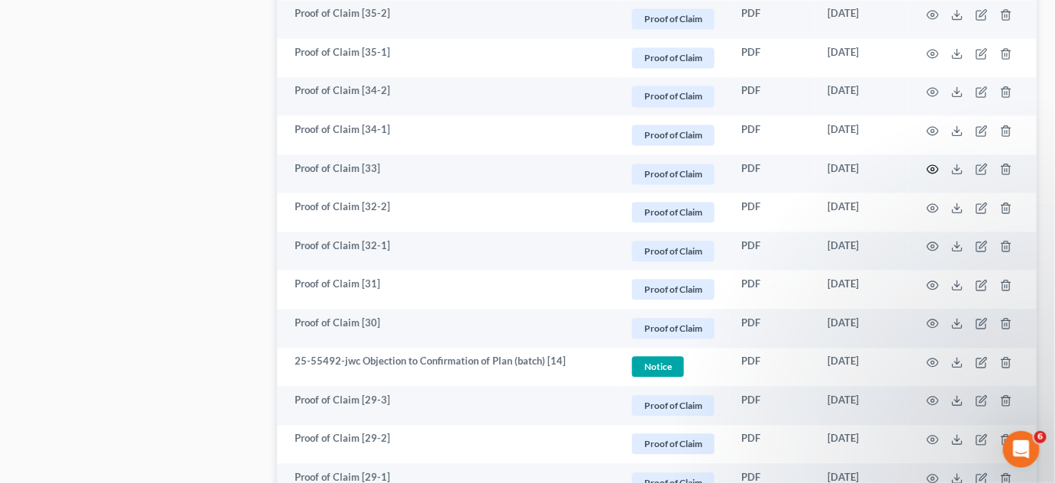
click at [933, 167] on circle "button" at bounding box center [933, 168] width 3 height 3
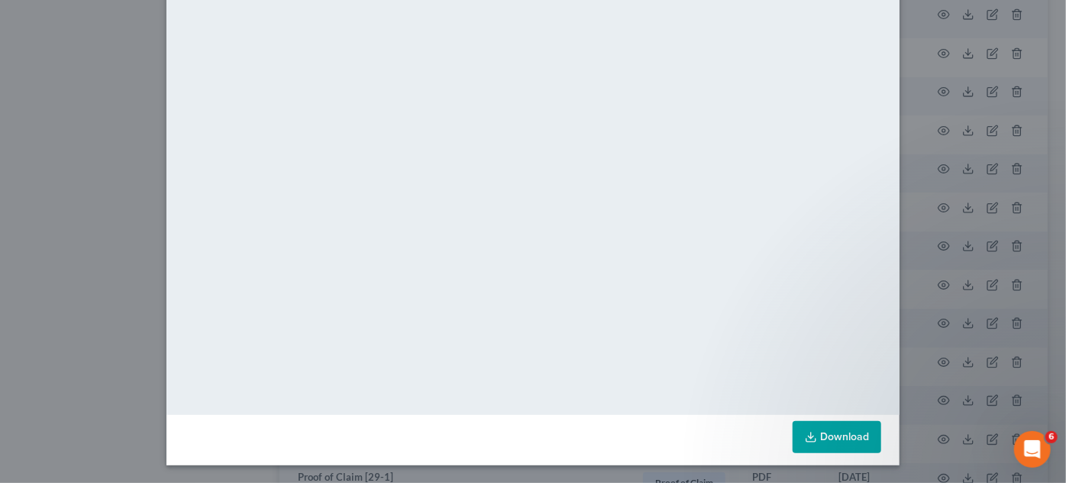
drag, startPoint x: 24, startPoint y: 182, endPoint x: 140, endPoint y: 196, distance: 117.0
click at [24, 182] on div "Attachment Preview: Proof of Claim [33] [DATE] × <object ng-attr-data='[URL][DO…" at bounding box center [533, 241] width 1066 height 483
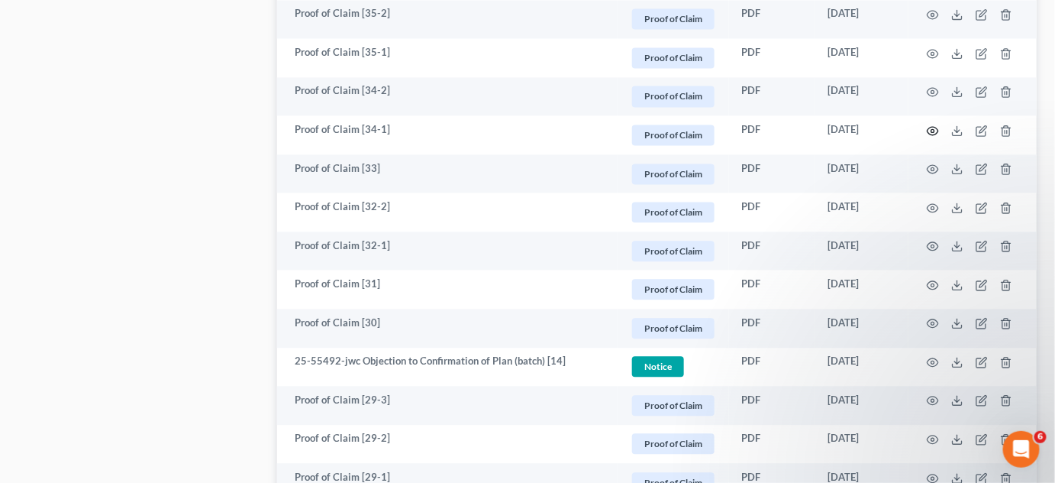
click at [935, 130] on icon "button" at bounding box center [933, 130] width 12 height 12
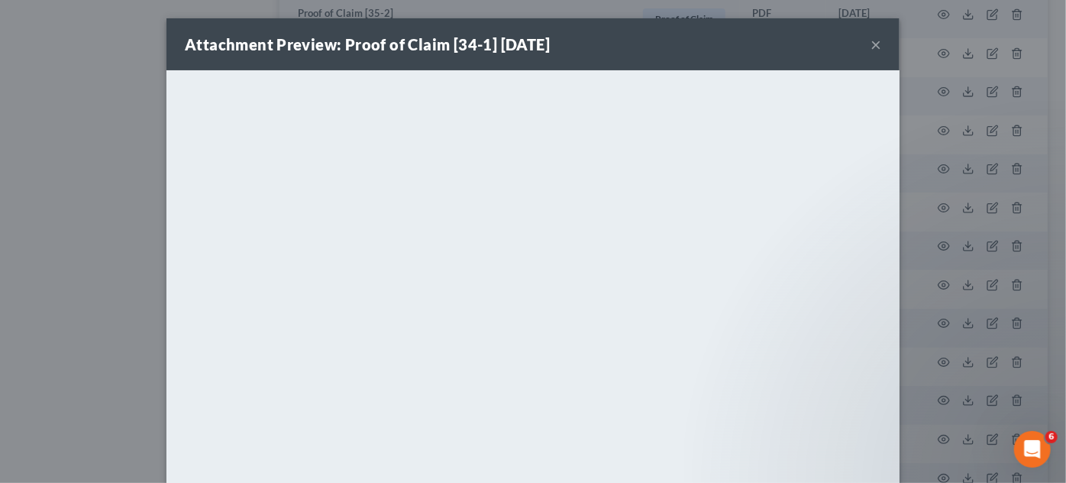
click at [935, 129] on div "Attachment Preview: Proof of Claim [34-1] [DATE] × <object ng-attr-data='[URL][…" at bounding box center [533, 241] width 1066 height 483
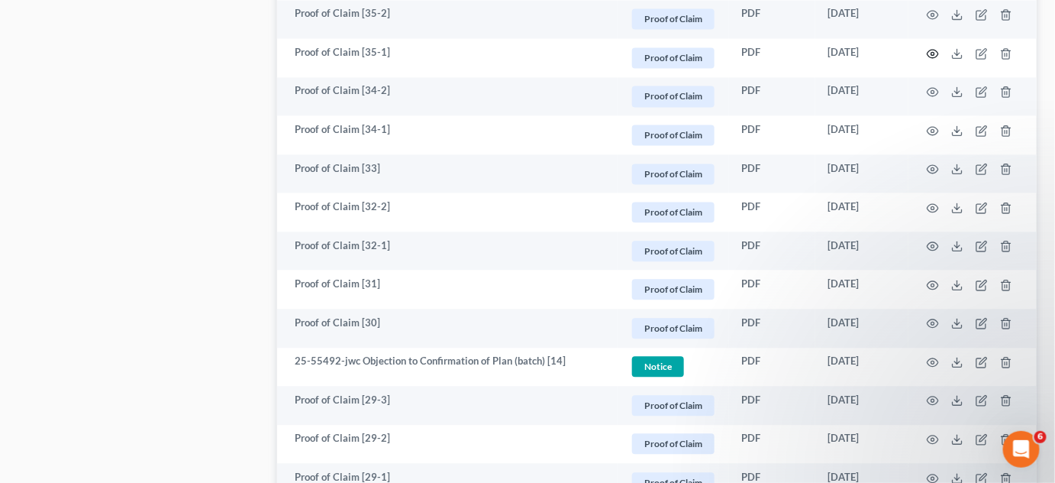
click at [935, 56] on icon "button" at bounding box center [933, 53] width 12 height 12
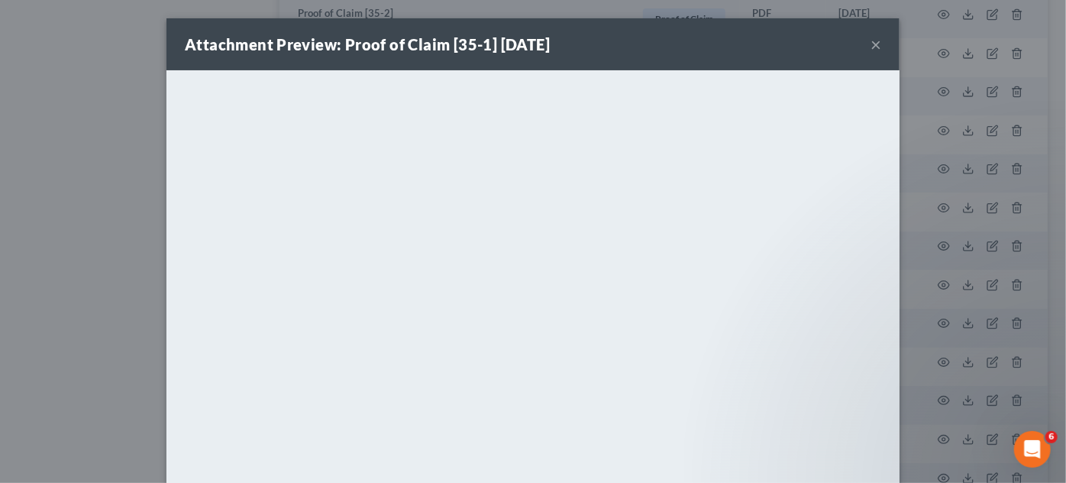
click at [932, 54] on div "Attachment Preview: Proof of Claim [35-1] [DATE] × <object ng-attr-data='[URL][…" at bounding box center [533, 241] width 1066 height 483
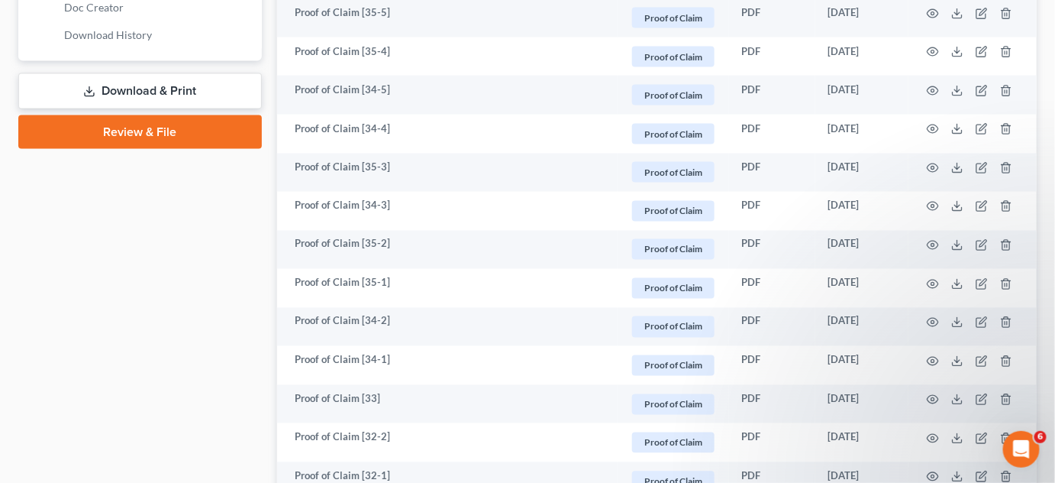
scroll to position [538, 0]
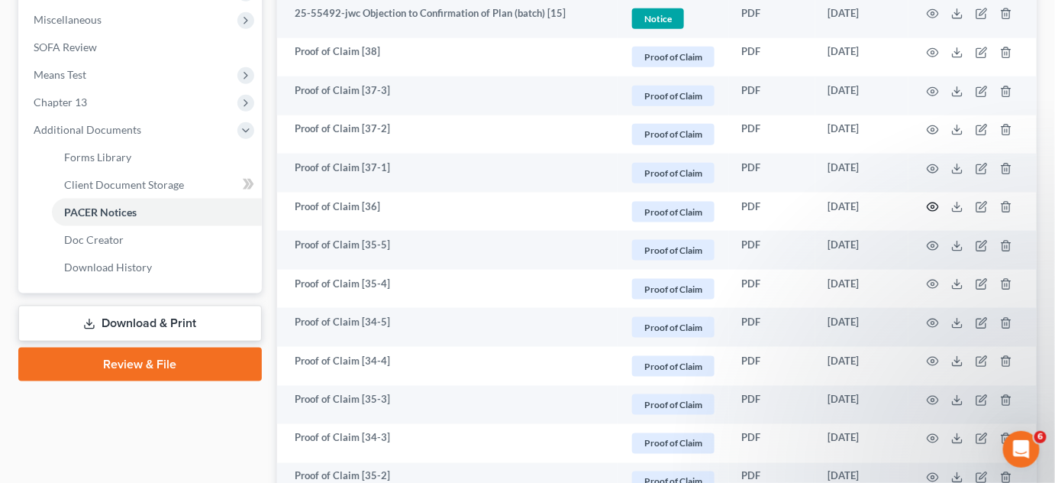
click at [935, 202] on icon "button" at bounding box center [933, 207] width 12 height 12
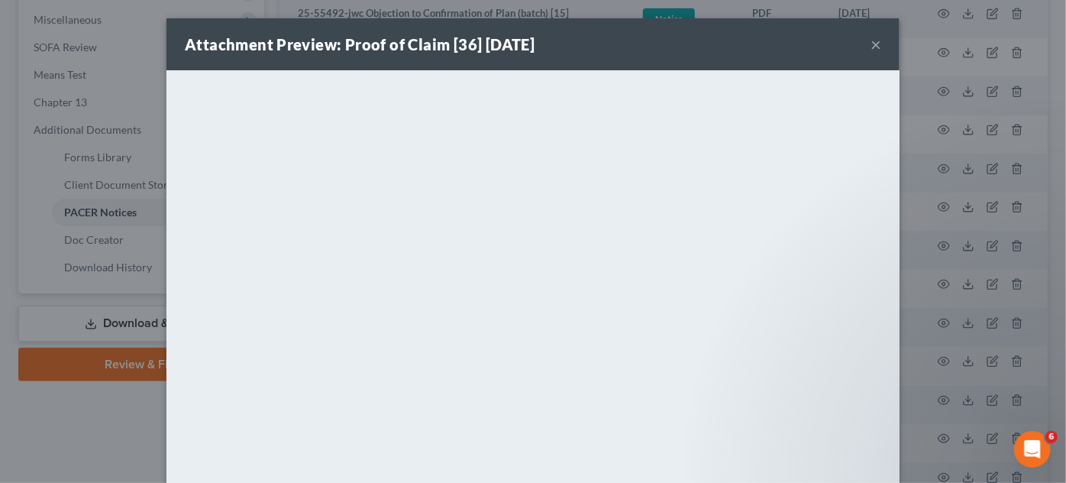
click at [935, 202] on div "Attachment Preview: Proof of Claim [36] [DATE] × <object ng-attr-data='[URL][DO…" at bounding box center [533, 241] width 1066 height 483
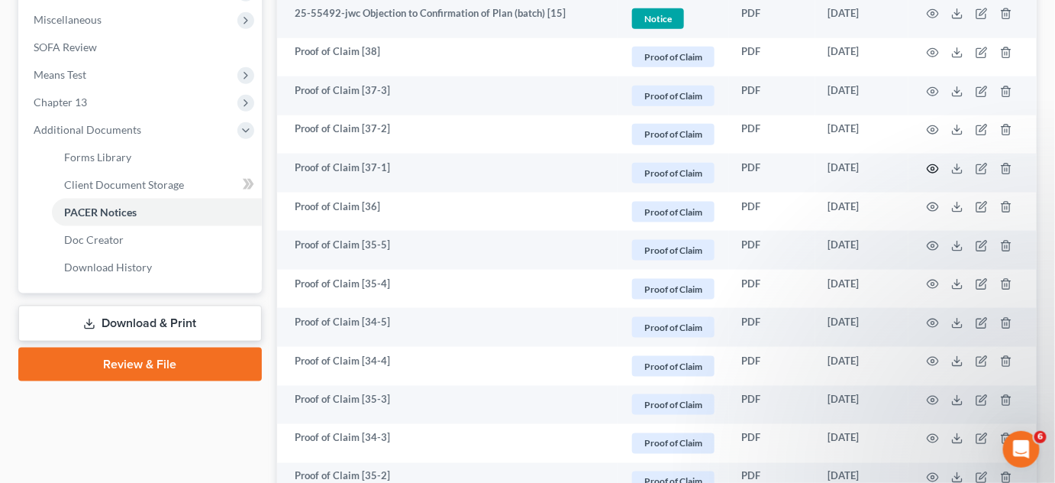
click at [936, 167] on icon "button" at bounding box center [933, 169] width 12 height 12
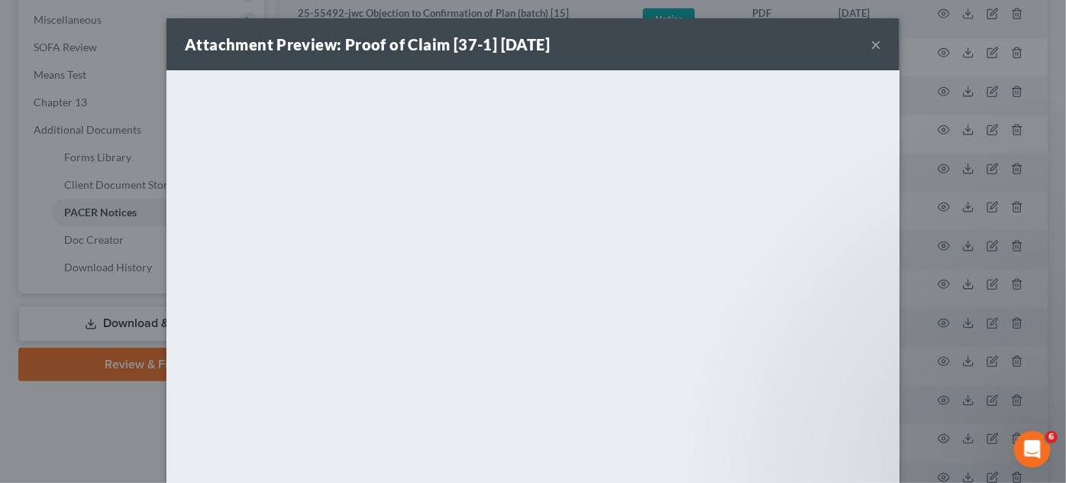
click at [936, 167] on div "Attachment Preview: Proof of Claim [37-1] [DATE] × <object ng-attr-data='[URL][…" at bounding box center [533, 241] width 1066 height 483
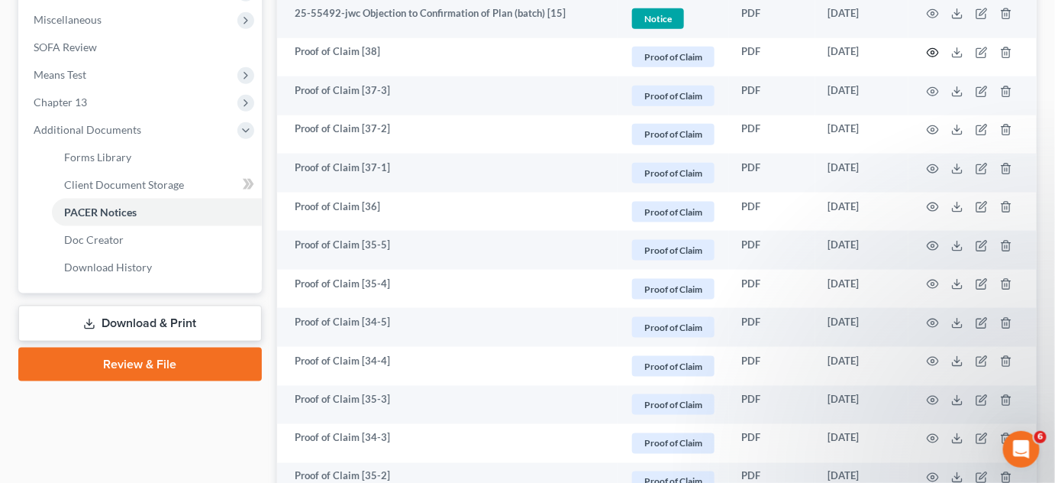
click at [938, 51] on icon "button" at bounding box center [933, 53] width 12 height 12
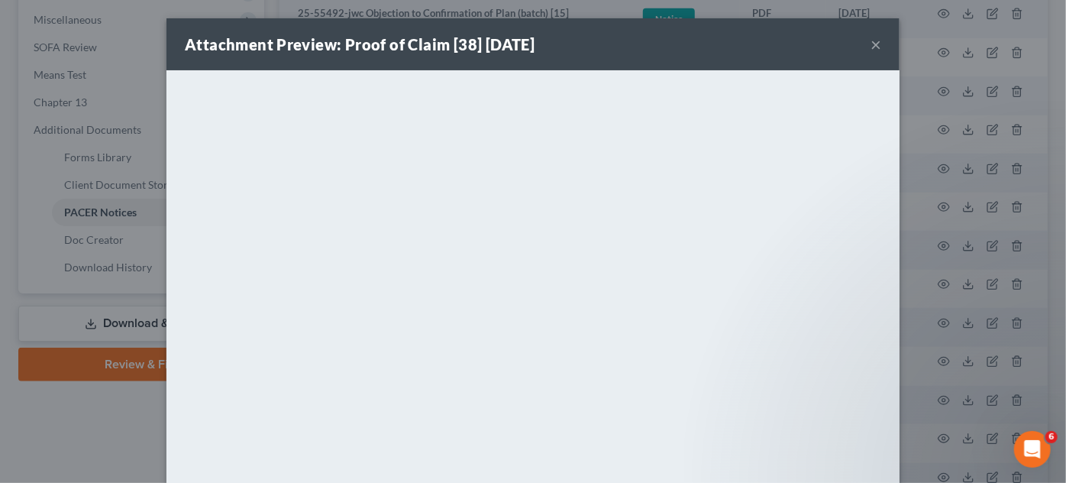
click at [938, 313] on div "Attachment Preview: Proof of Claim [38] [DATE] × <object ng-attr-data='[URL][DO…" at bounding box center [533, 241] width 1066 height 483
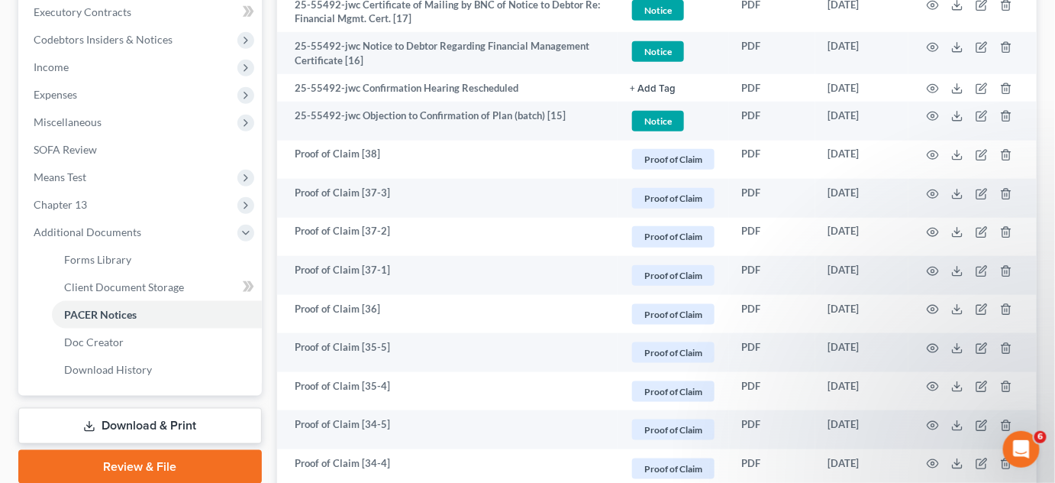
scroll to position [422, 0]
